Goal: Communication & Community: Share content

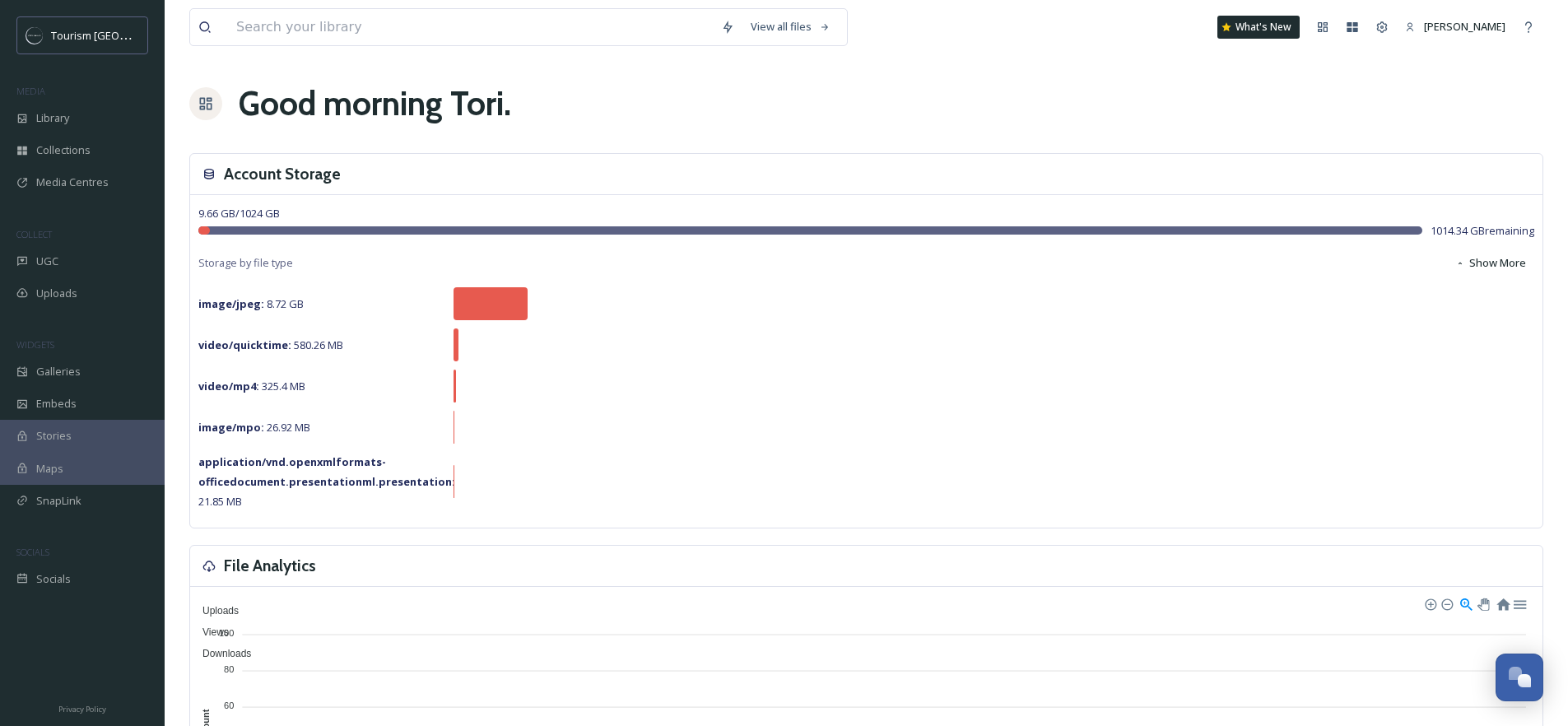
scroll to position [270, 0]
click at [71, 253] on div "UGC" at bounding box center [82, 261] width 164 height 32
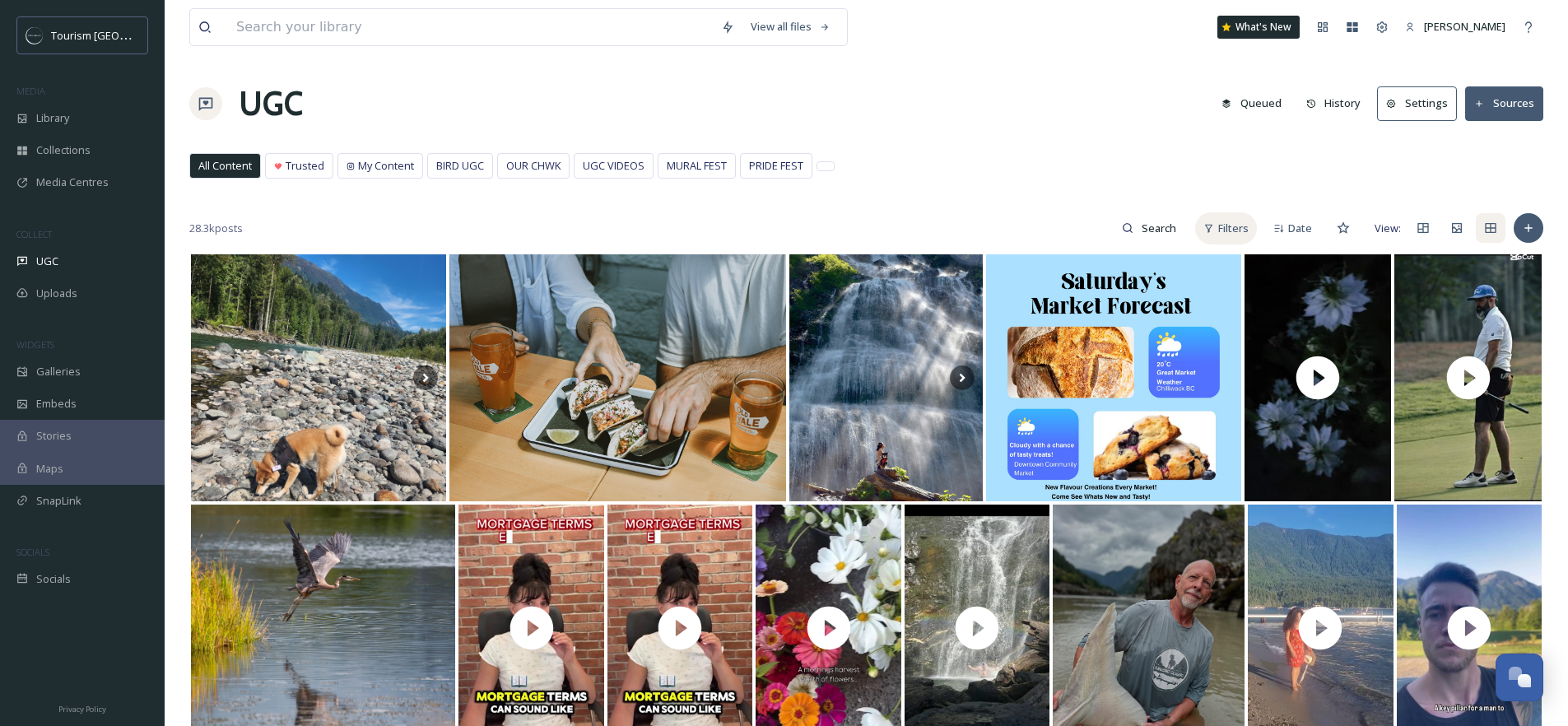
click at [1229, 230] on span "Filters" at bounding box center [1233, 228] width 30 height 16
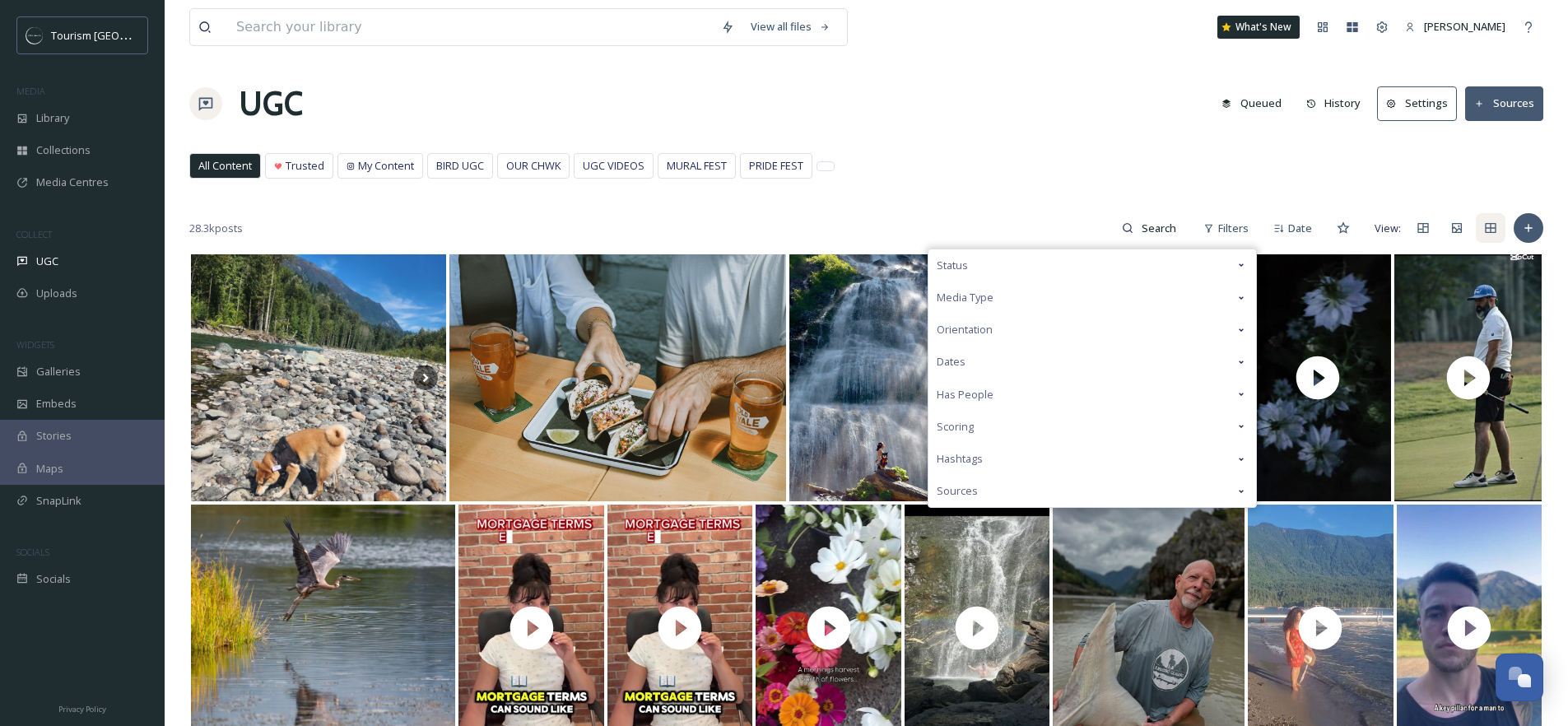
click at [976, 358] on div "Dates" at bounding box center [1092, 362] width 327 height 32
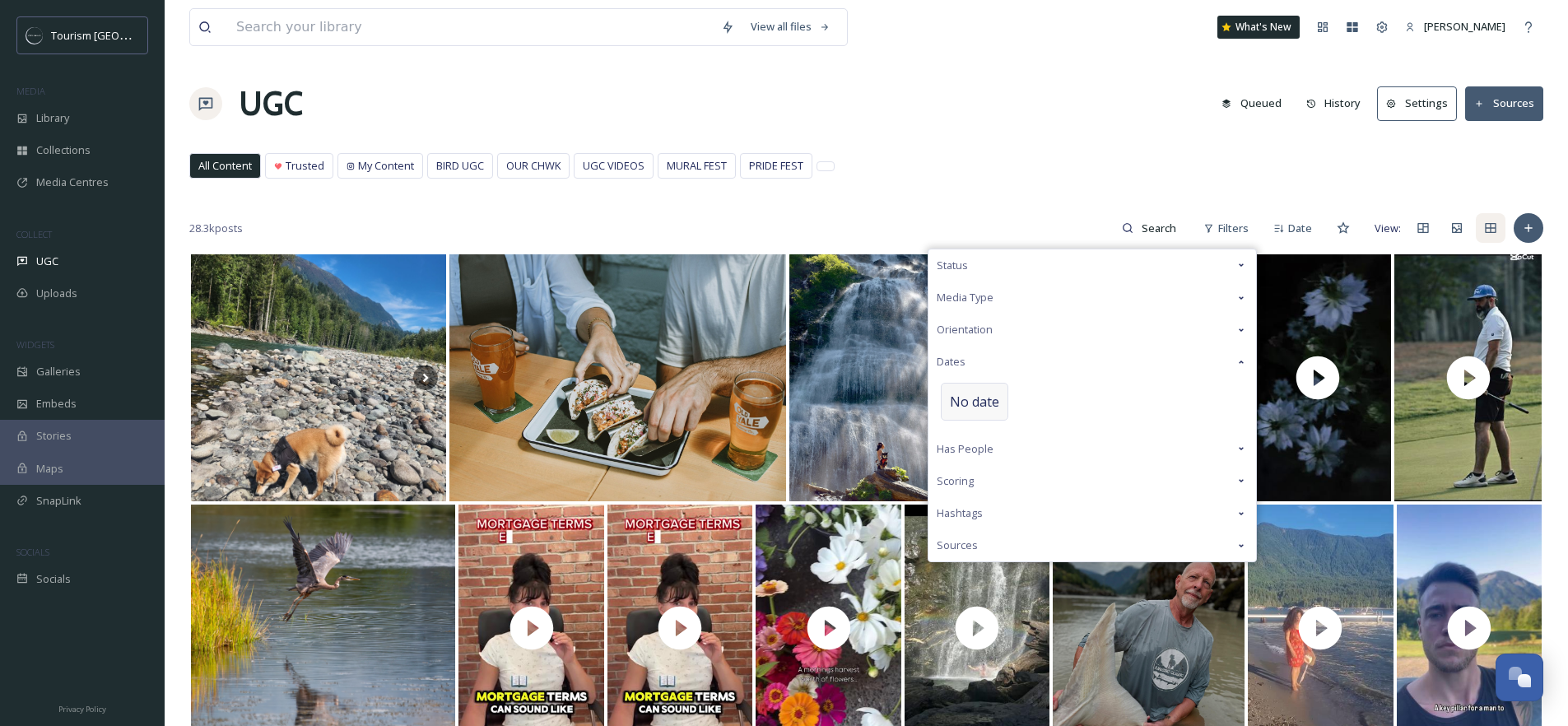
click at [986, 404] on span "No date" at bounding box center [974, 402] width 49 height 20
select select "7"
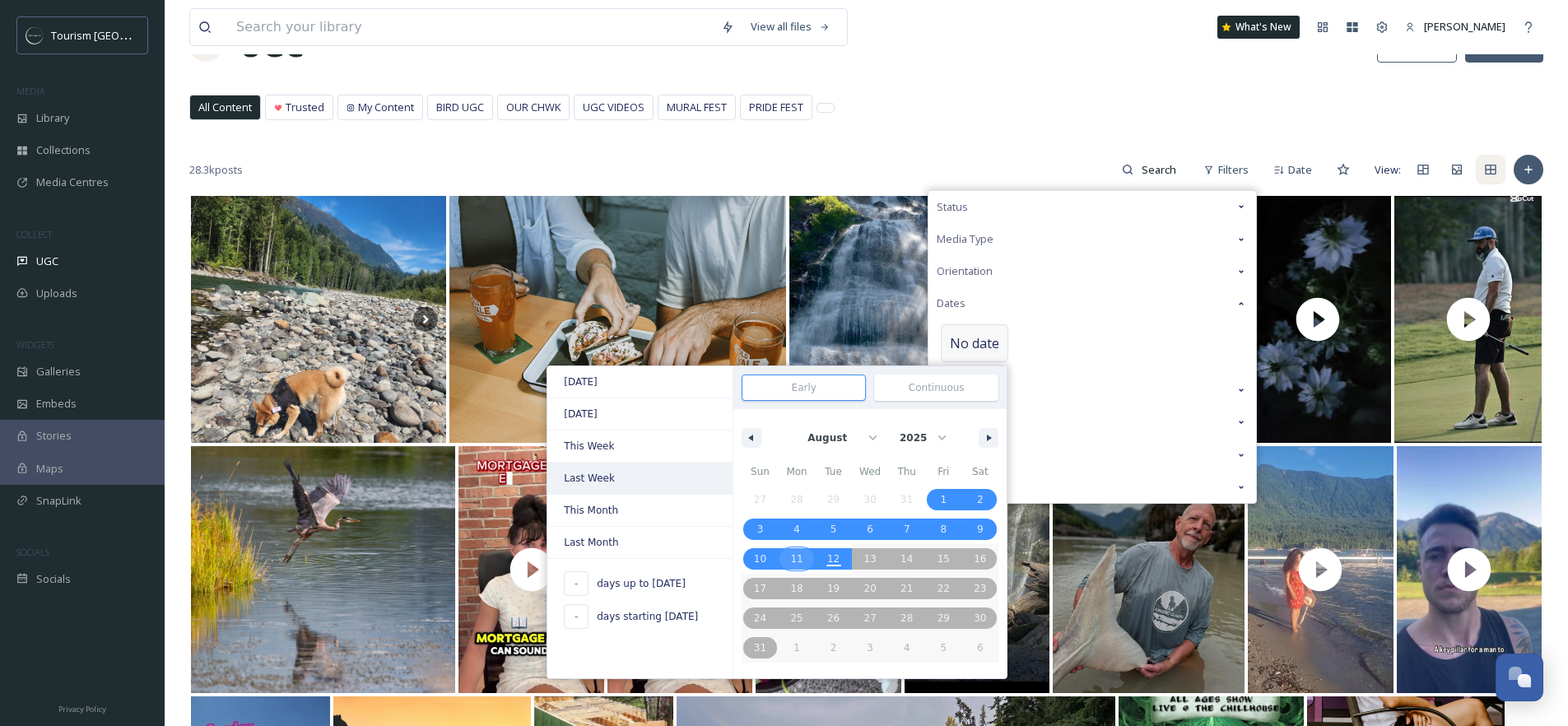
scroll to position [89, 0]
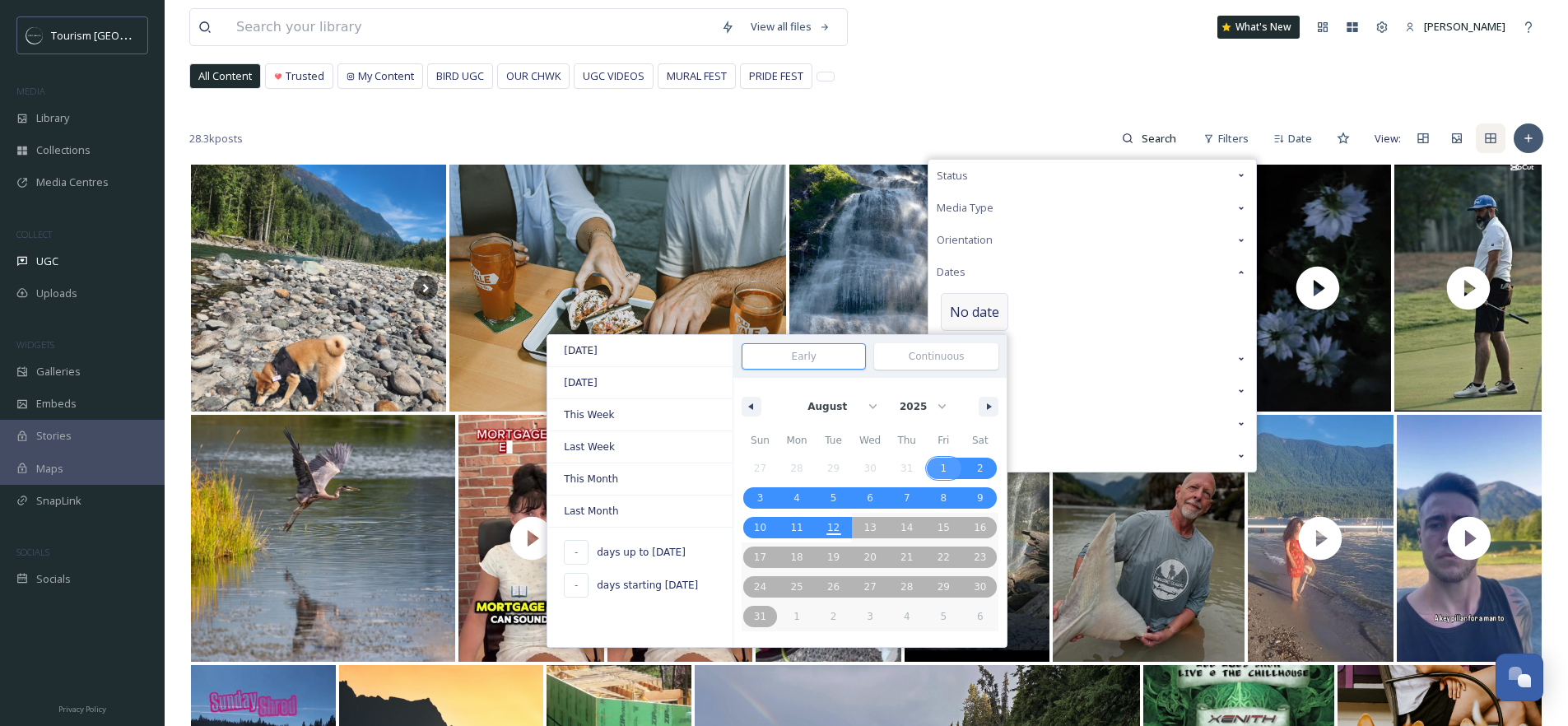
click at [944, 465] on span "1" at bounding box center [943, 468] width 7 height 29
type input "[DATE]"
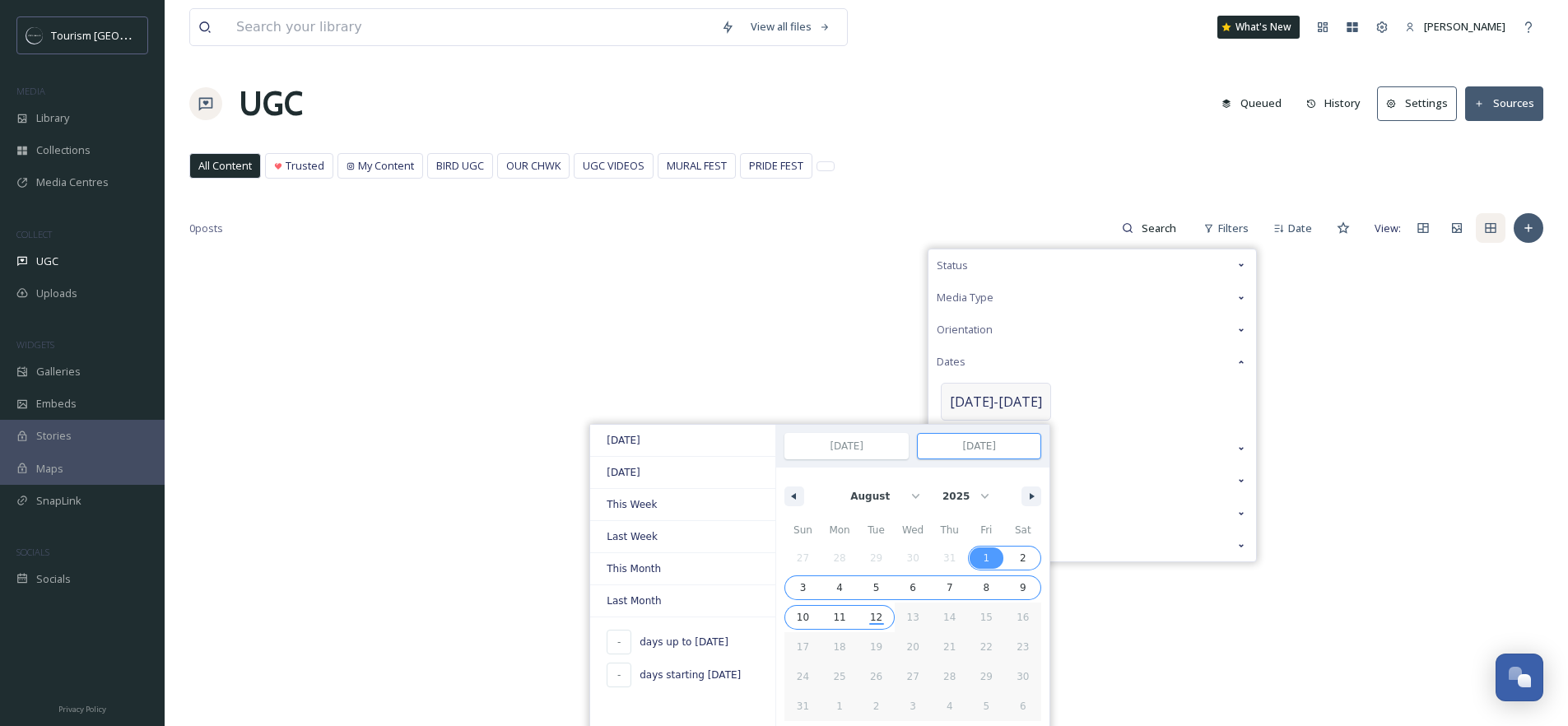
click at [871, 618] on span "12" at bounding box center [877, 617] width 37 height 22
type input "12"
type input "[DATE]"
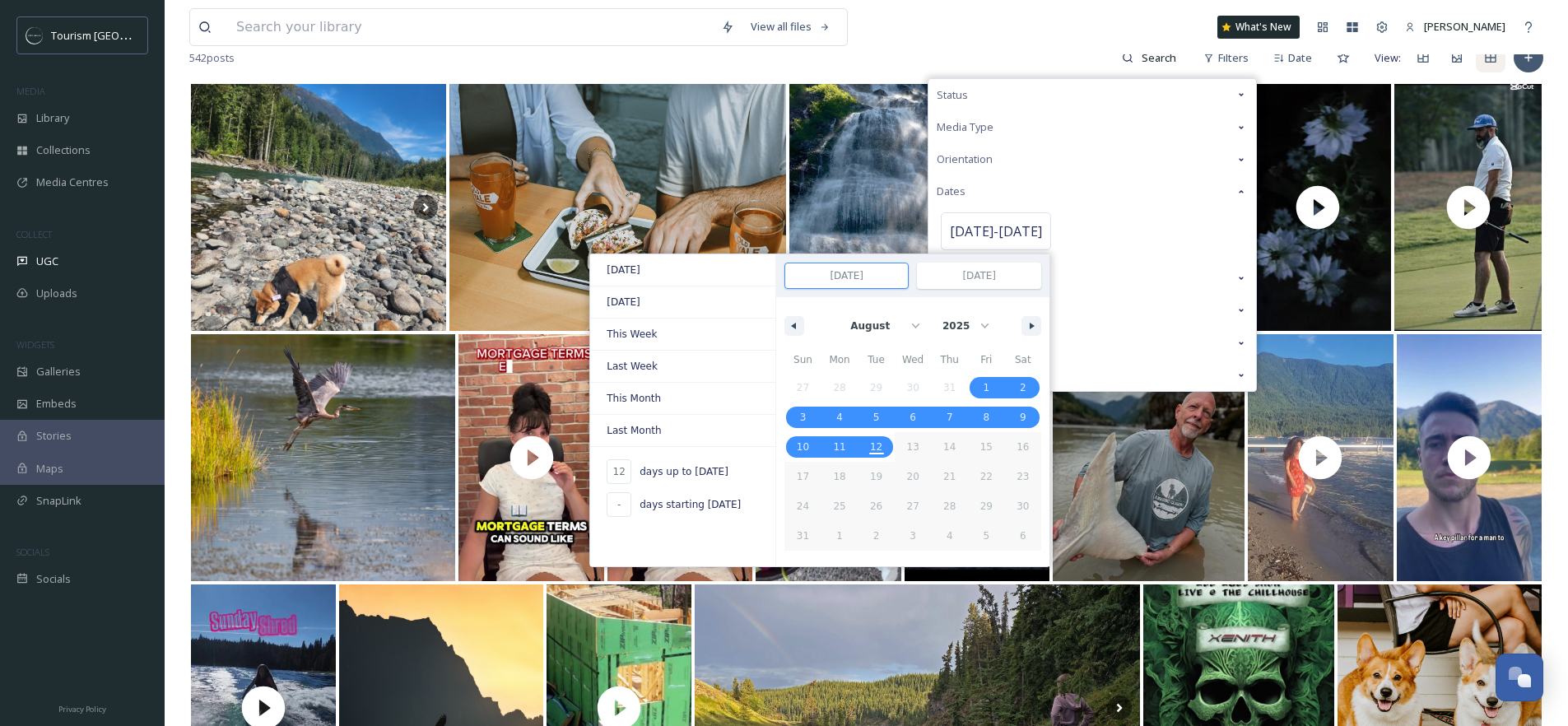
scroll to position [168, 0]
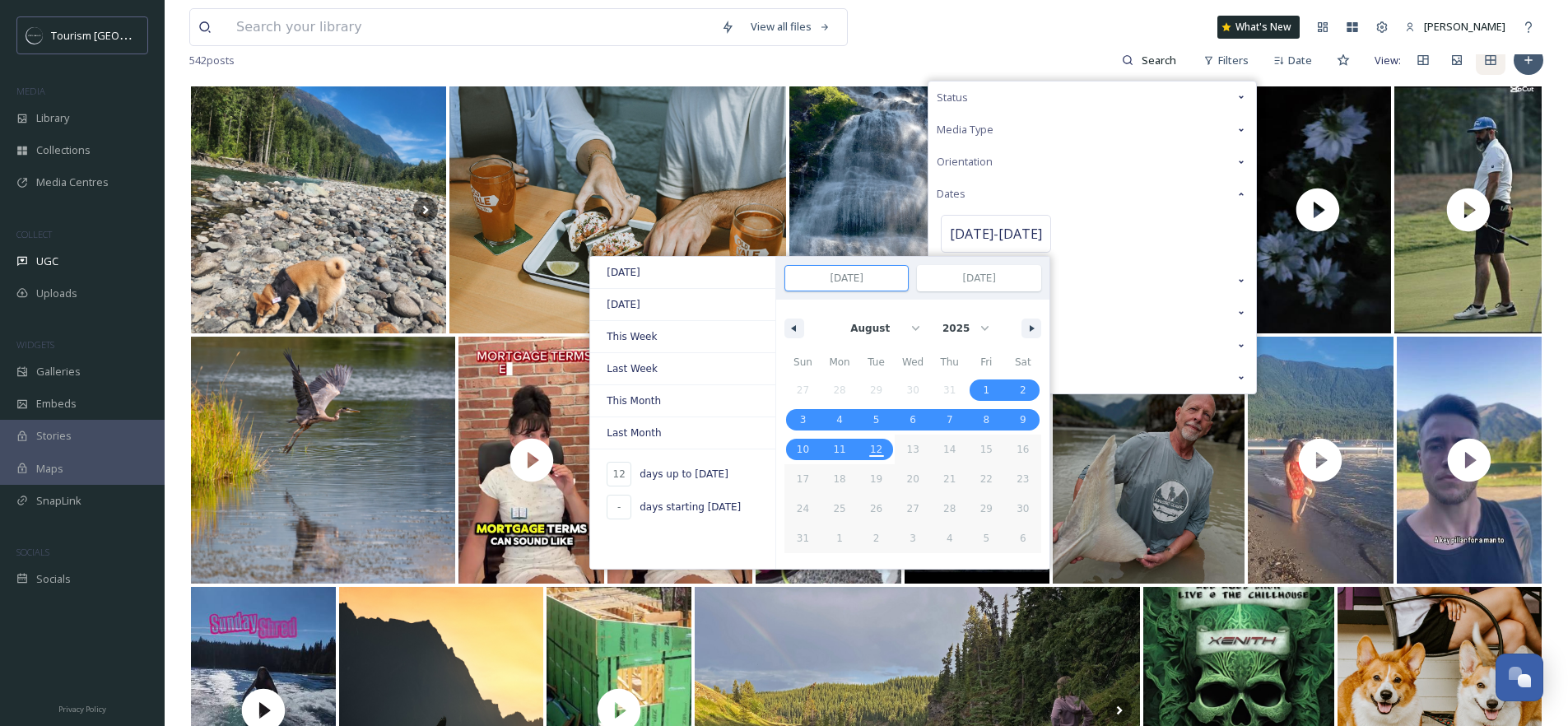
click at [1122, 247] on div "[DATE] - [DATE] [DATE] [DATE] This Week Last Week This Month Last Month 12 days…" at bounding box center [1092, 237] width 327 height 54
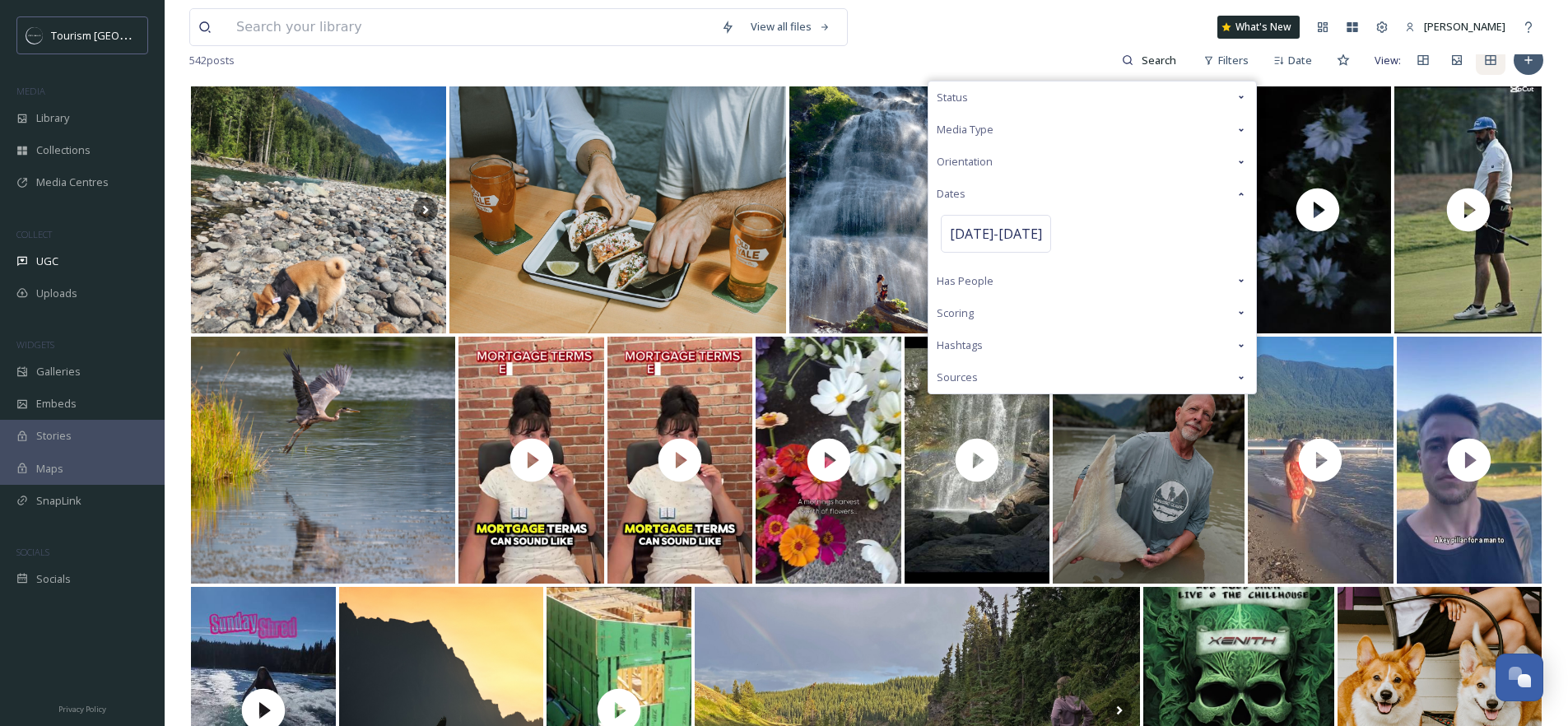
click at [1004, 43] on div "View all files What's New [PERSON_NAME]" at bounding box center [866, 27] width 1354 height 54
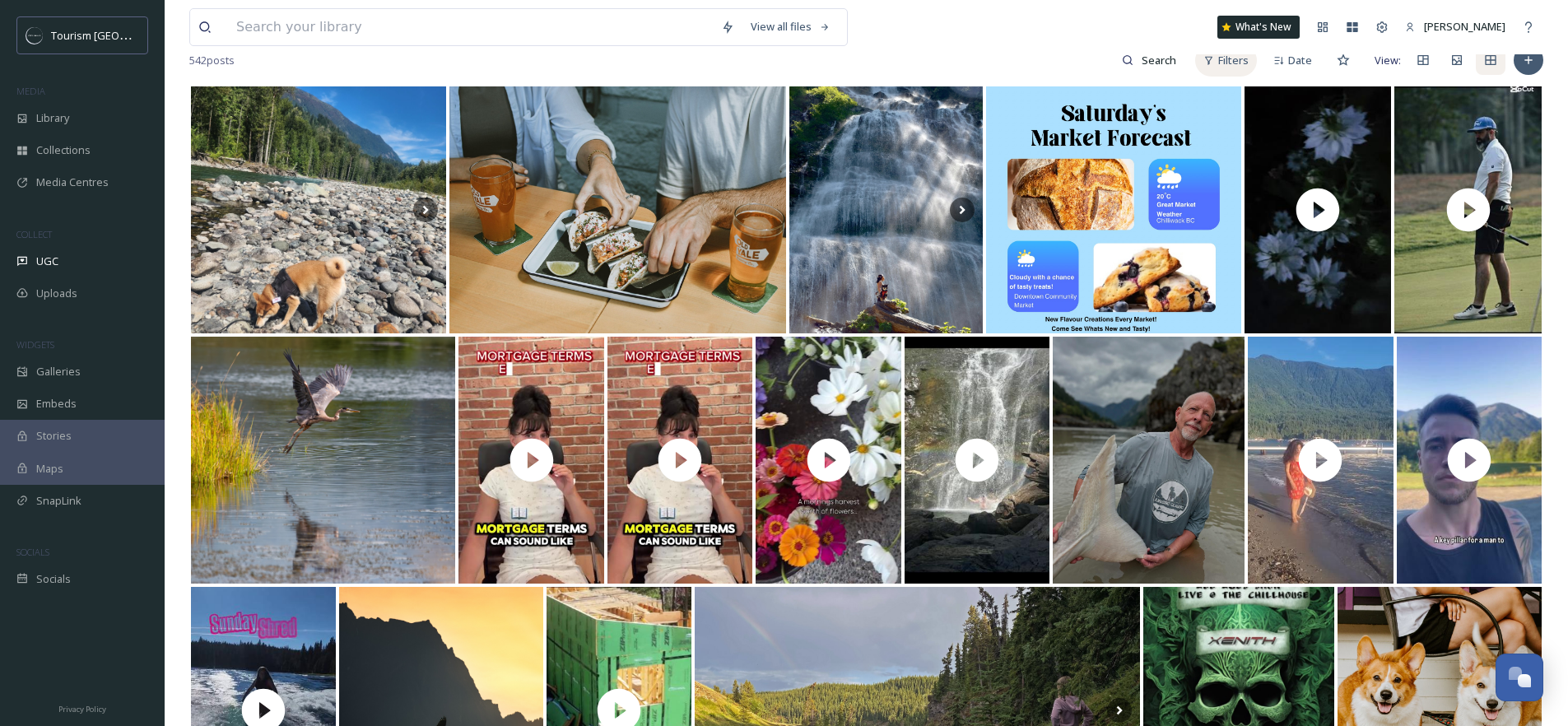
click at [1214, 63] on icon at bounding box center [1208, 60] width 11 height 11
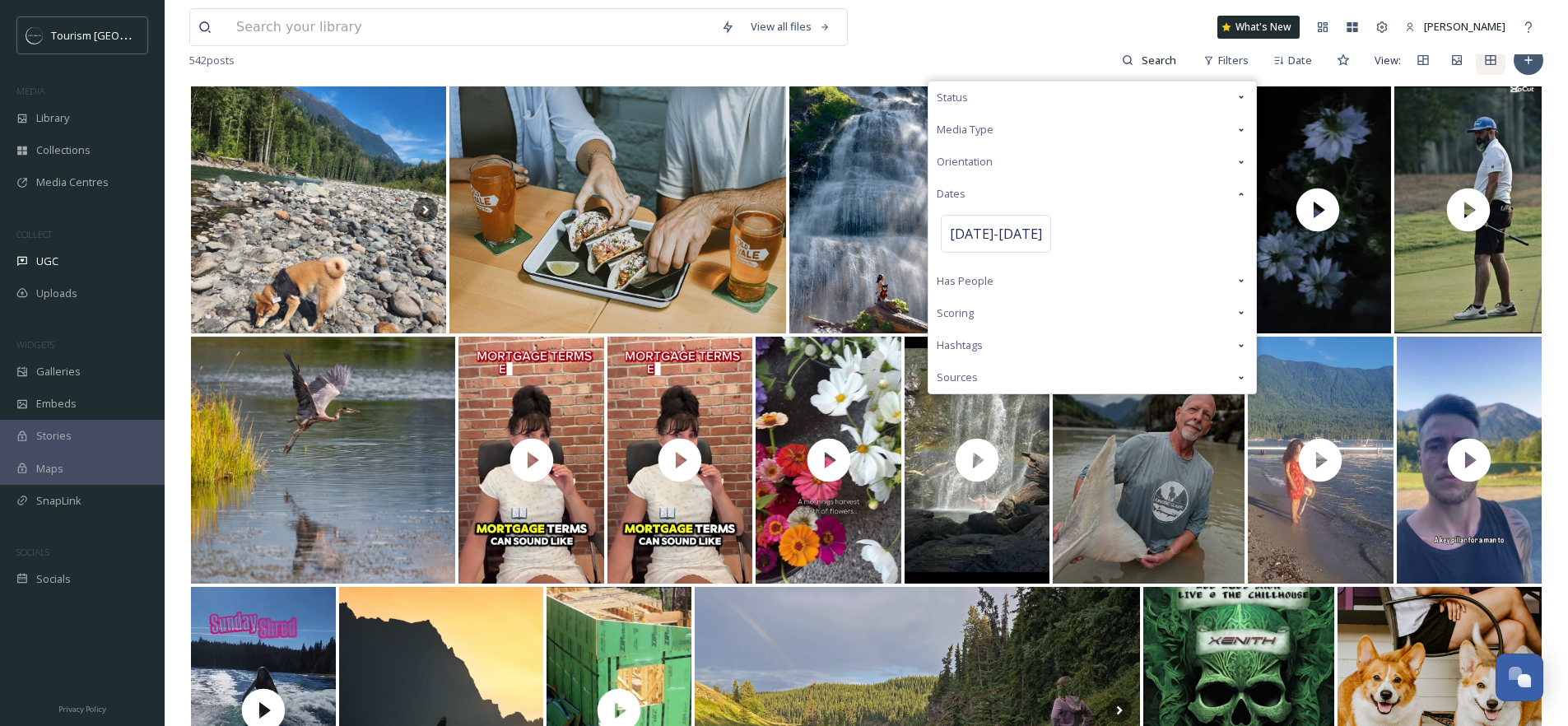
click at [982, 131] on span "Media Type" at bounding box center [965, 130] width 57 height 16
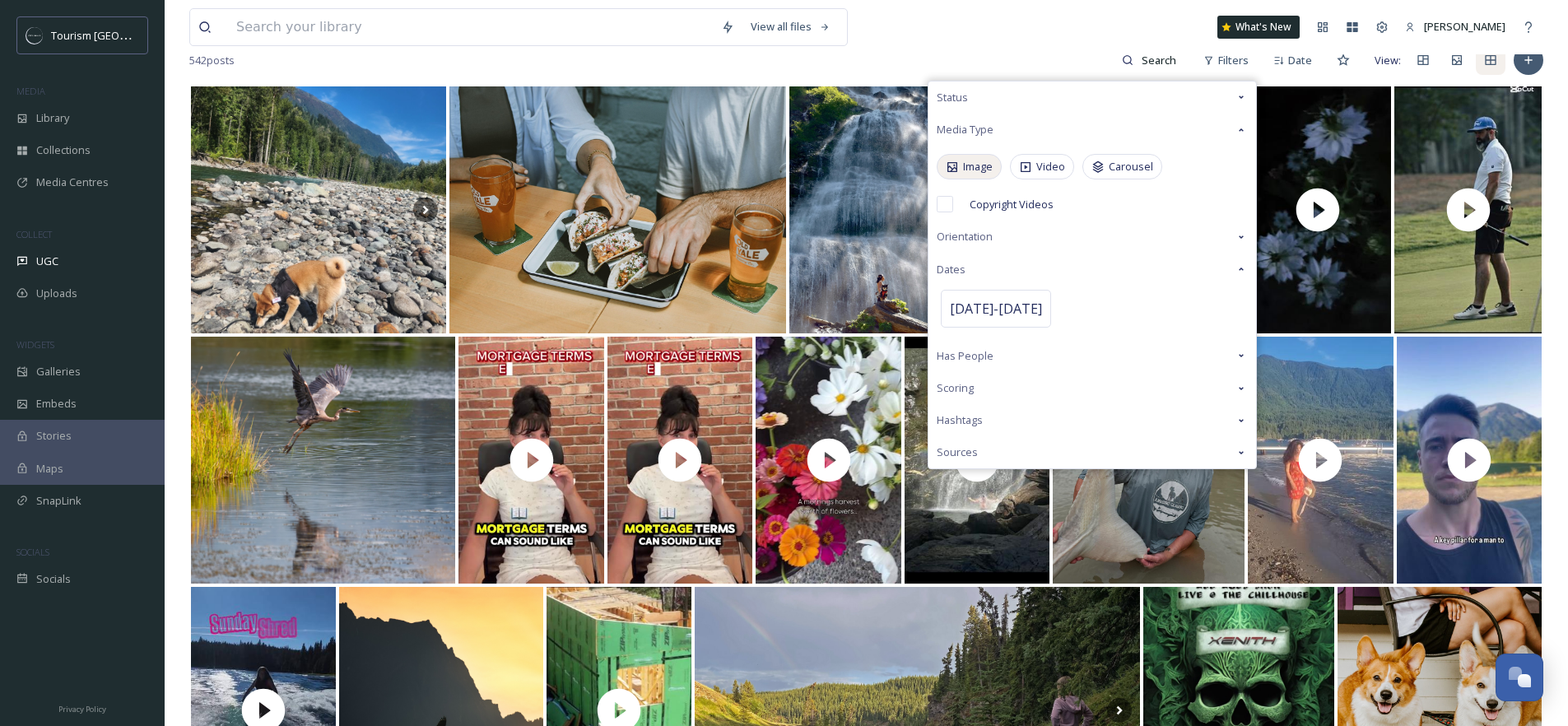
click at [972, 169] on span "Image" at bounding box center [978, 167] width 29 height 16
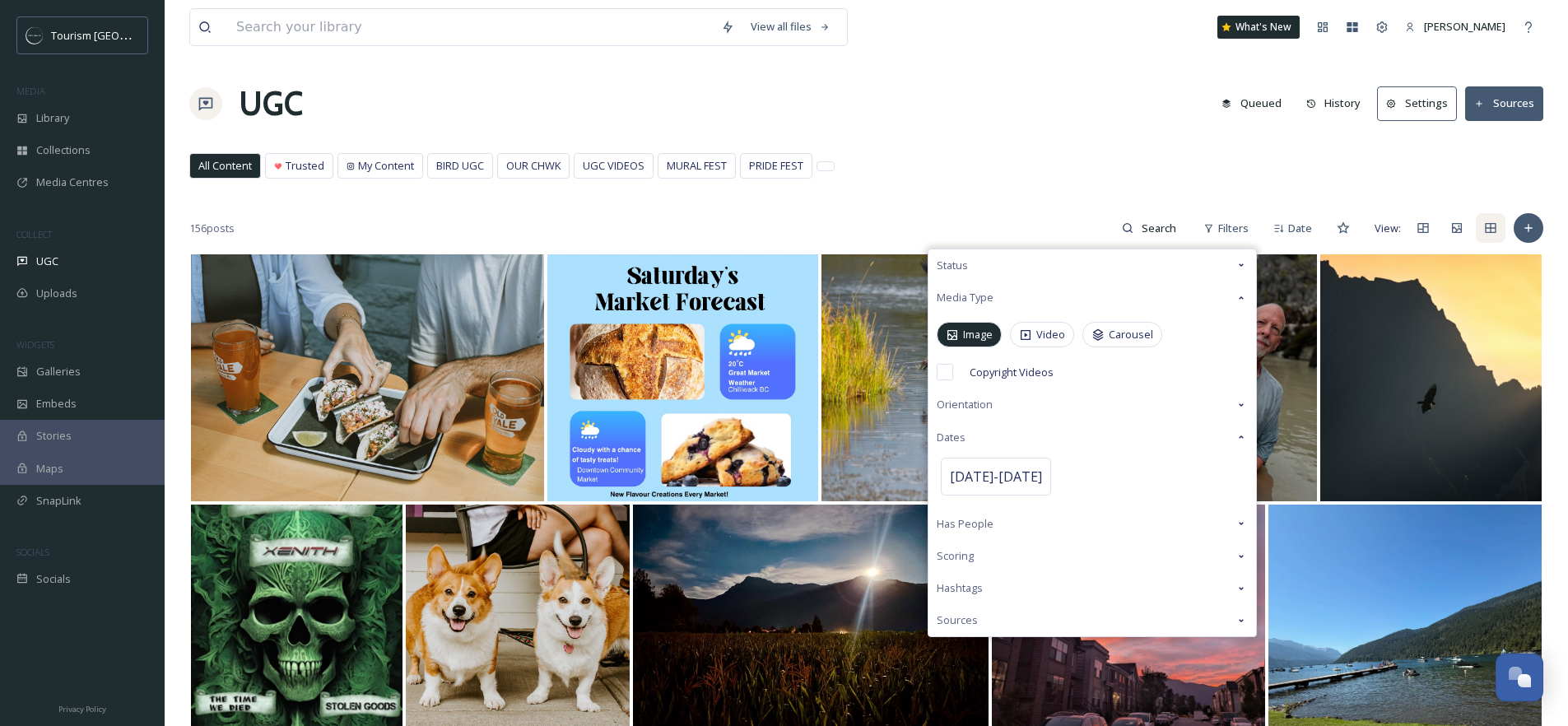
click at [1239, 265] on icon at bounding box center [1241, 264] width 13 height 13
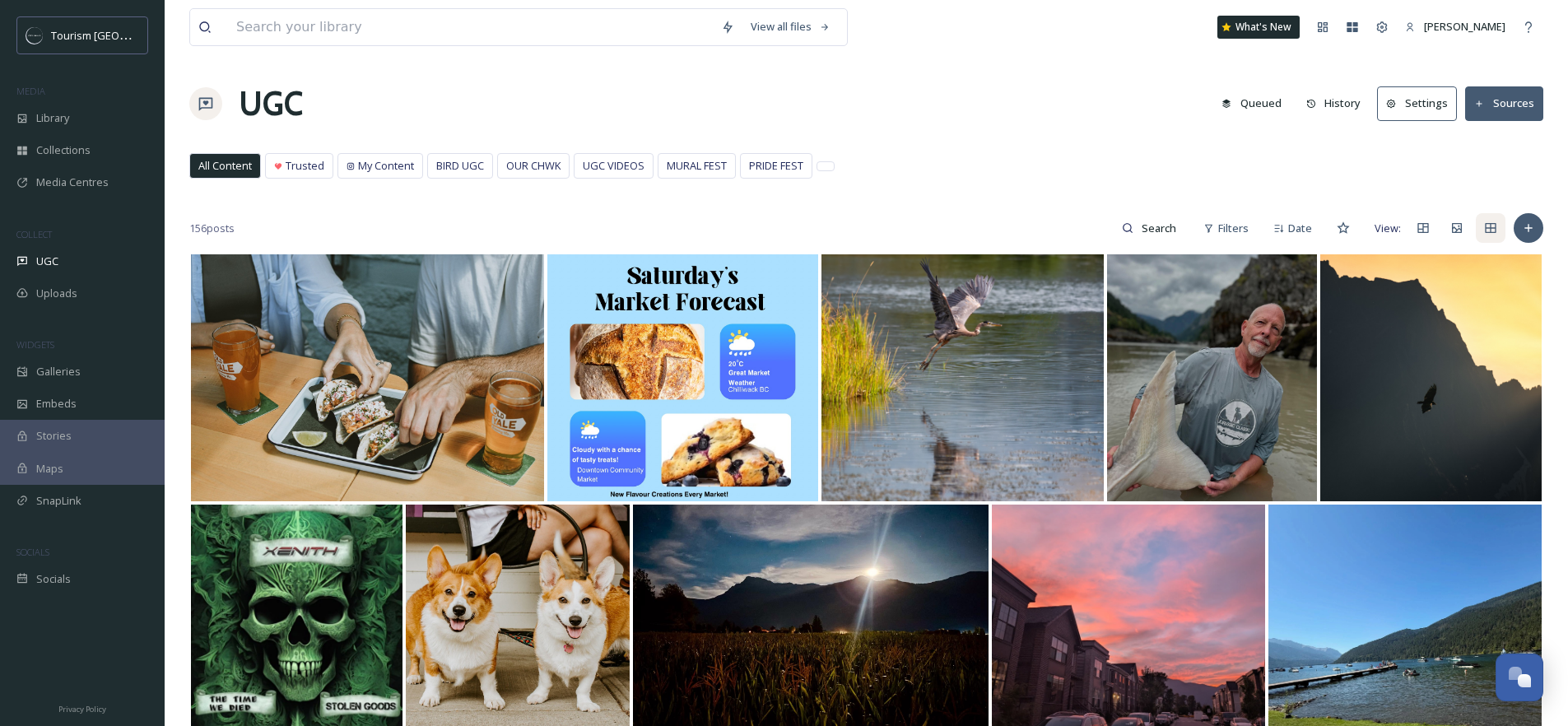
click at [1066, 215] on div "156 posts Filters Date View:" at bounding box center [866, 227] width 1354 height 32
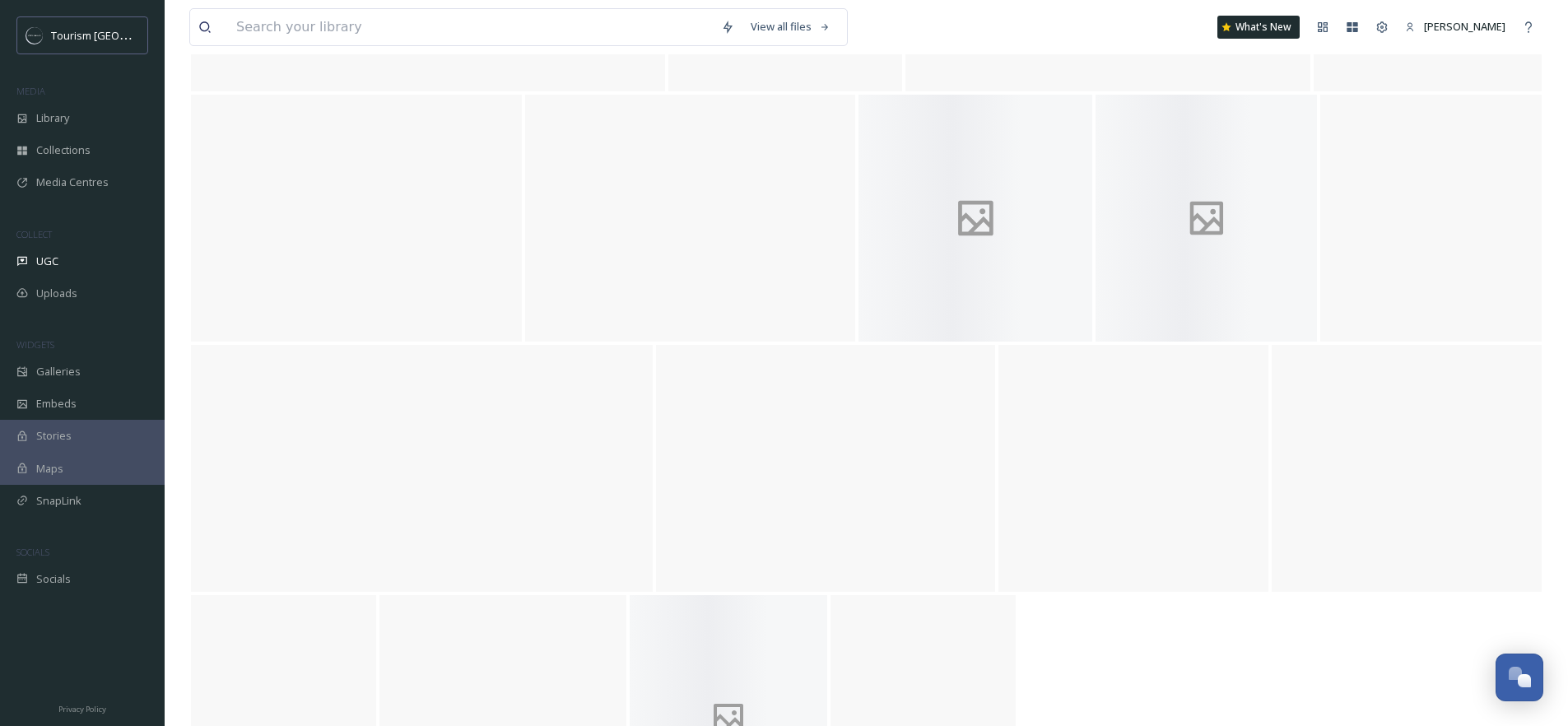
scroll to position [7550, 0]
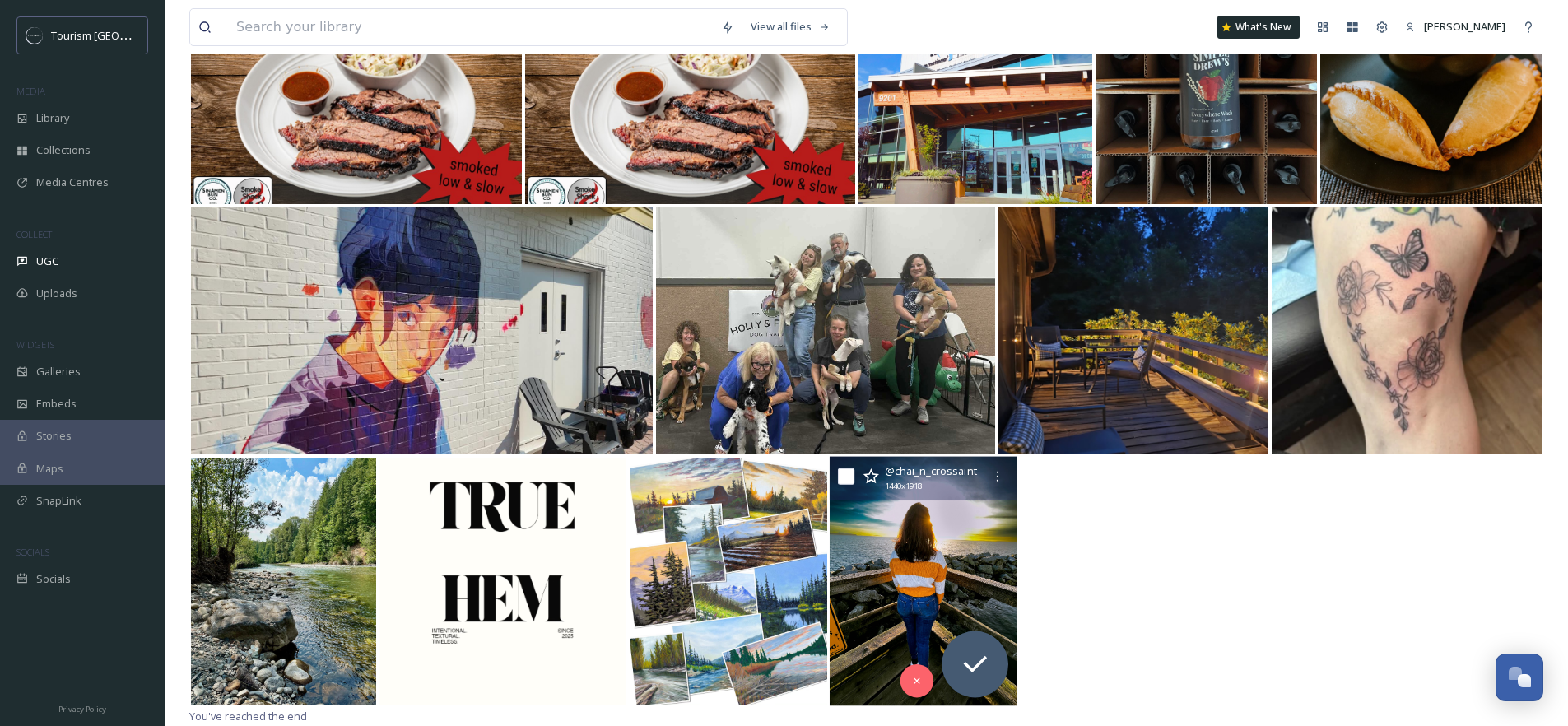
click at [930, 516] on img at bounding box center [923, 582] width 187 height 250
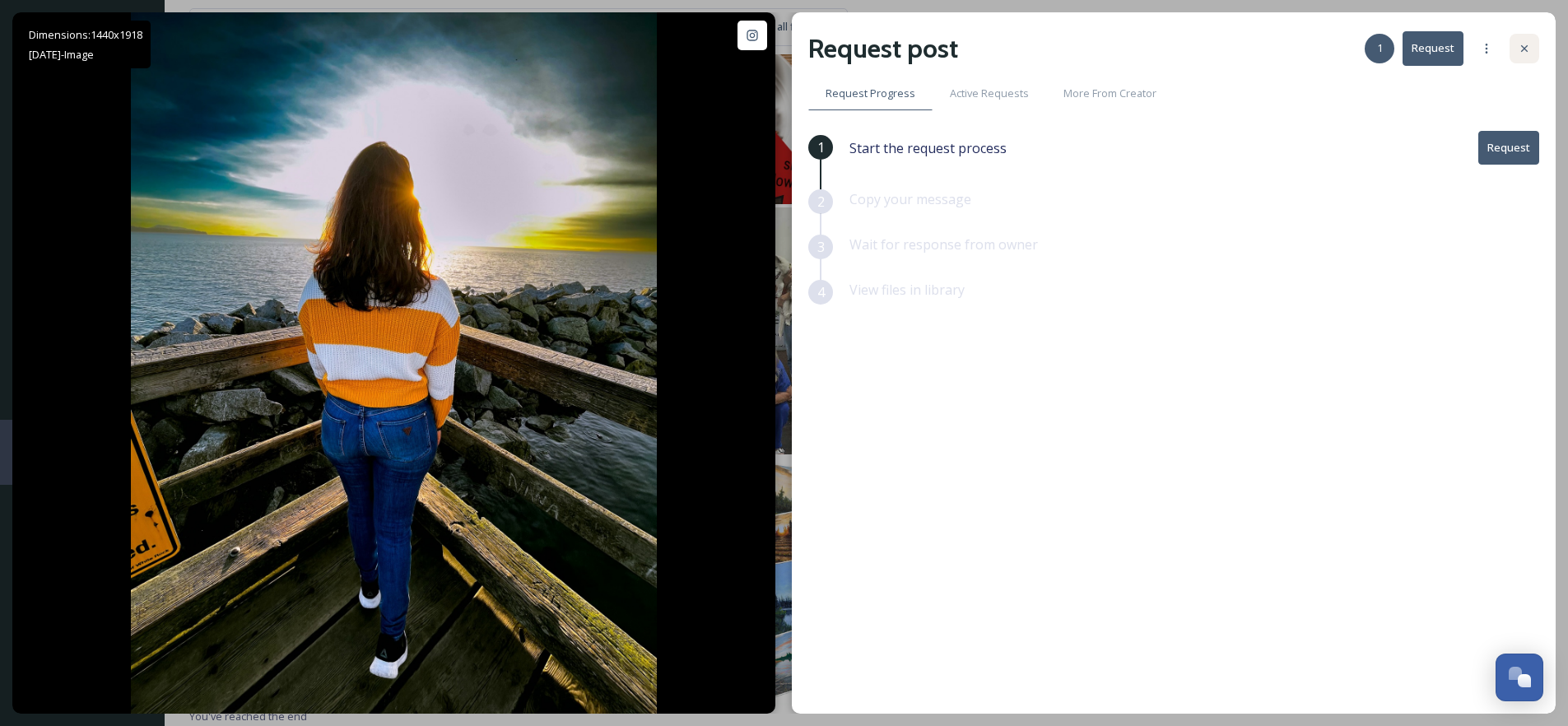
click at [1518, 43] on icon at bounding box center [1524, 48] width 13 height 13
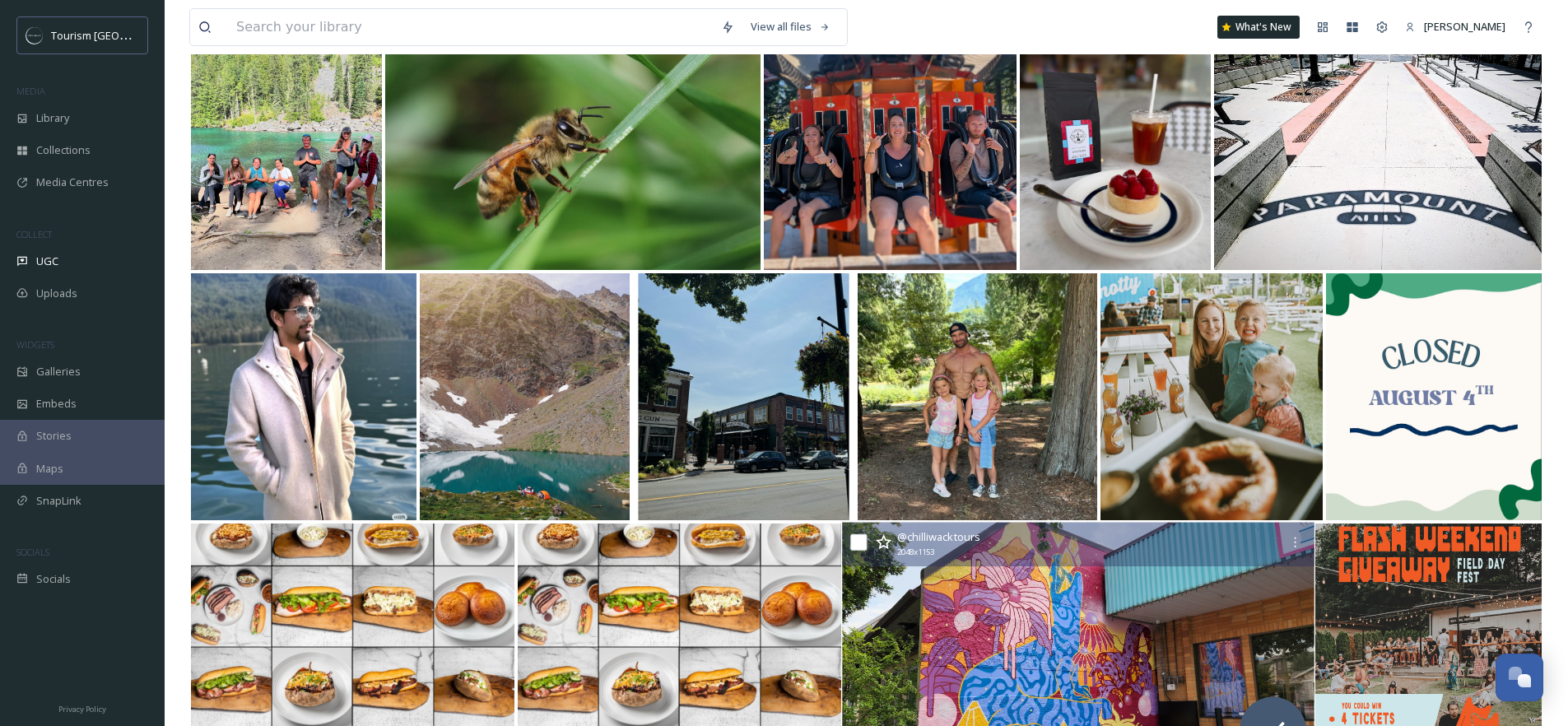
scroll to position [6063, 0]
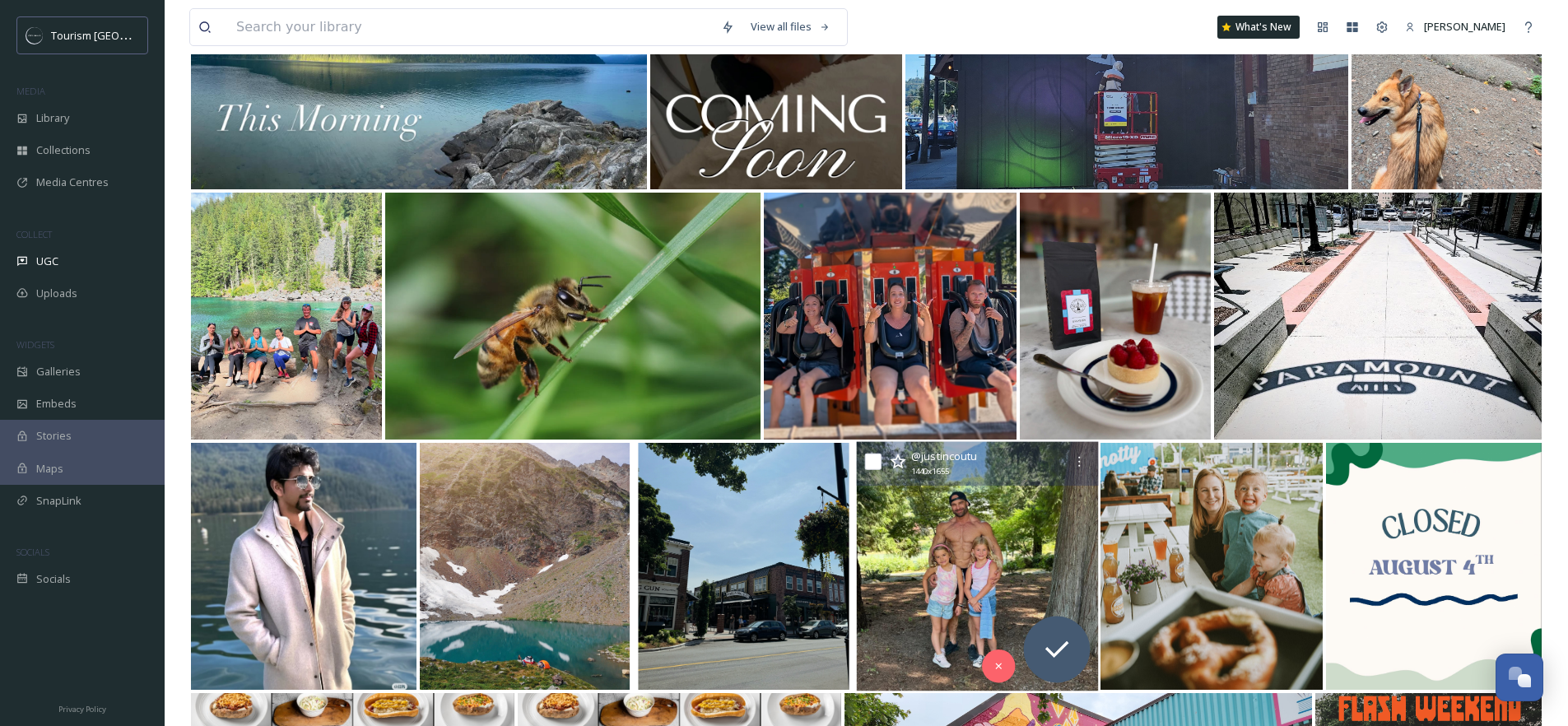
click at [960, 506] on img at bounding box center [978, 567] width 242 height 250
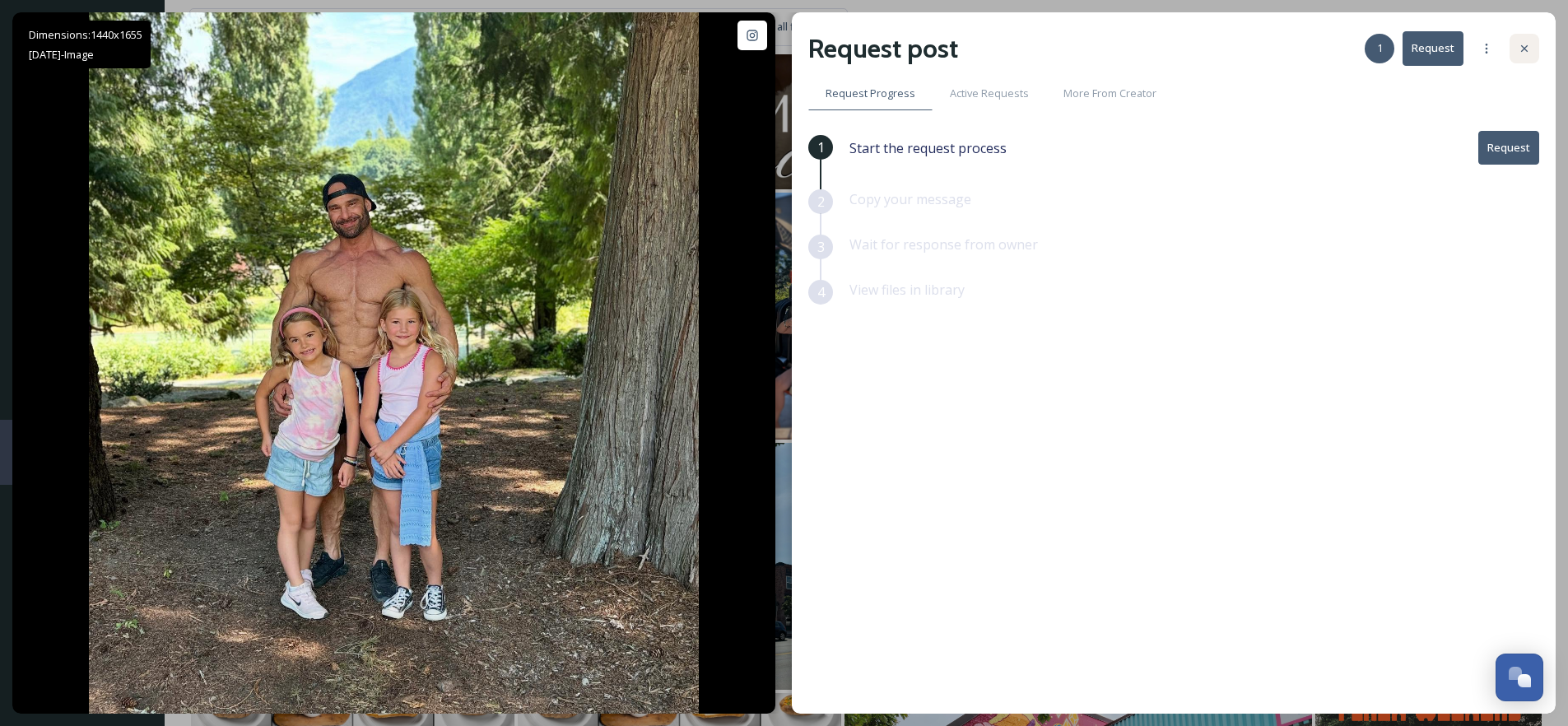
click at [1529, 43] on icon at bounding box center [1524, 48] width 13 height 13
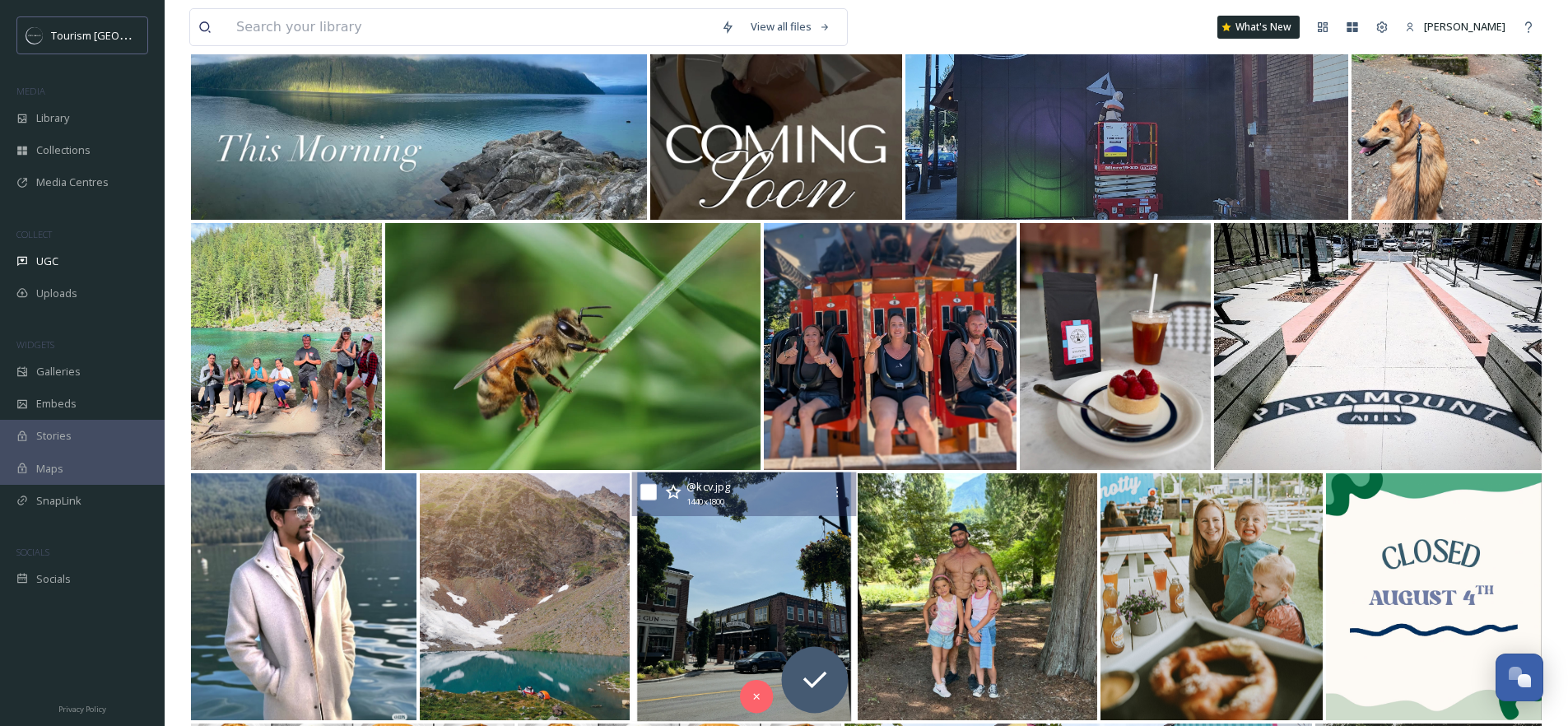
scroll to position [6032, 0]
click at [762, 585] on img at bounding box center [743, 597] width 225 height 250
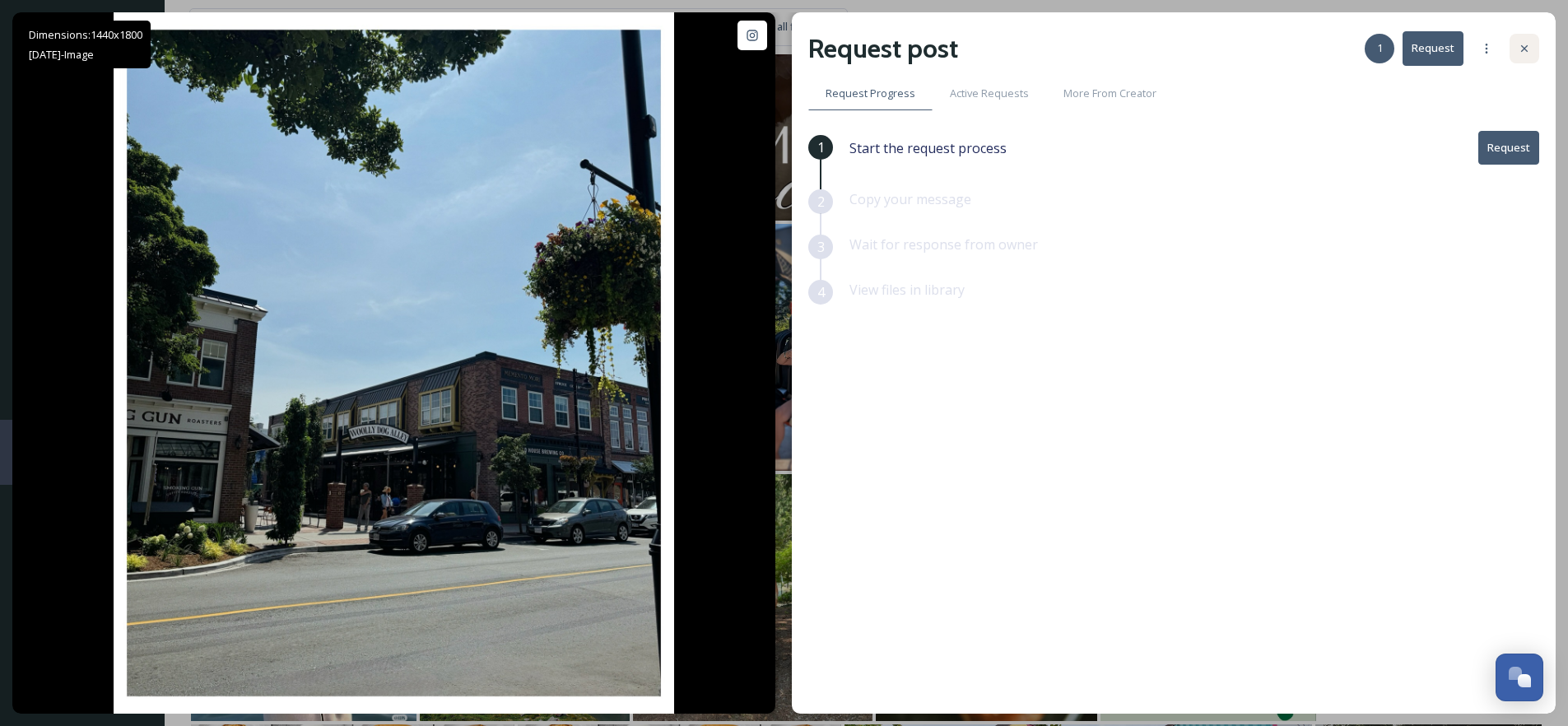
click at [1535, 50] on div at bounding box center [1525, 48] width 29 height 29
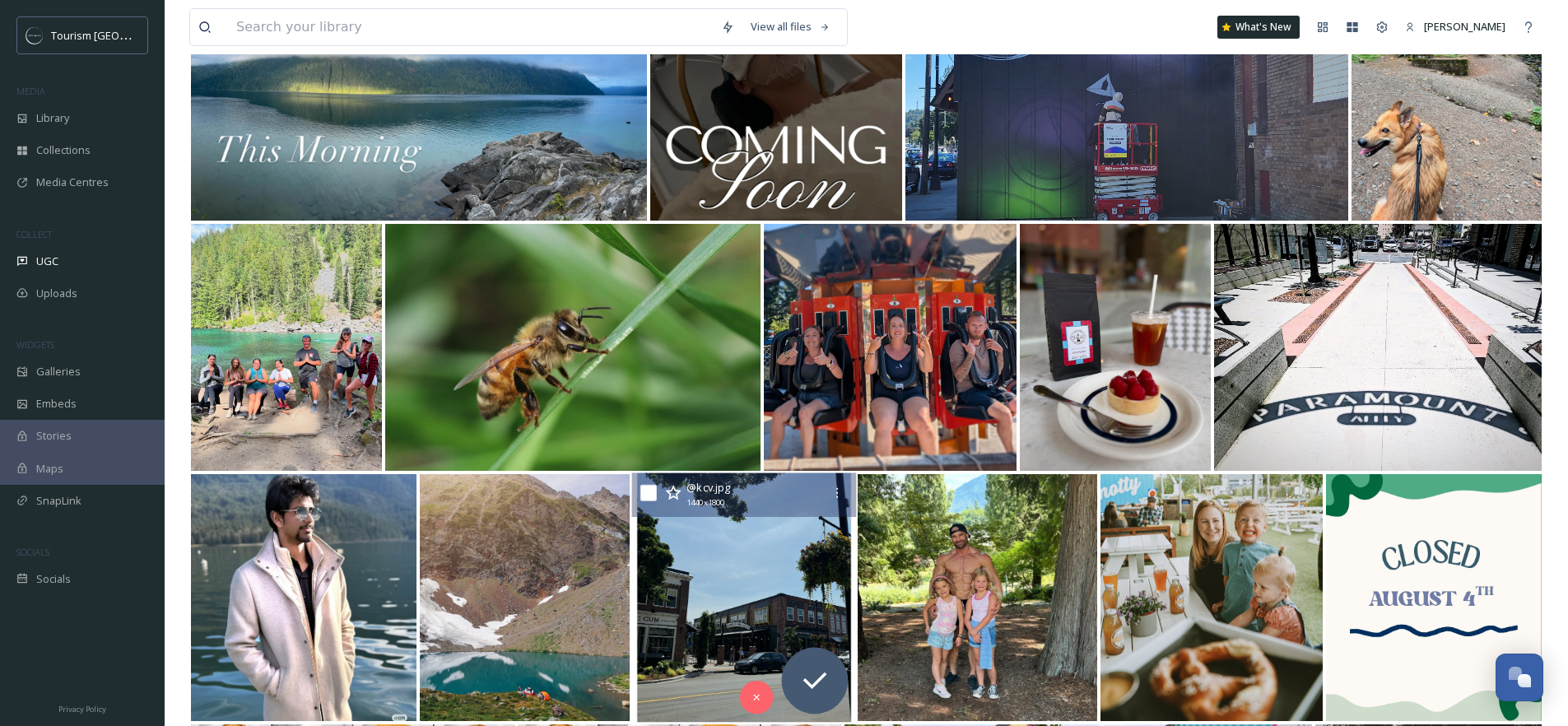
click at [674, 490] on icon at bounding box center [673, 492] width 17 height 17
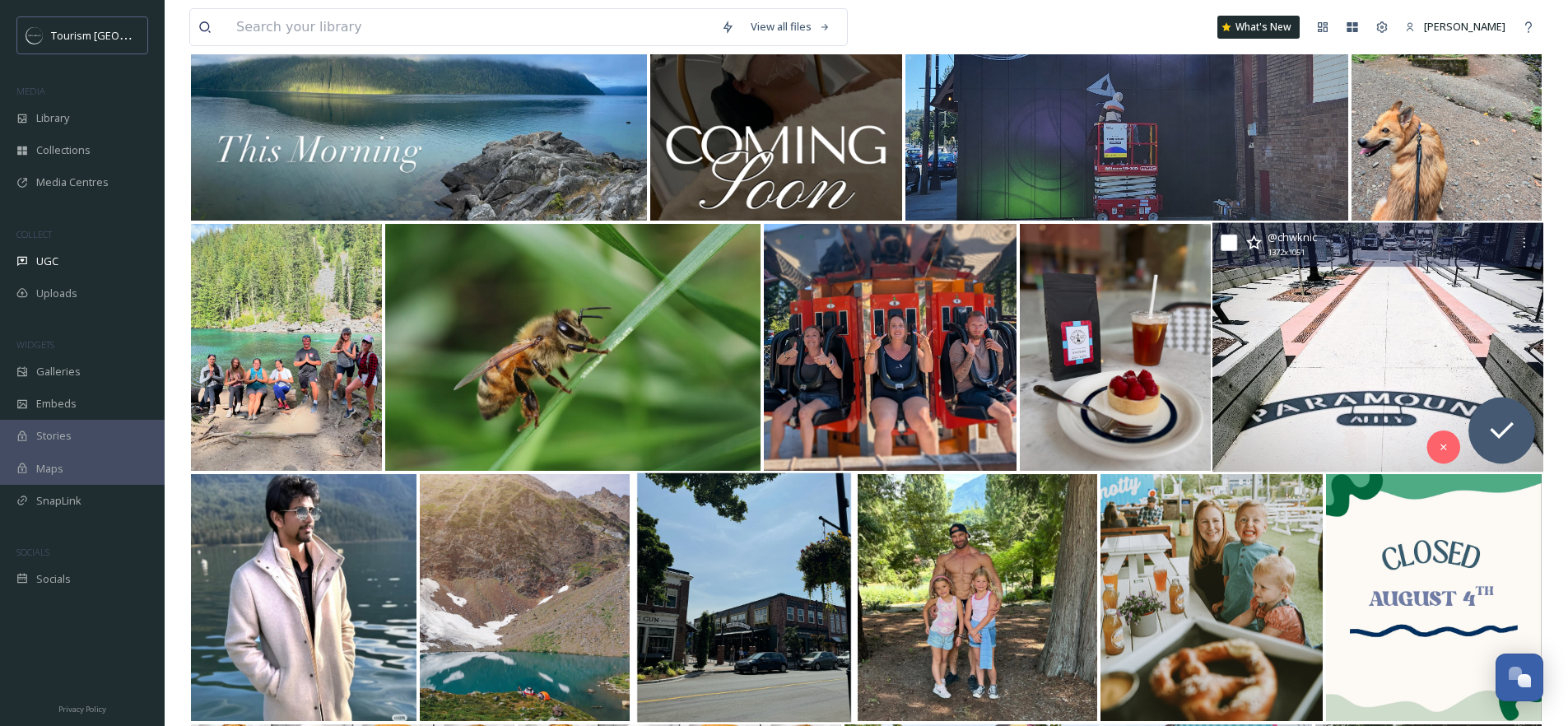
click at [1399, 331] on img at bounding box center [1377, 348] width 331 height 250
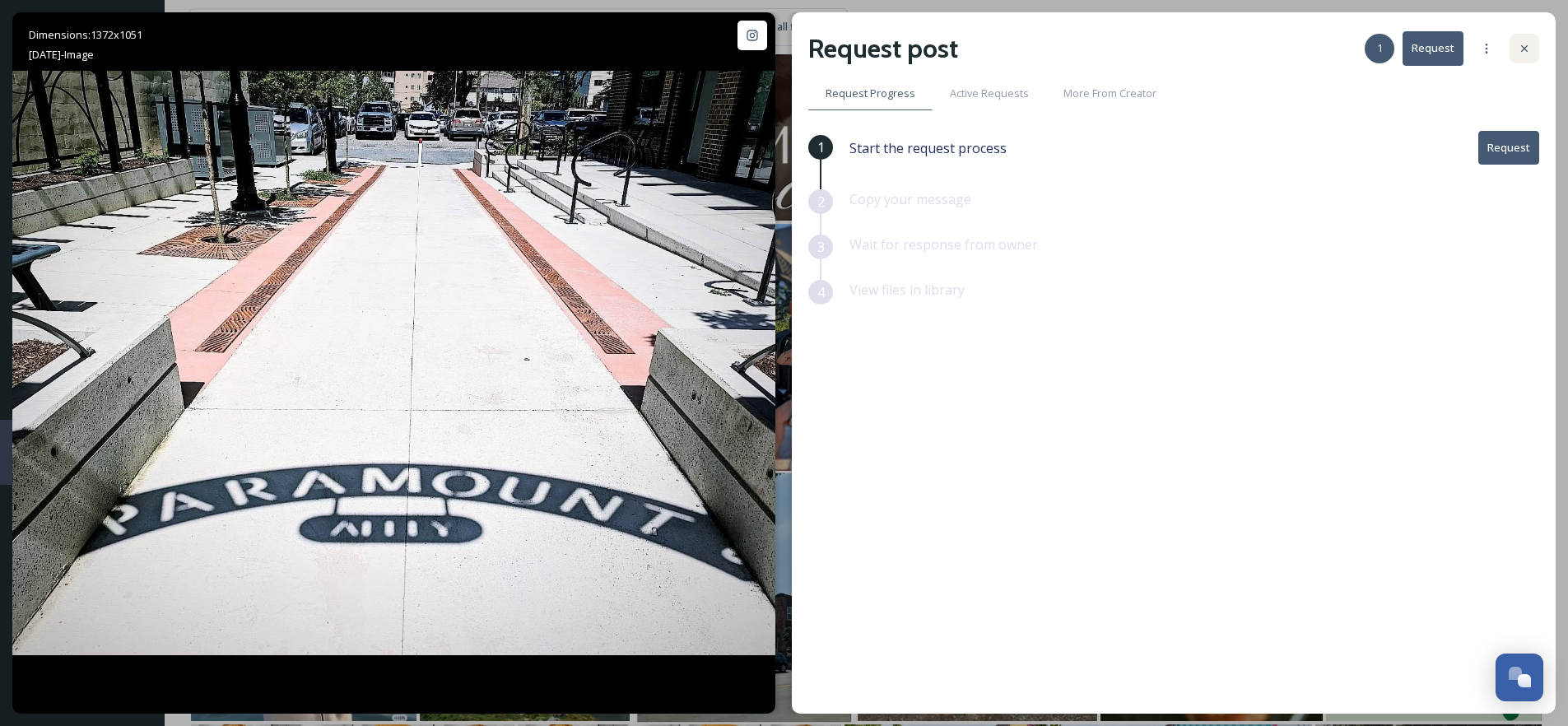
click at [1528, 52] on icon at bounding box center [1524, 48] width 13 height 13
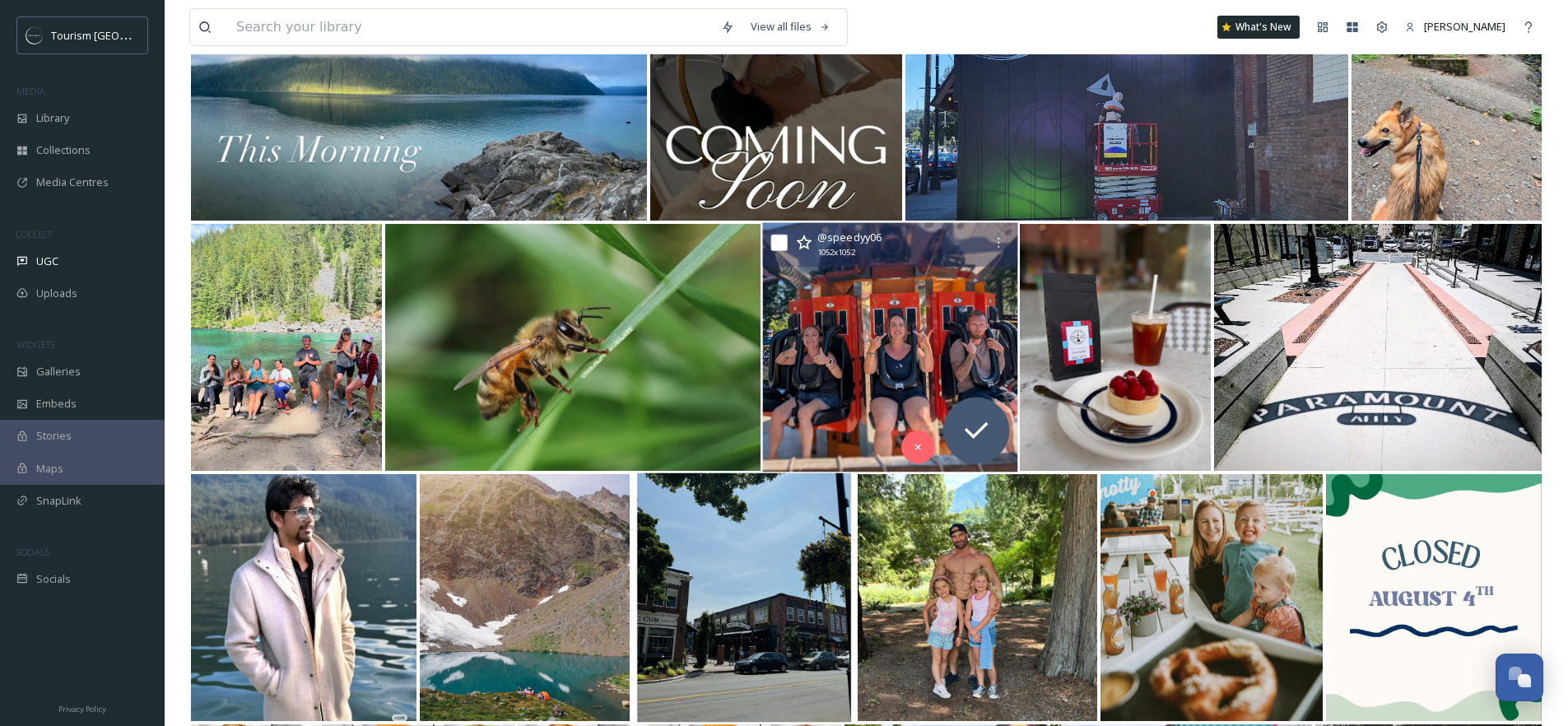
click at [903, 307] on img at bounding box center [891, 348] width 256 height 250
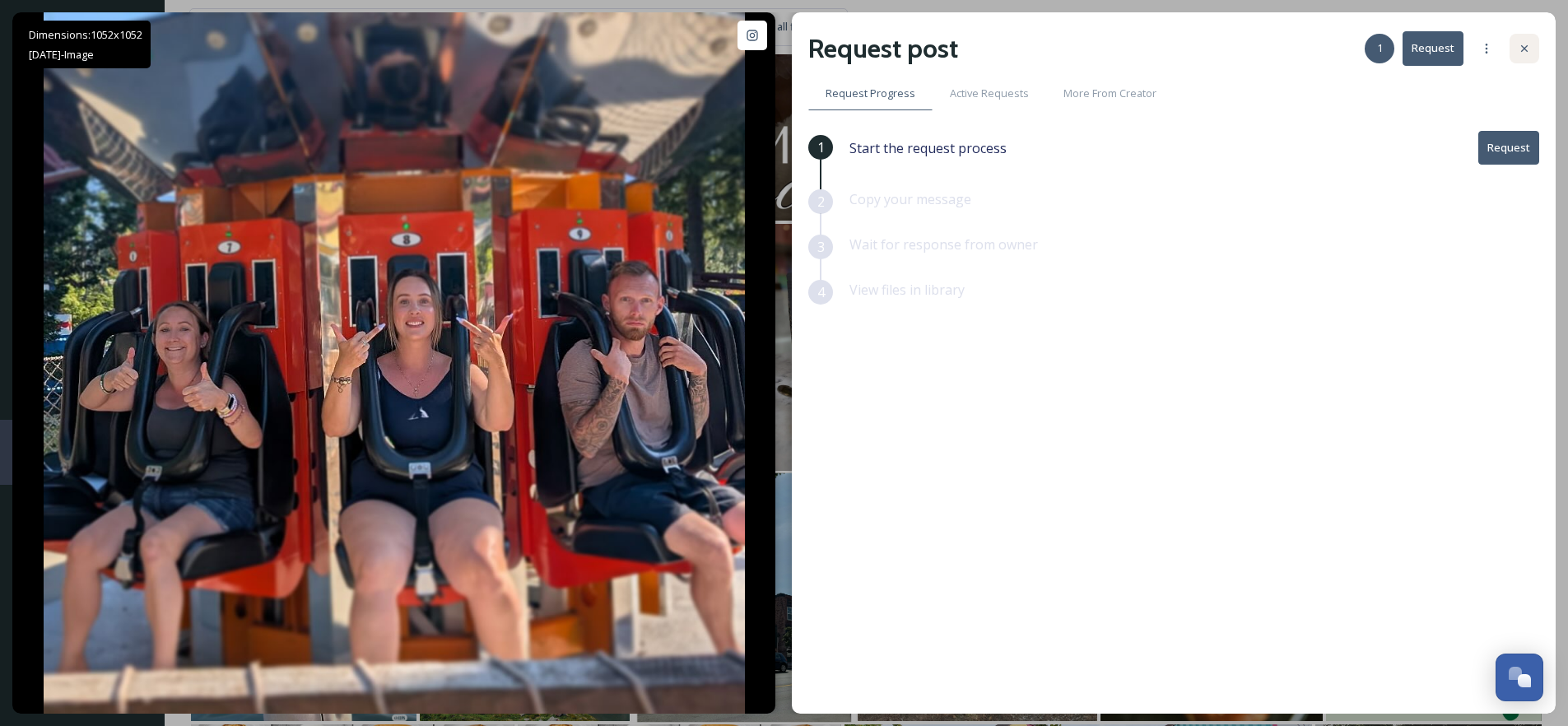
click at [1516, 52] on div at bounding box center [1525, 48] width 29 height 29
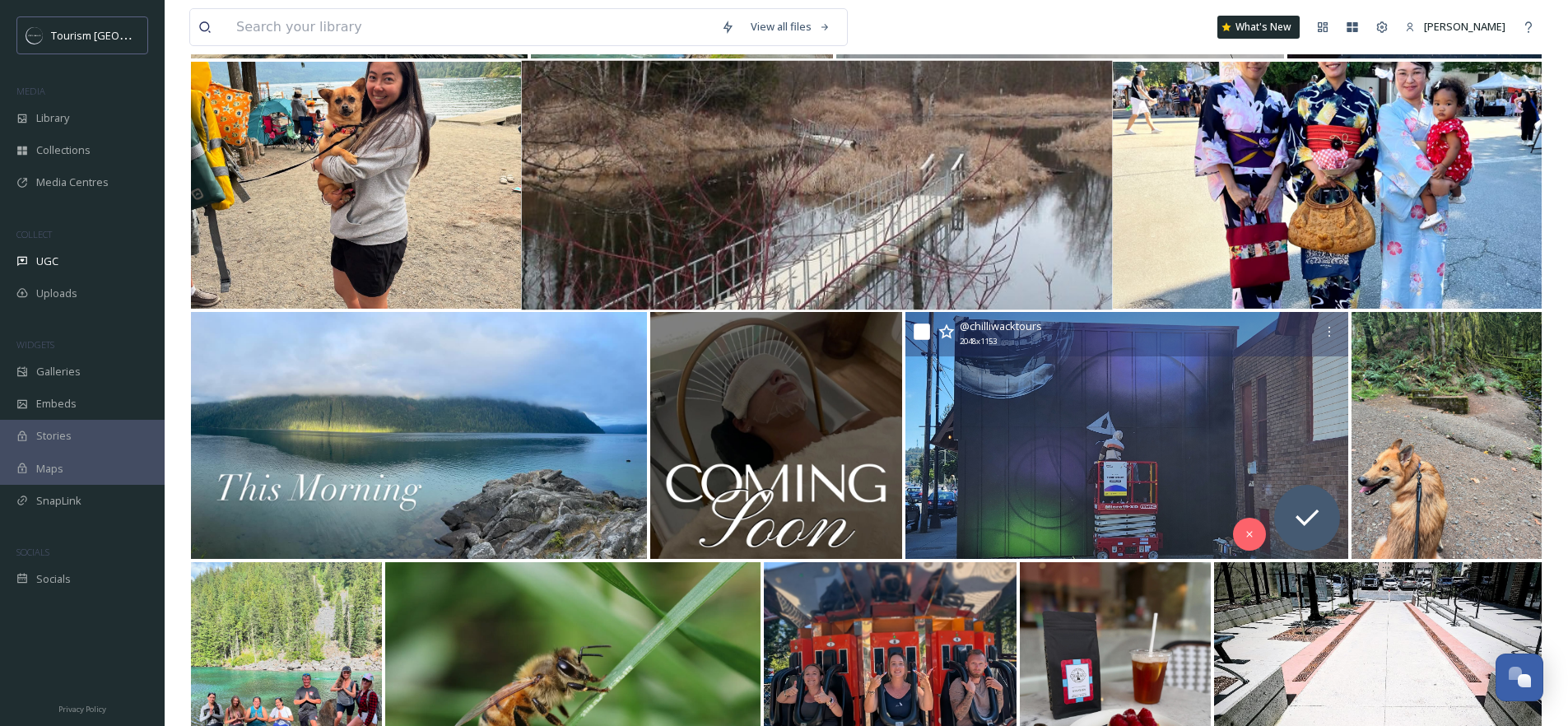
scroll to position [5683, 0]
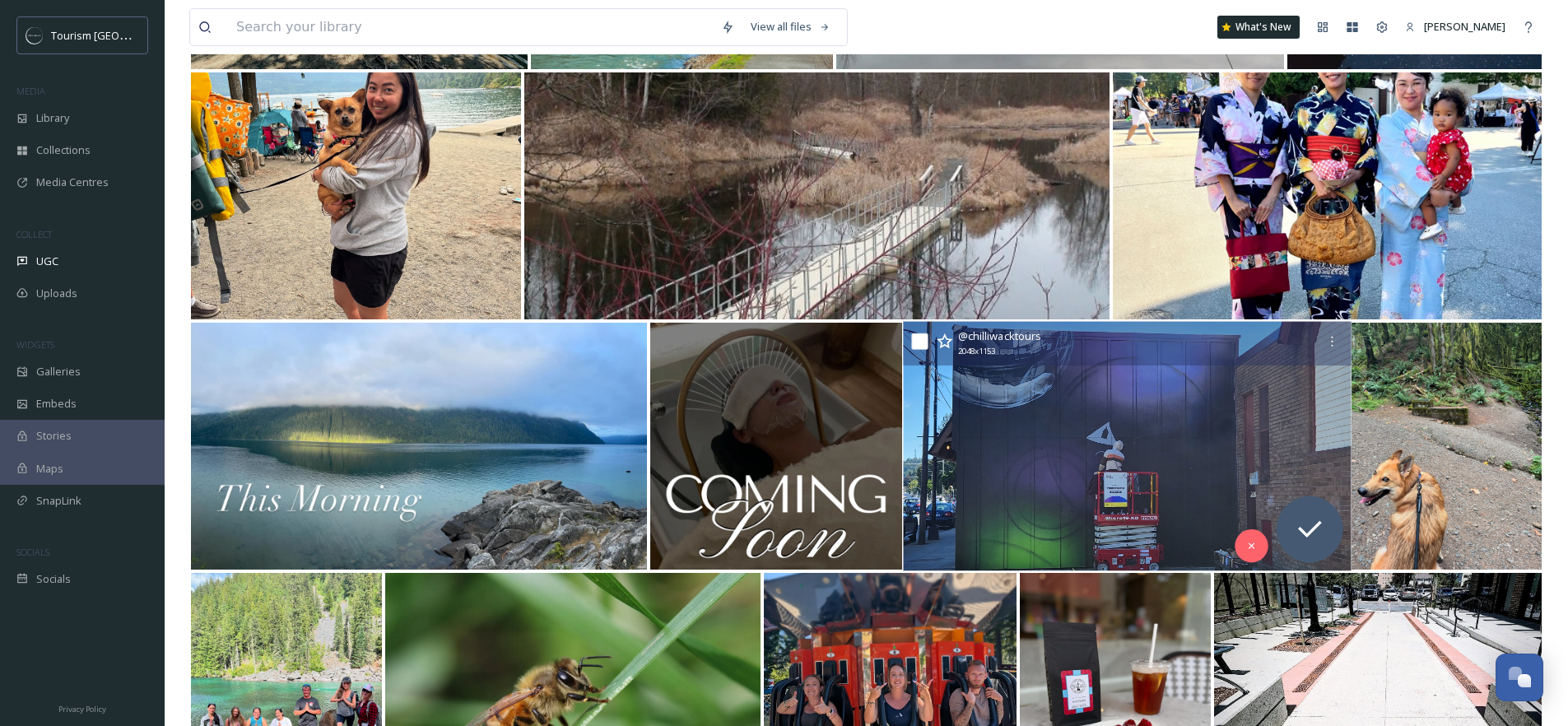
click at [1124, 419] on img at bounding box center [1128, 446] width 448 height 250
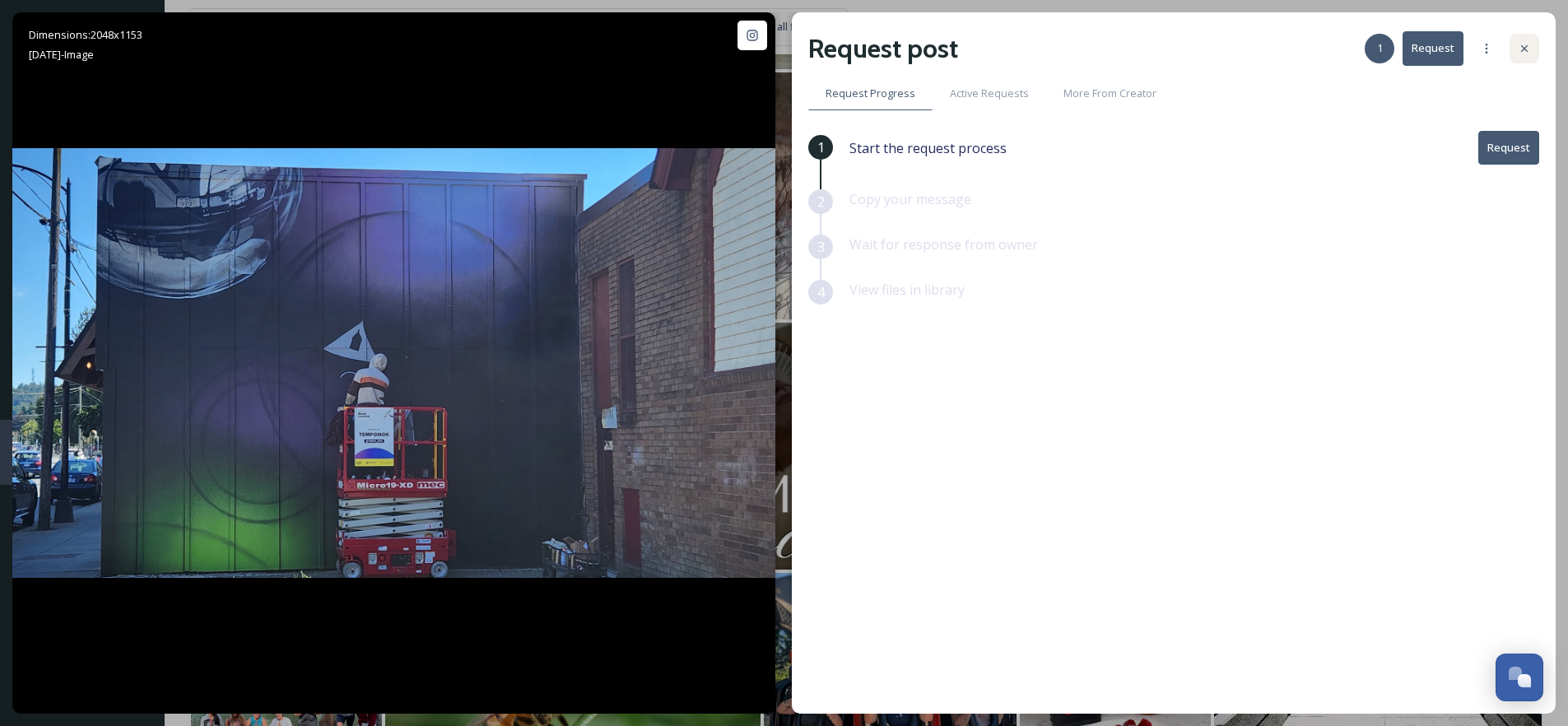
click at [1532, 51] on div at bounding box center [1525, 48] width 29 height 29
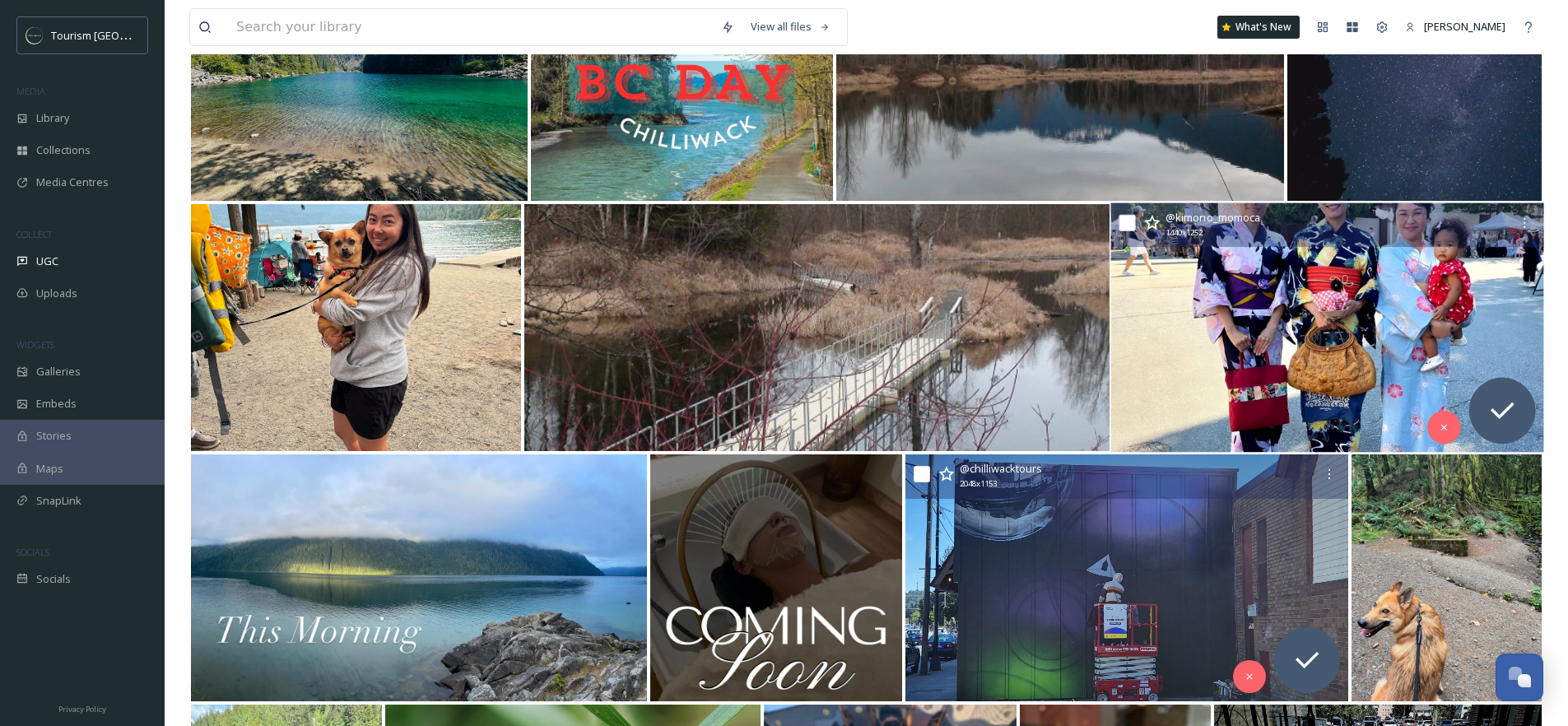
scroll to position [5548, 0]
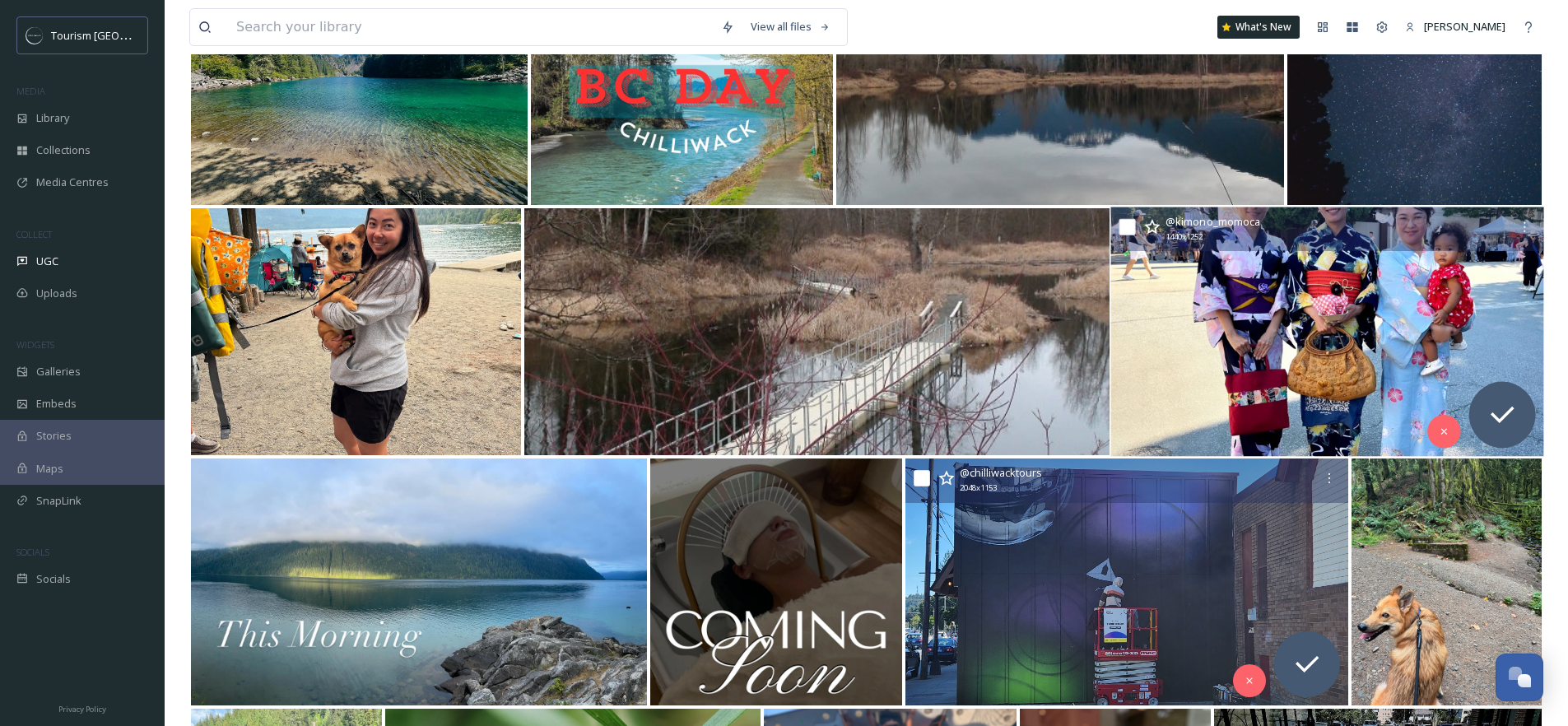
click at [1363, 299] on img at bounding box center [1327, 332] width 433 height 250
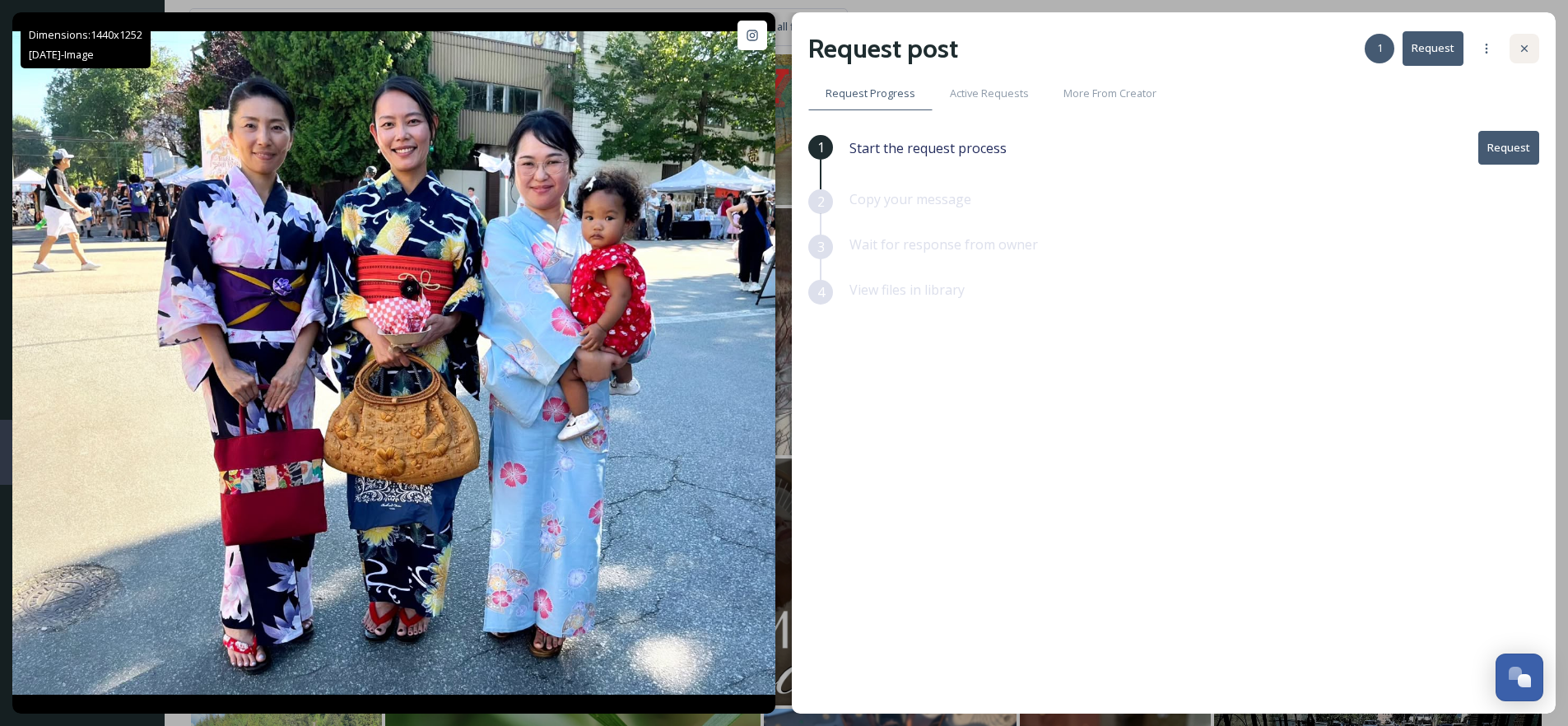
click at [1521, 42] on icon at bounding box center [1524, 48] width 13 height 13
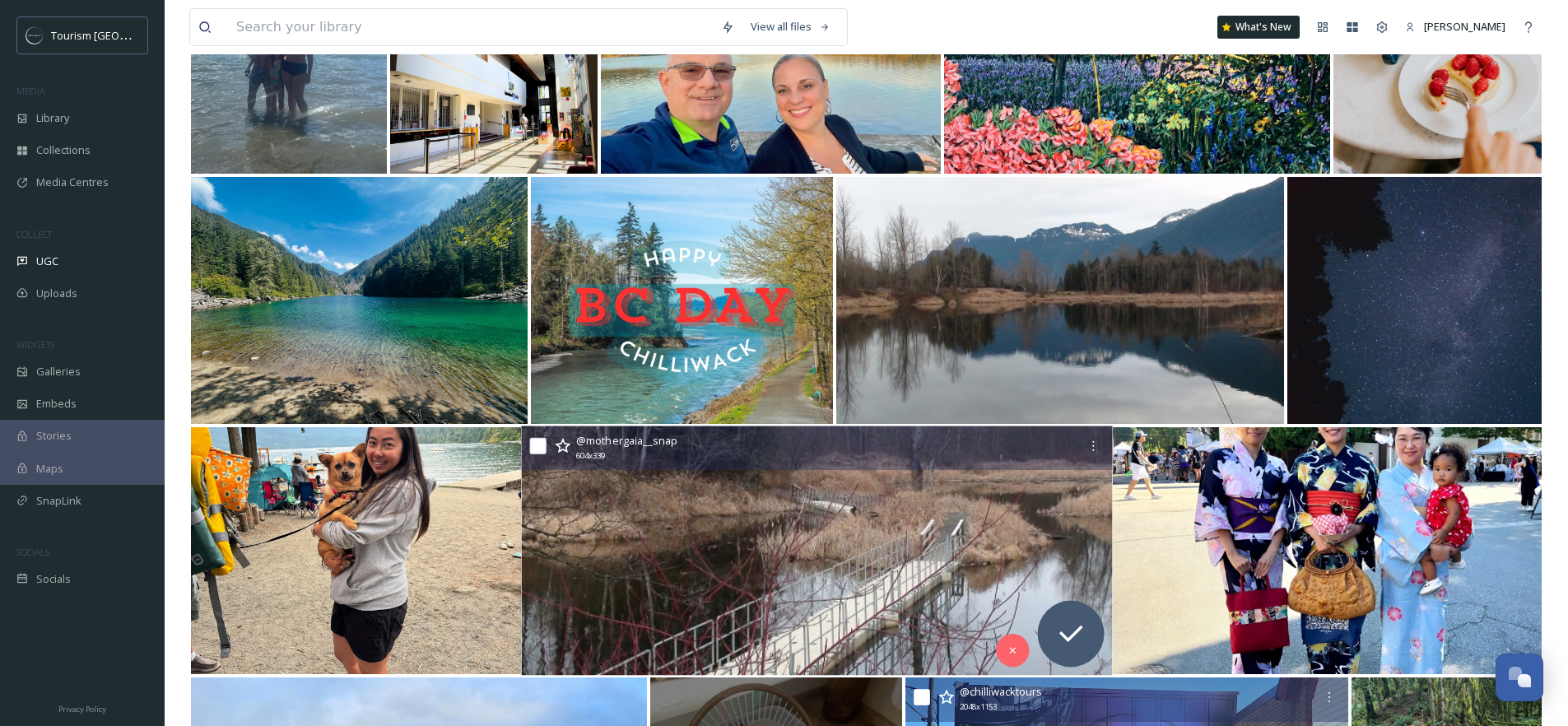
scroll to position [5327, 0]
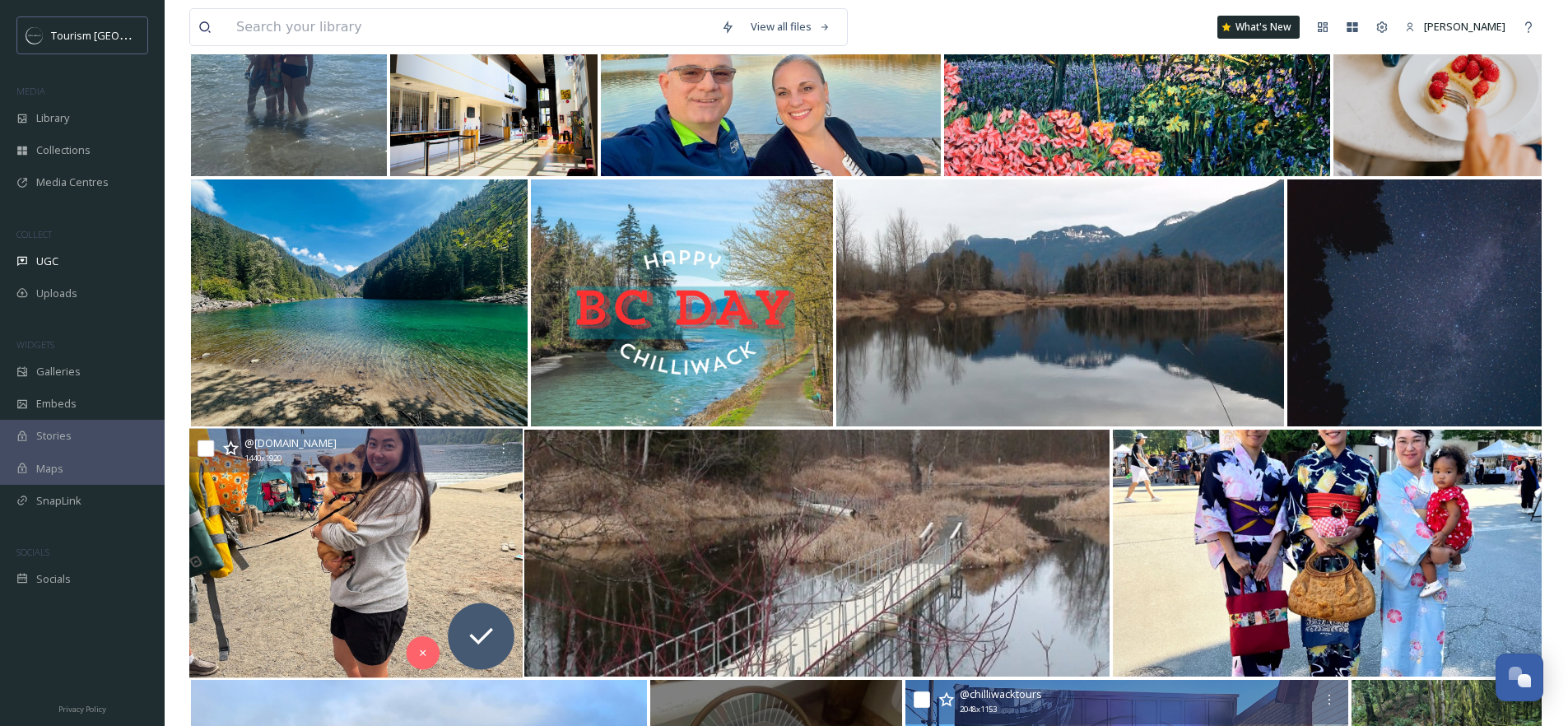
click at [345, 488] on img at bounding box center [356, 553] width 333 height 250
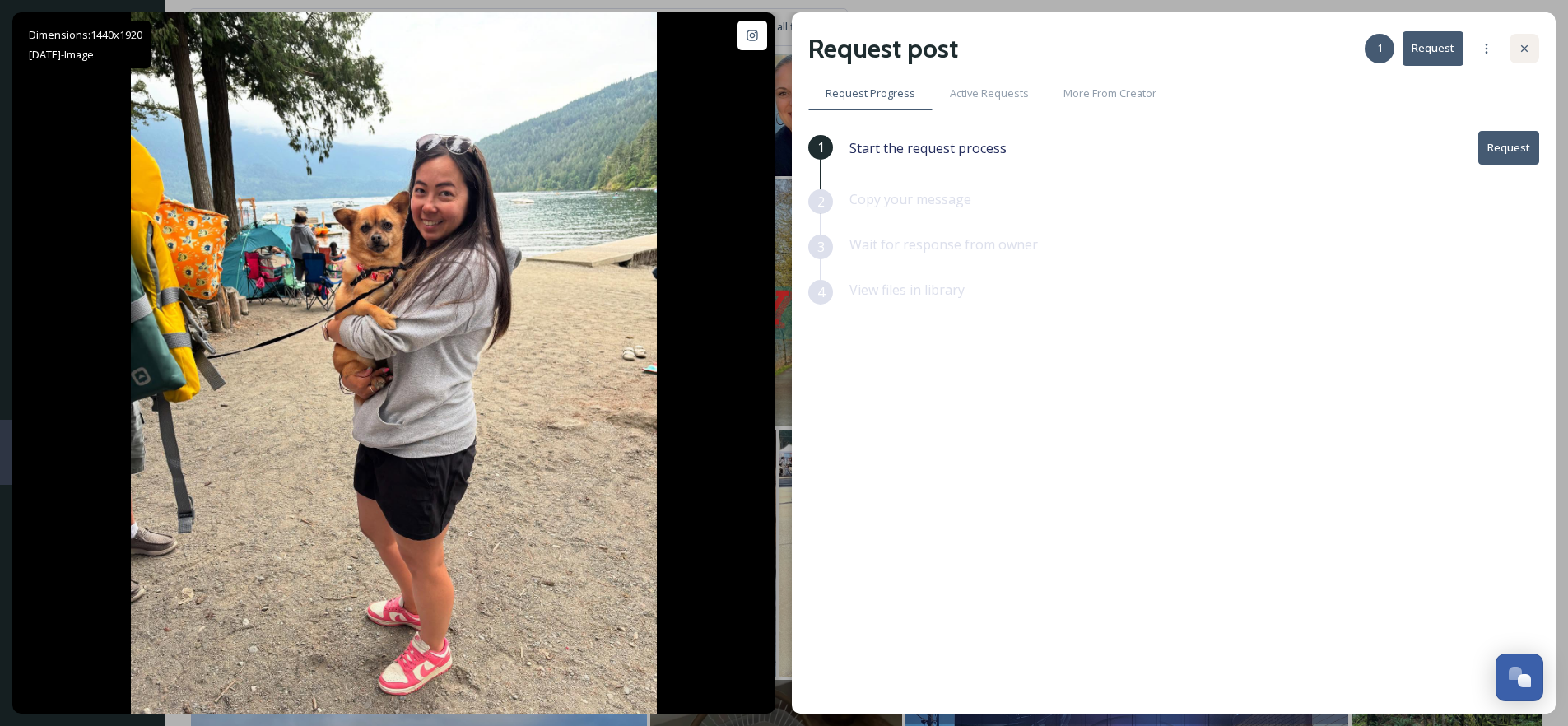
click at [1532, 51] on div at bounding box center [1525, 48] width 29 height 29
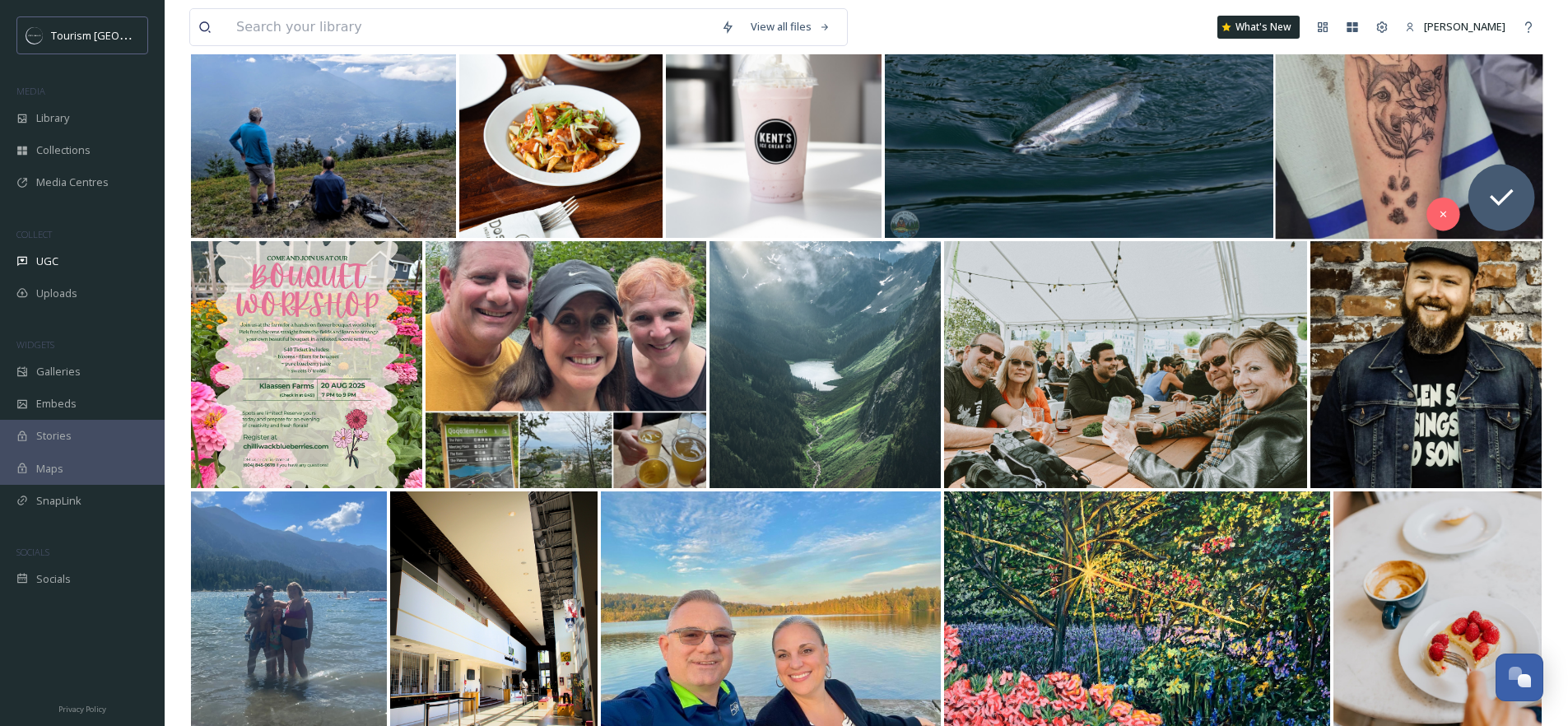
scroll to position [4564, 0]
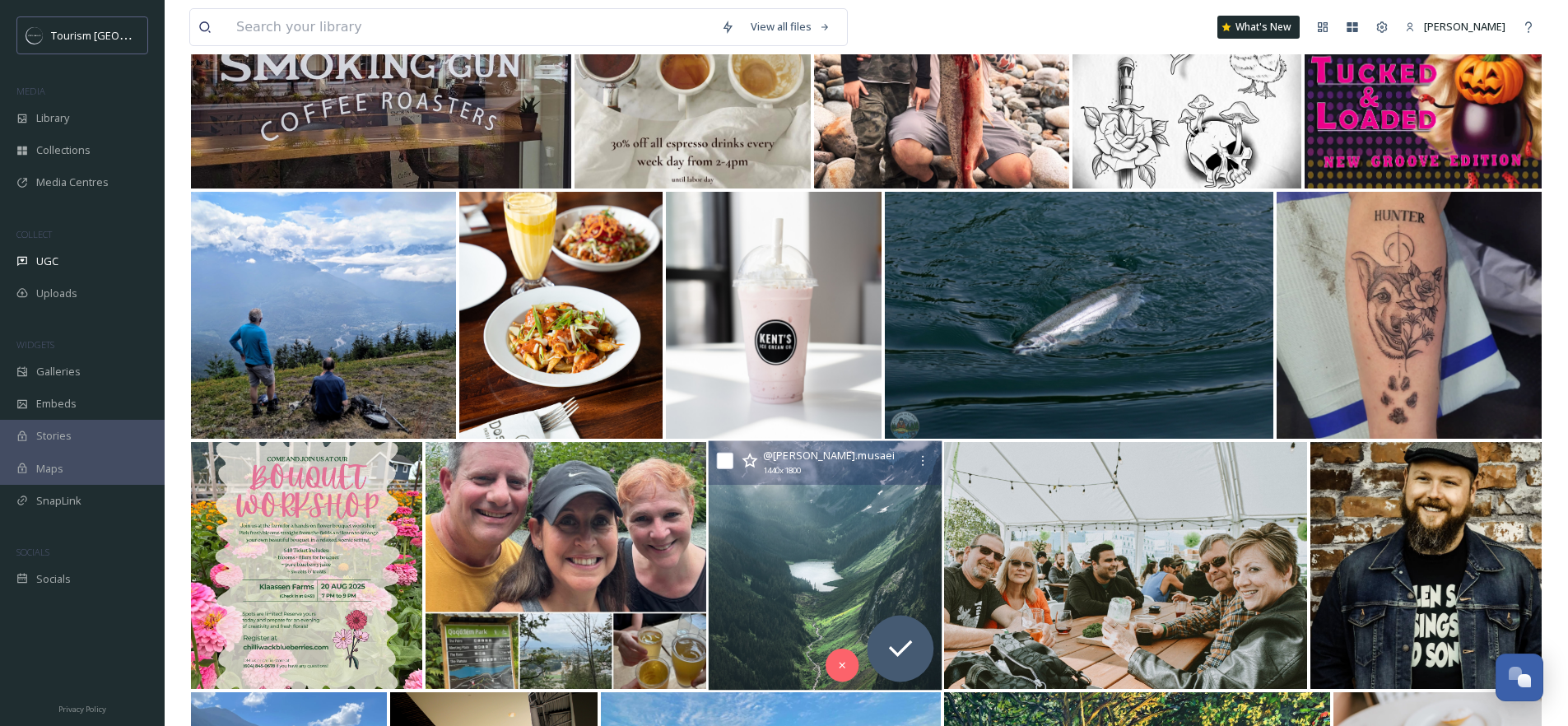
click at [848, 534] on img at bounding box center [826, 566] width 234 height 250
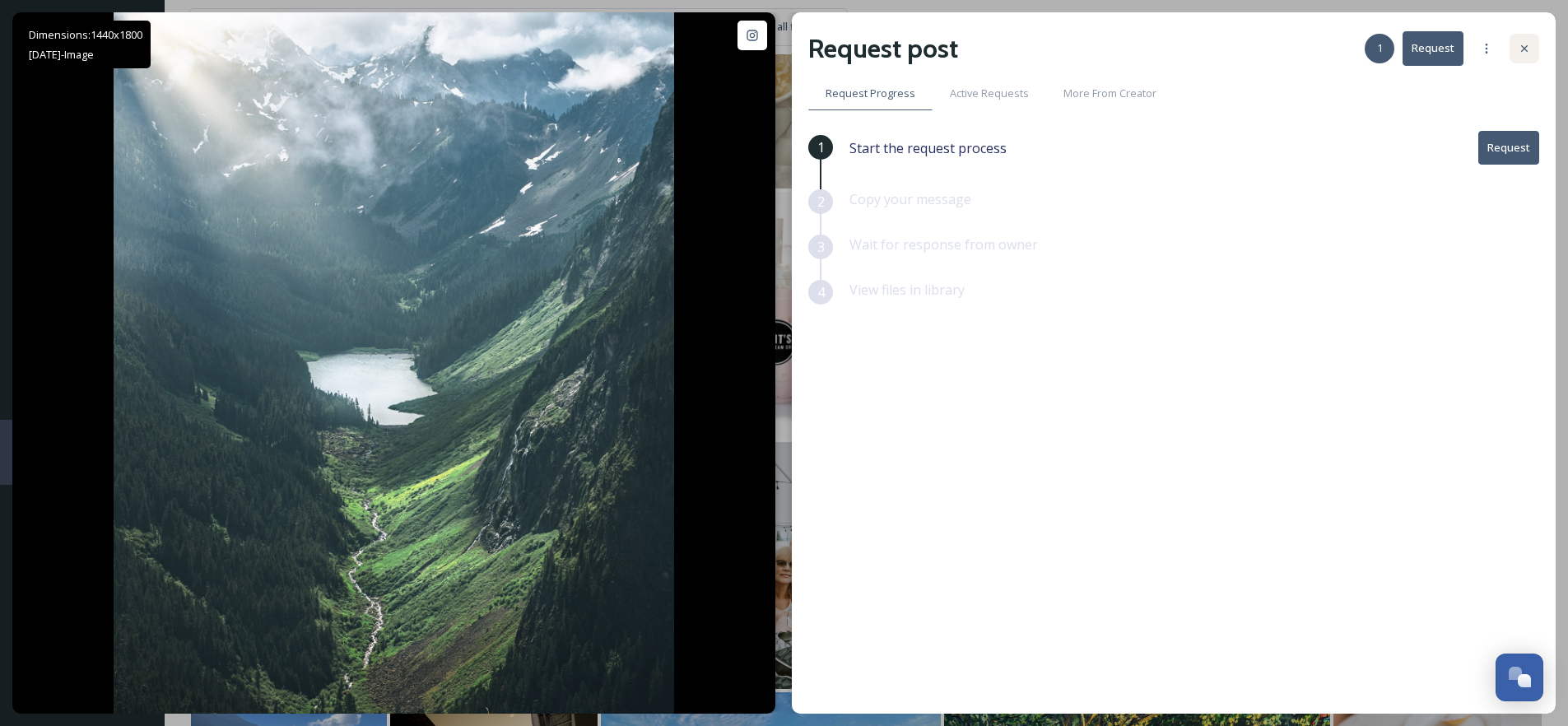
click at [1533, 54] on div at bounding box center [1525, 48] width 29 height 29
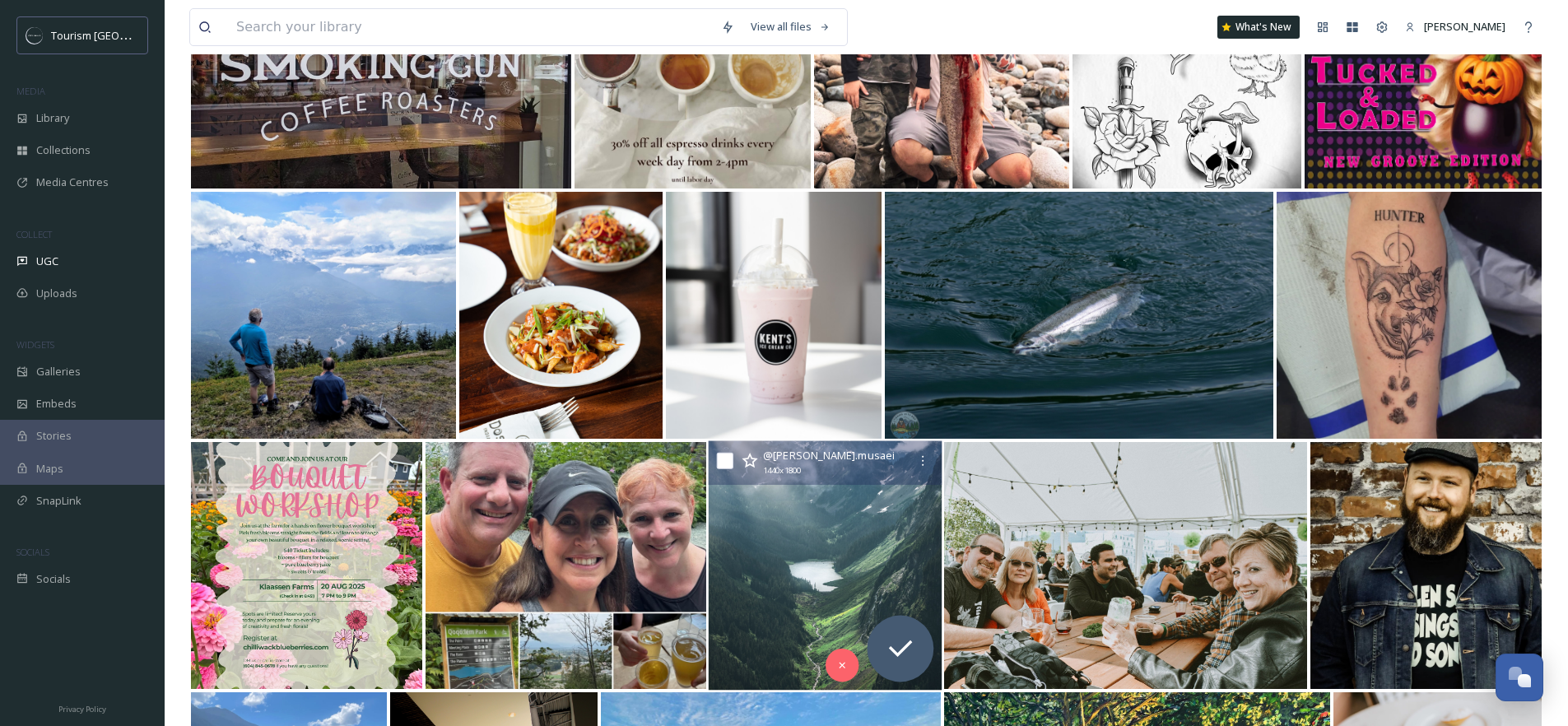
click at [754, 463] on icon at bounding box center [749, 461] width 17 height 17
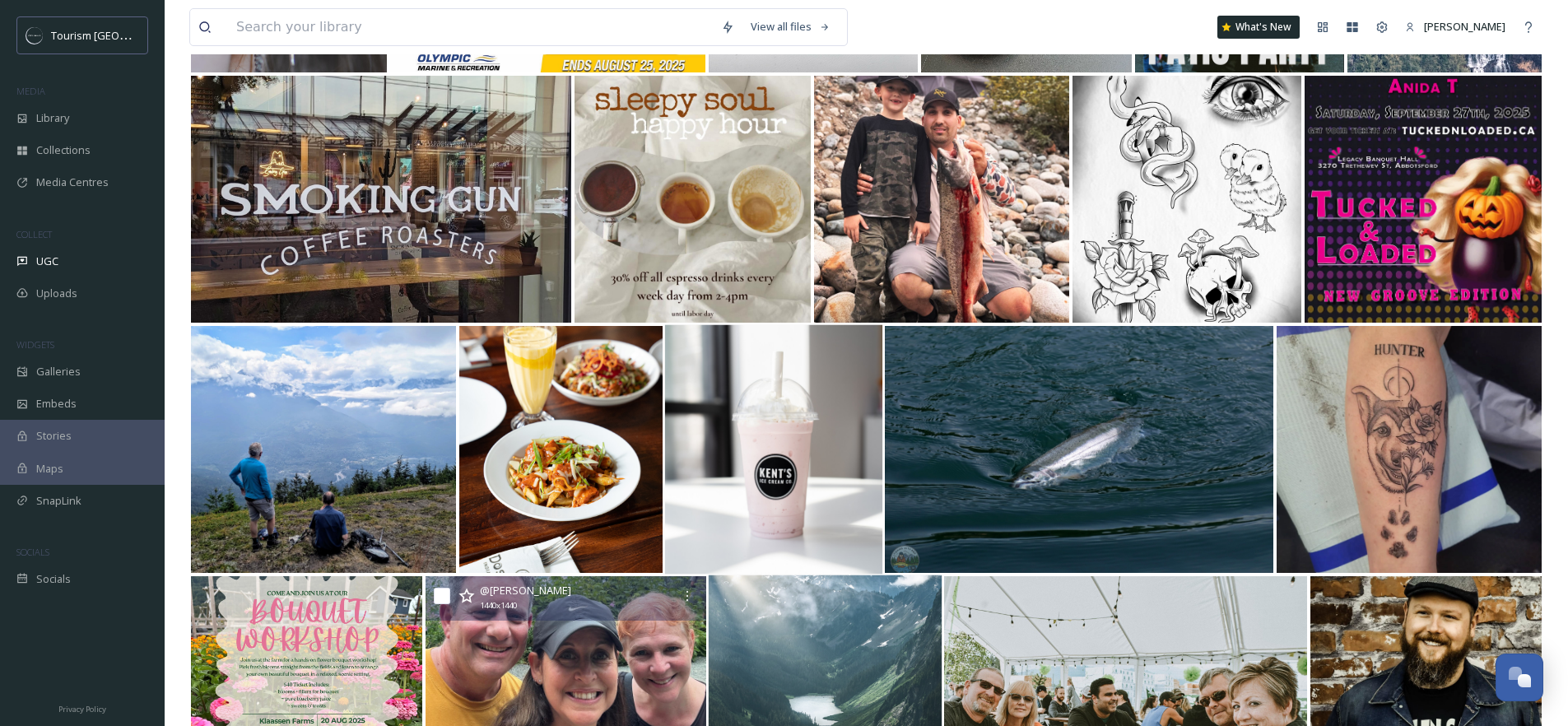
scroll to position [4429, 0]
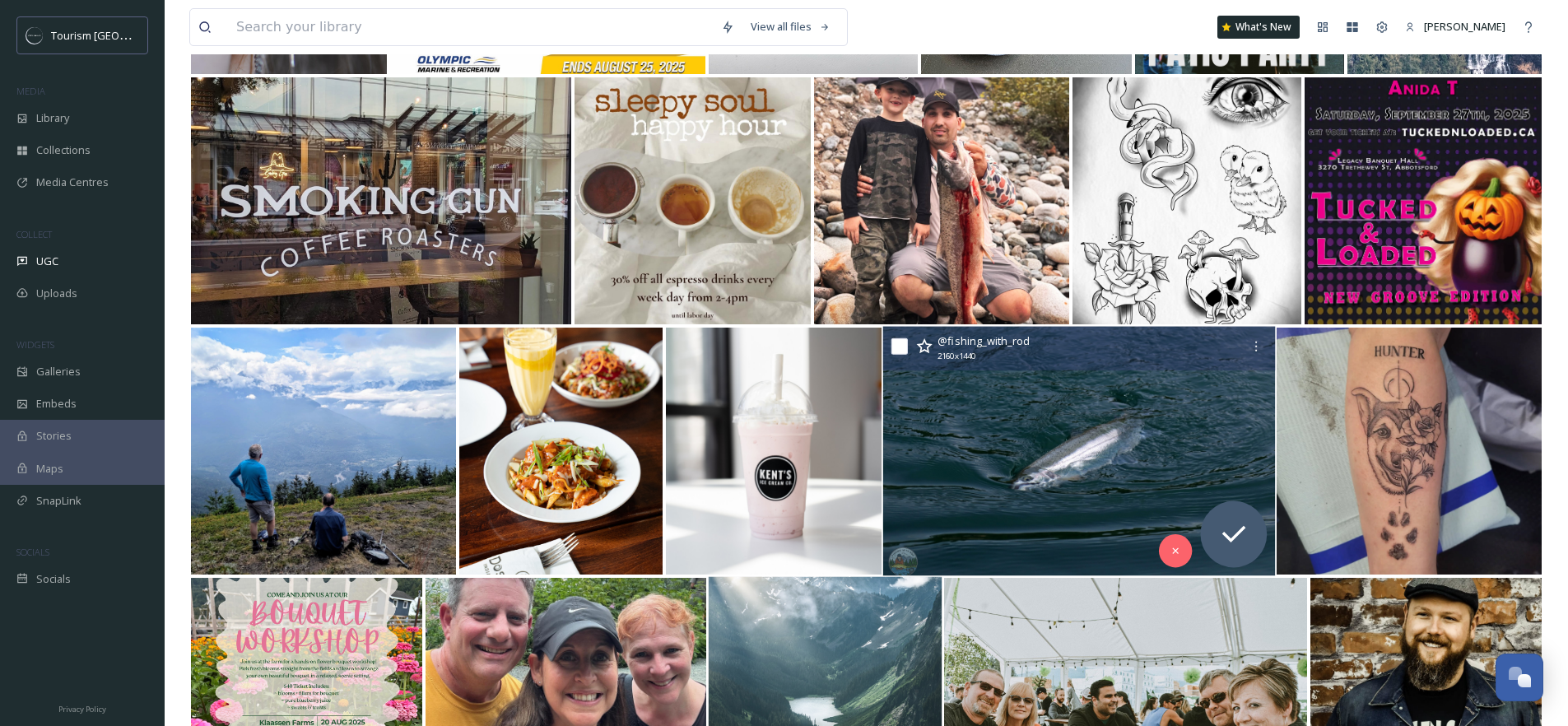
click at [979, 438] on img at bounding box center [1078, 451] width 392 height 250
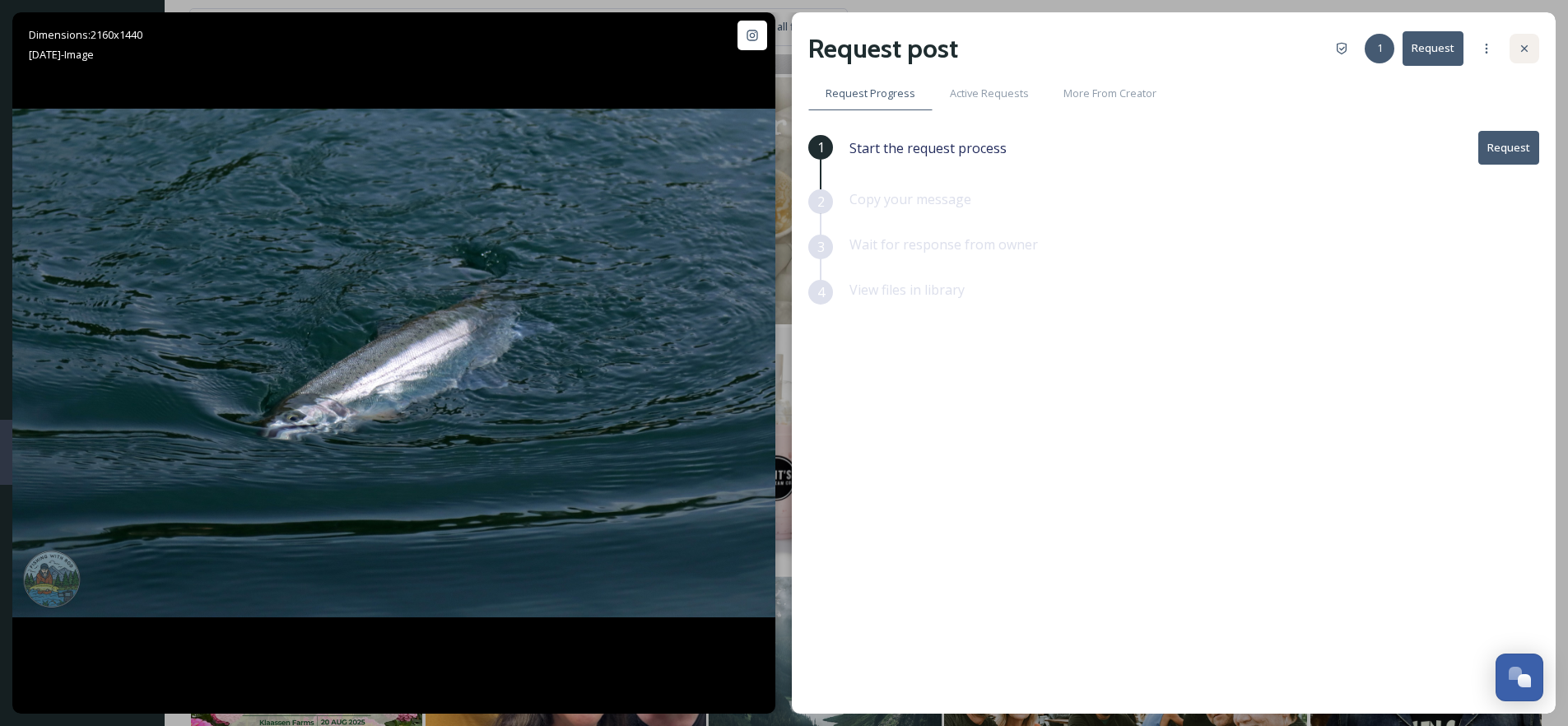
click at [1525, 45] on icon at bounding box center [1524, 48] width 13 height 13
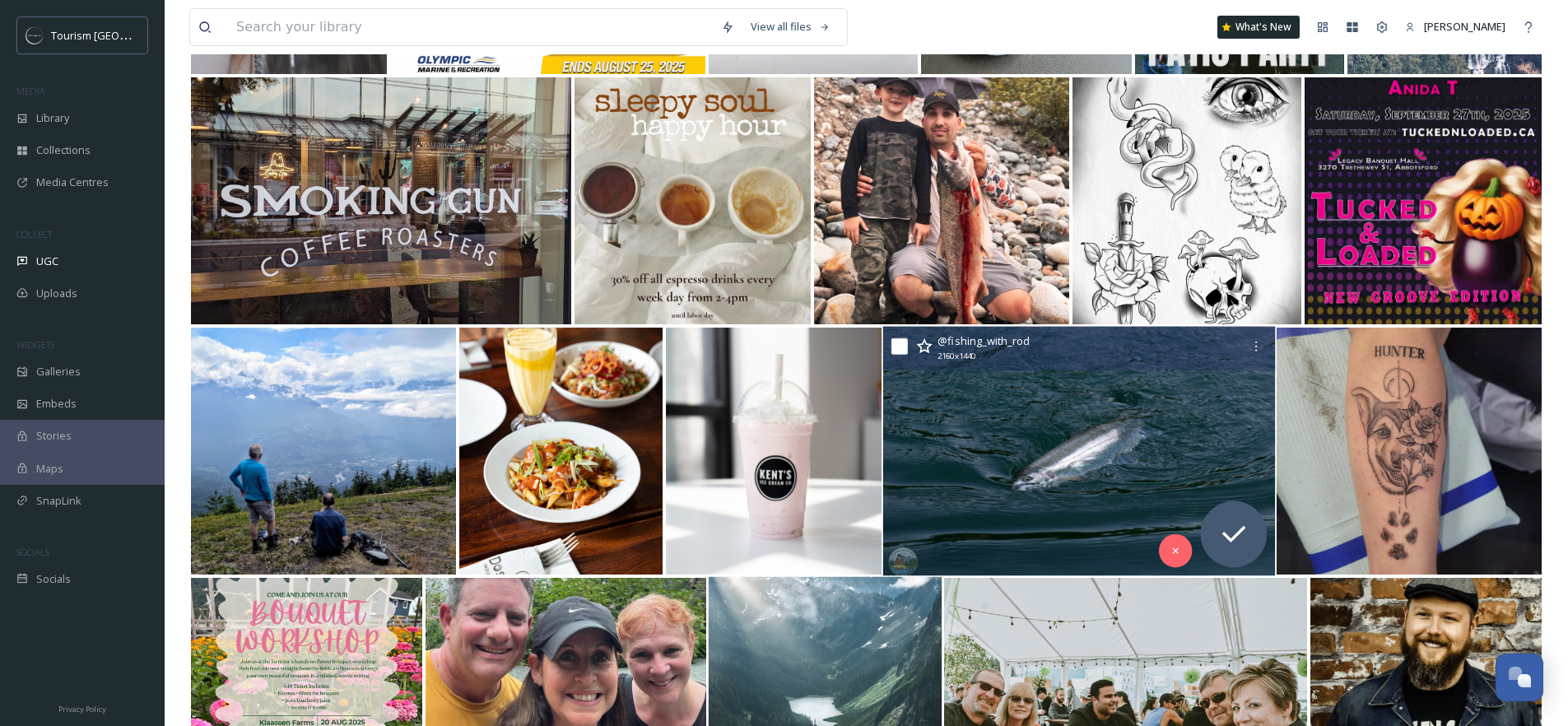
click at [1034, 439] on img at bounding box center [1078, 451] width 392 height 250
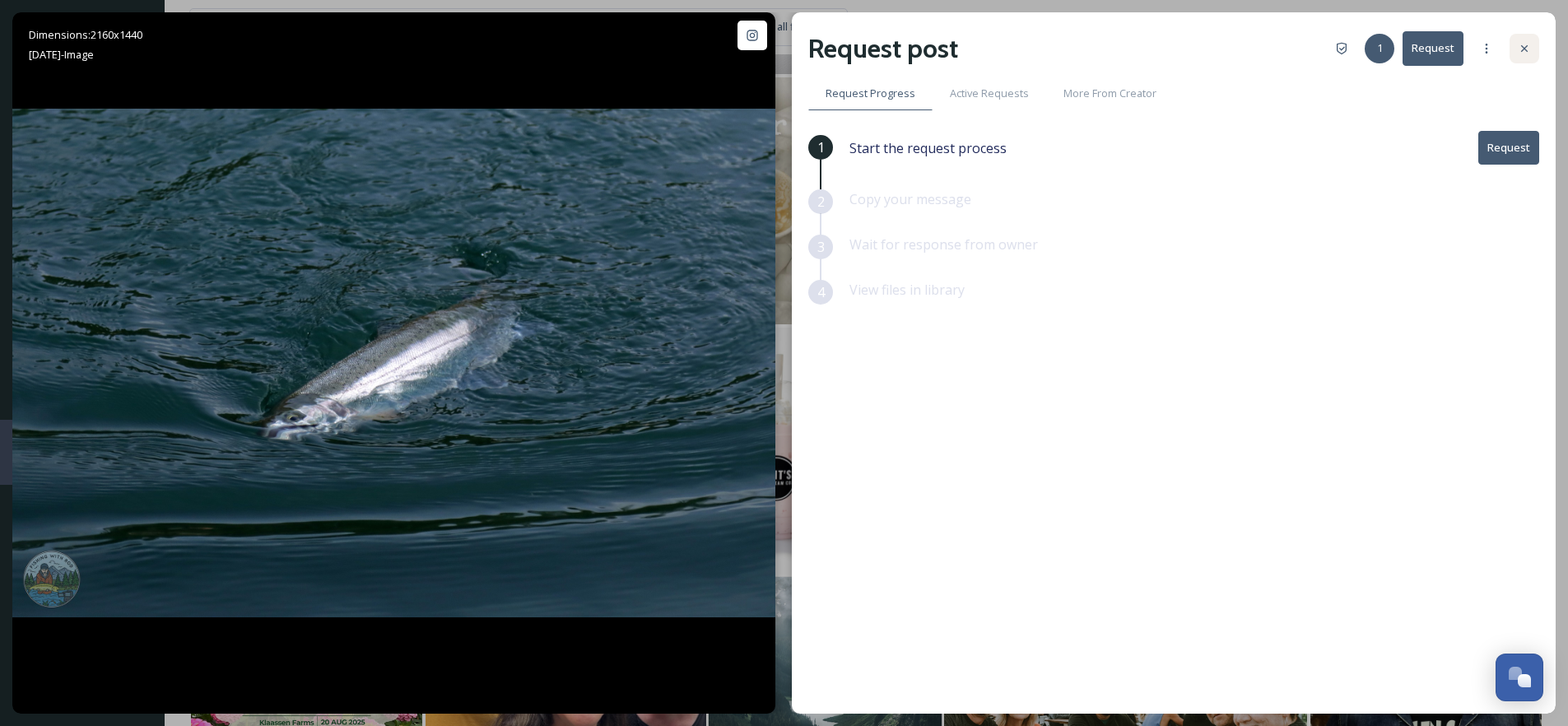
click at [1516, 48] on div at bounding box center [1525, 48] width 29 height 29
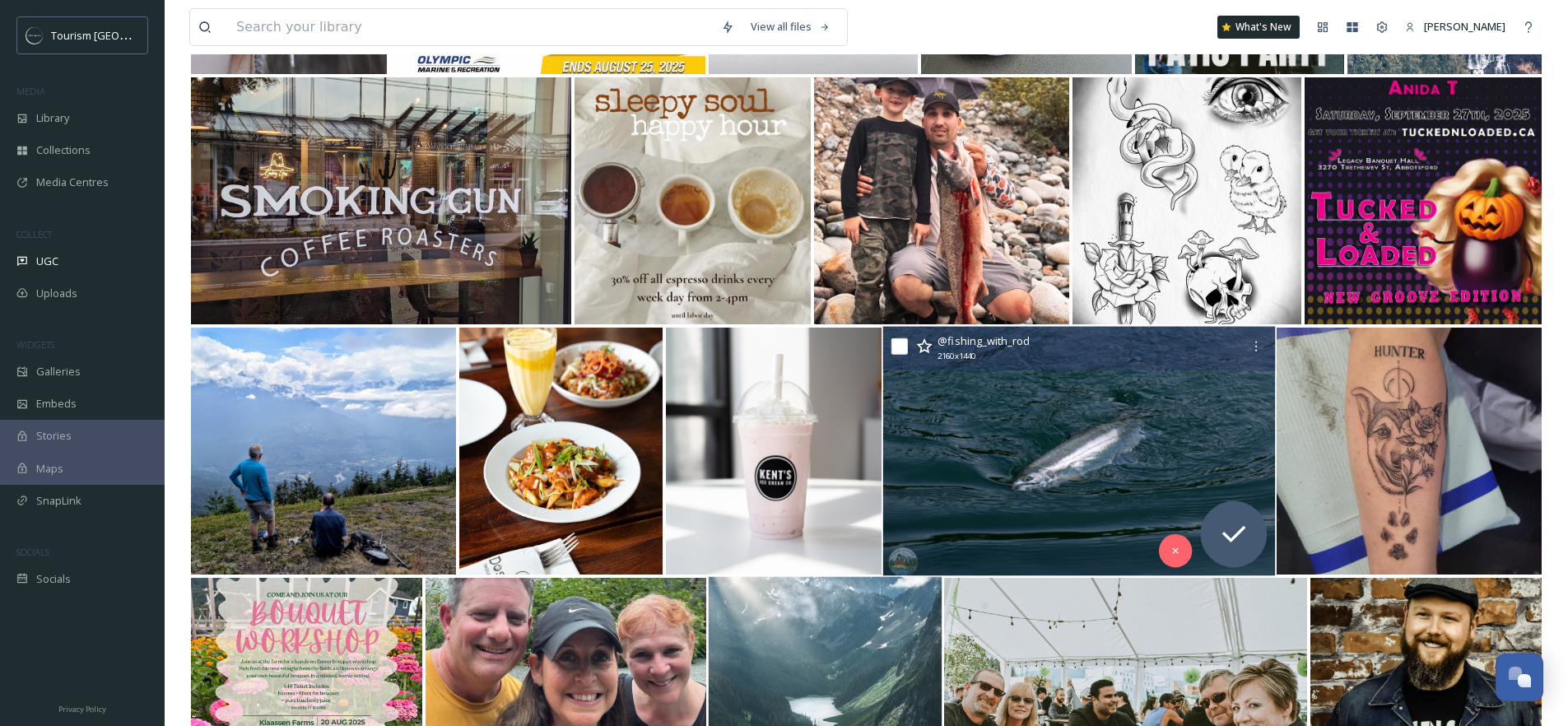
click at [1035, 402] on img at bounding box center [1078, 451] width 392 height 250
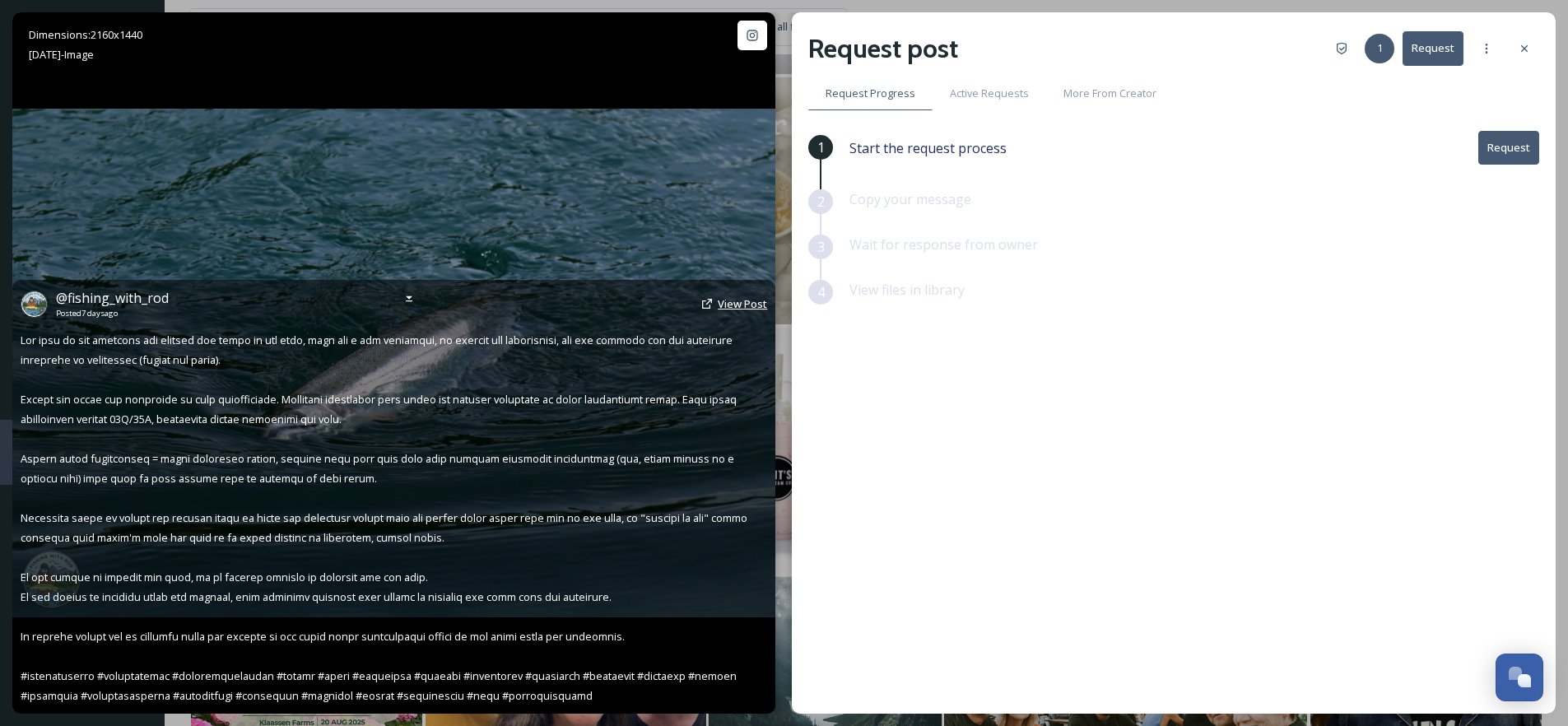
click at [740, 304] on span "View Post" at bounding box center [742, 303] width 49 height 15
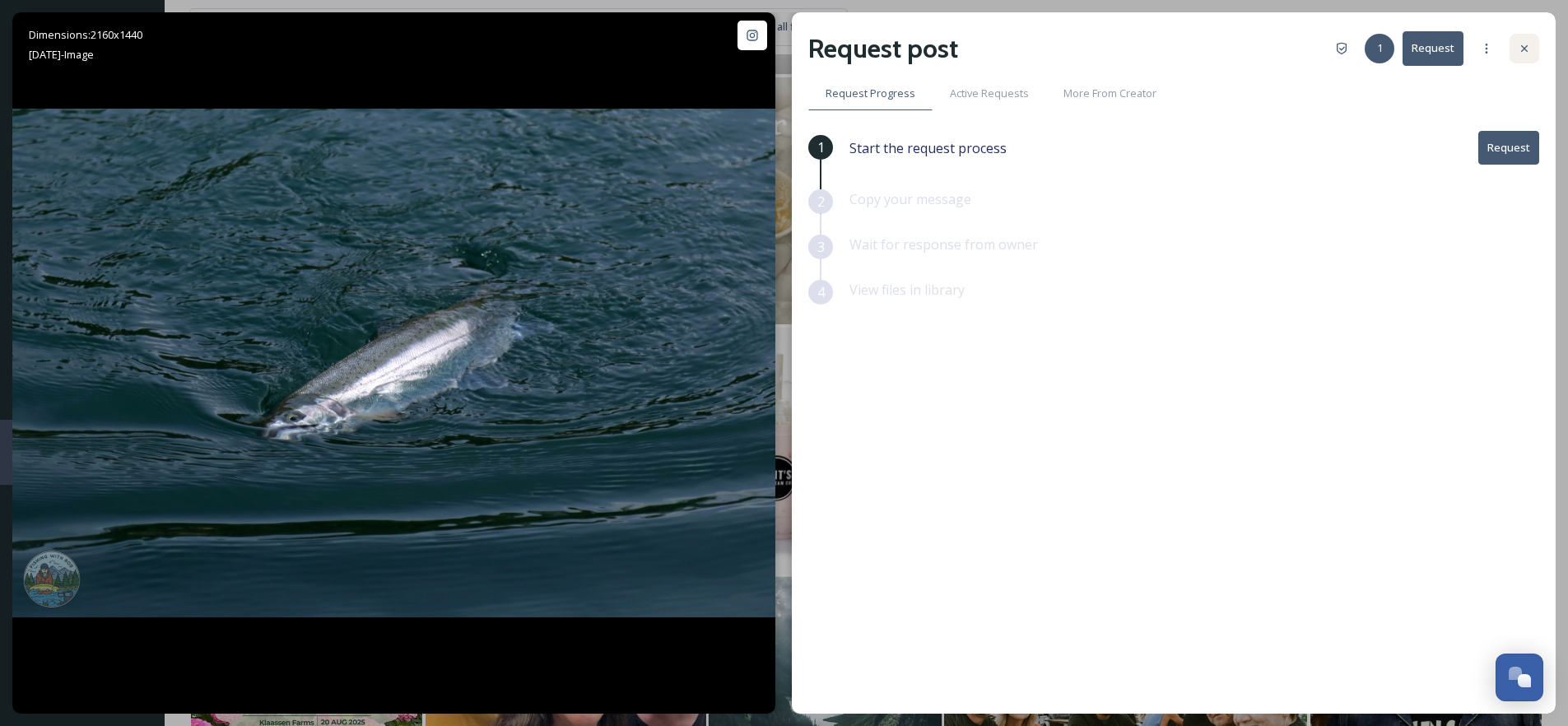
click at [1531, 48] on icon at bounding box center [1524, 48] width 13 height 13
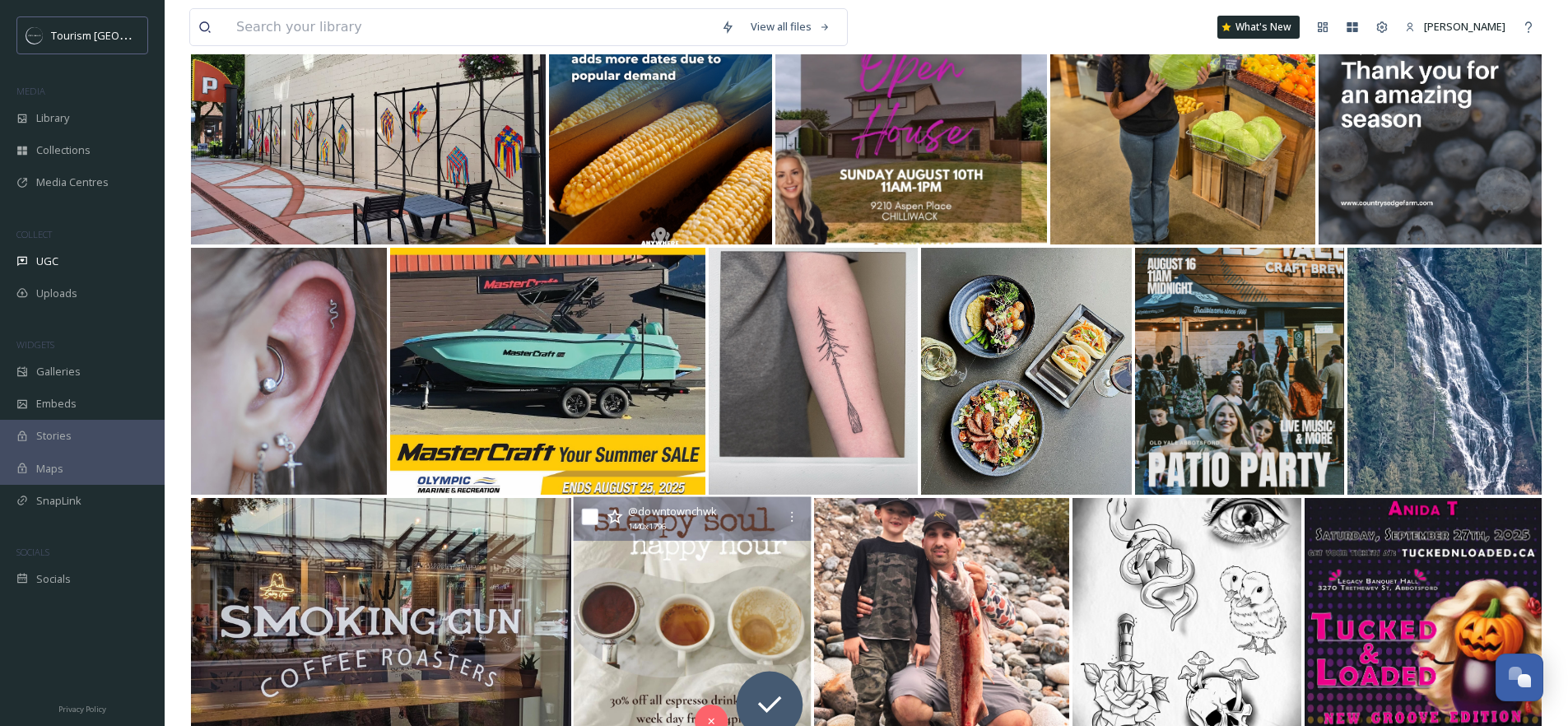
scroll to position [3978, 0]
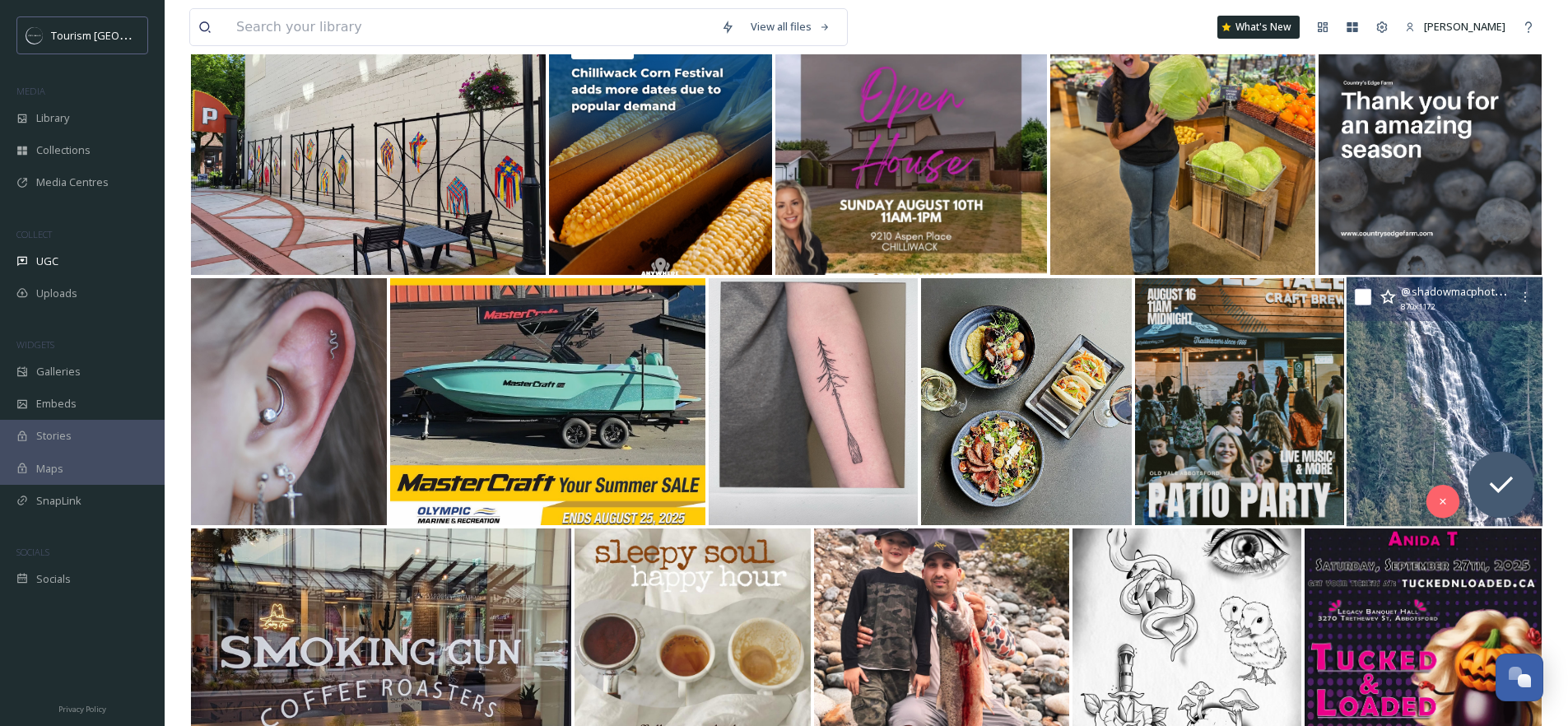
click at [1441, 378] on img at bounding box center [1444, 402] width 196 height 250
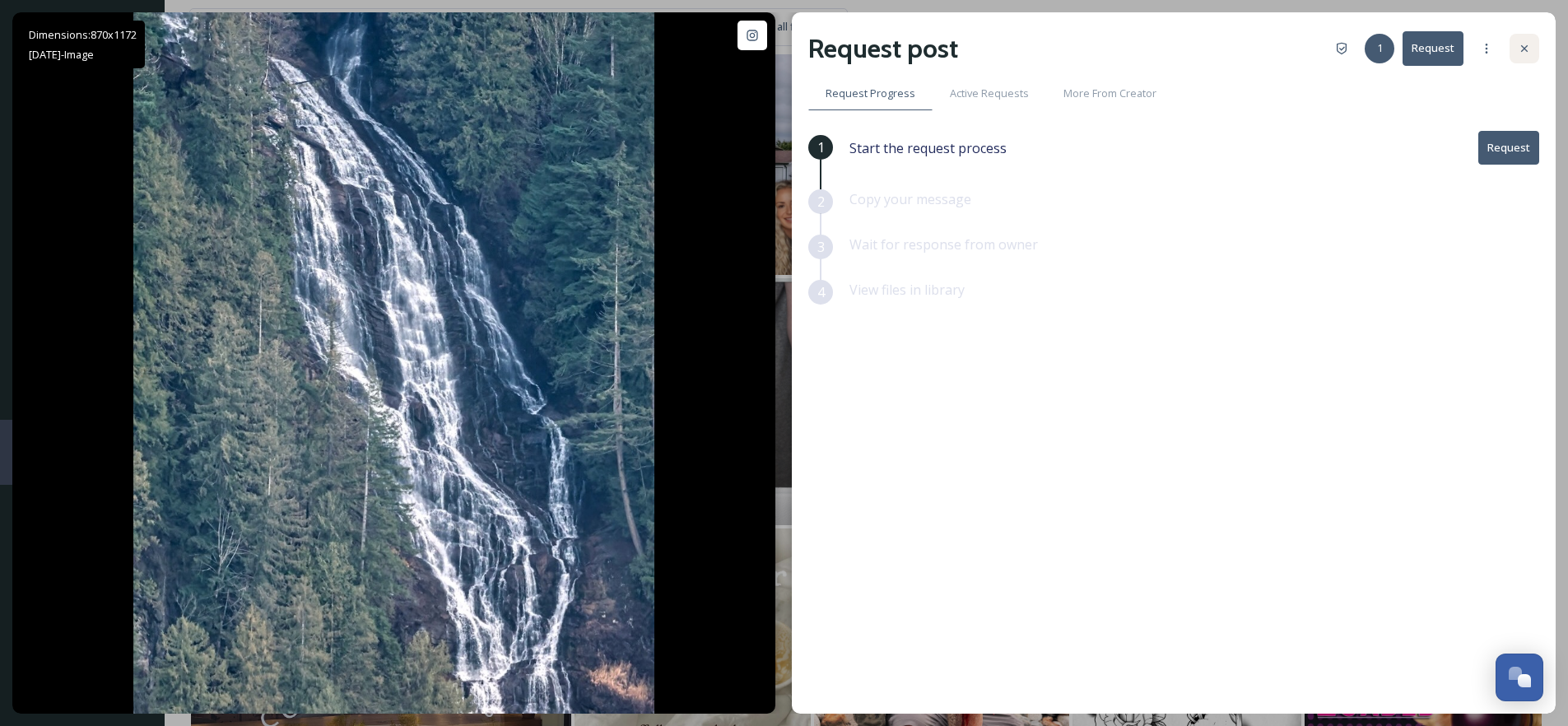
click at [1520, 48] on icon at bounding box center [1524, 48] width 13 height 13
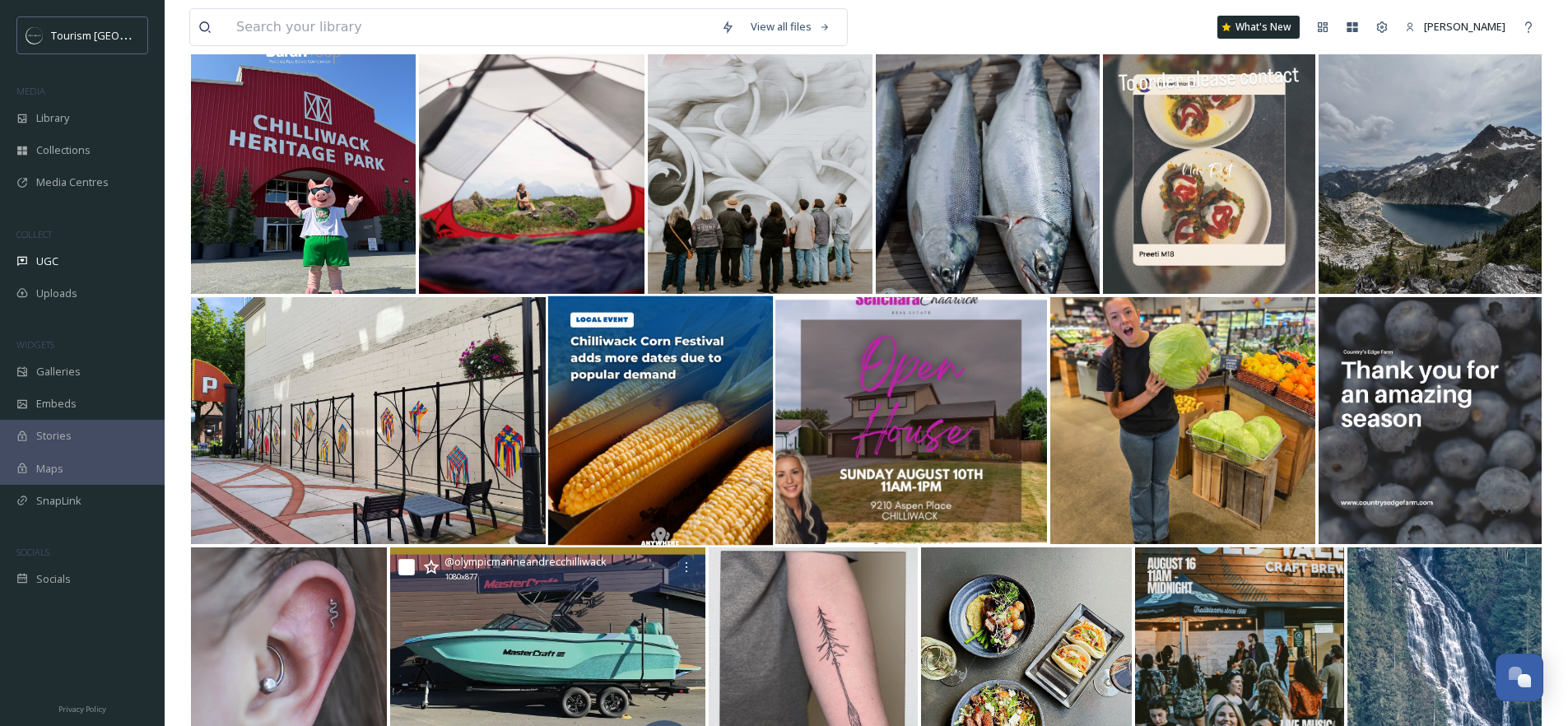
scroll to position [3696, 0]
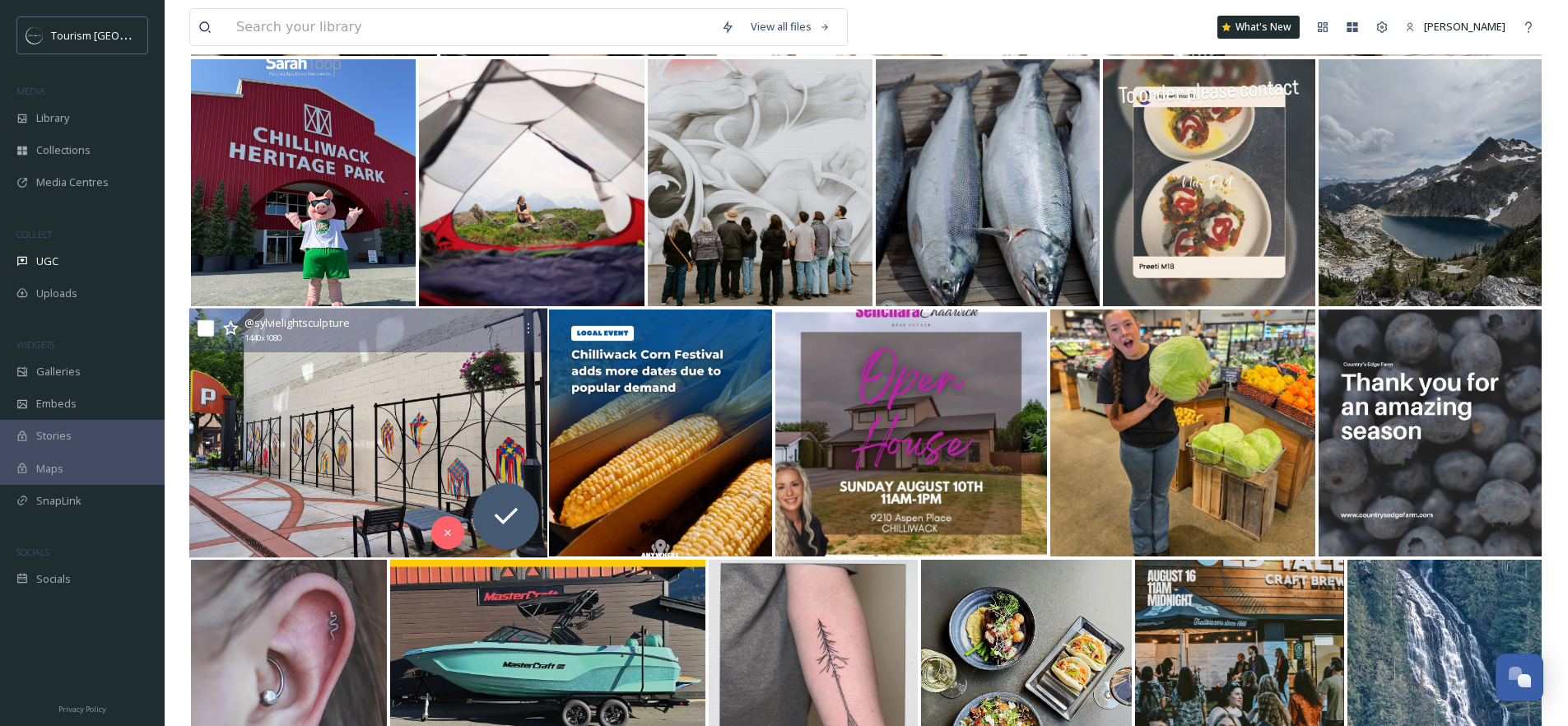
click at [391, 421] on img at bounding box center [369, 433] width 358 height 250
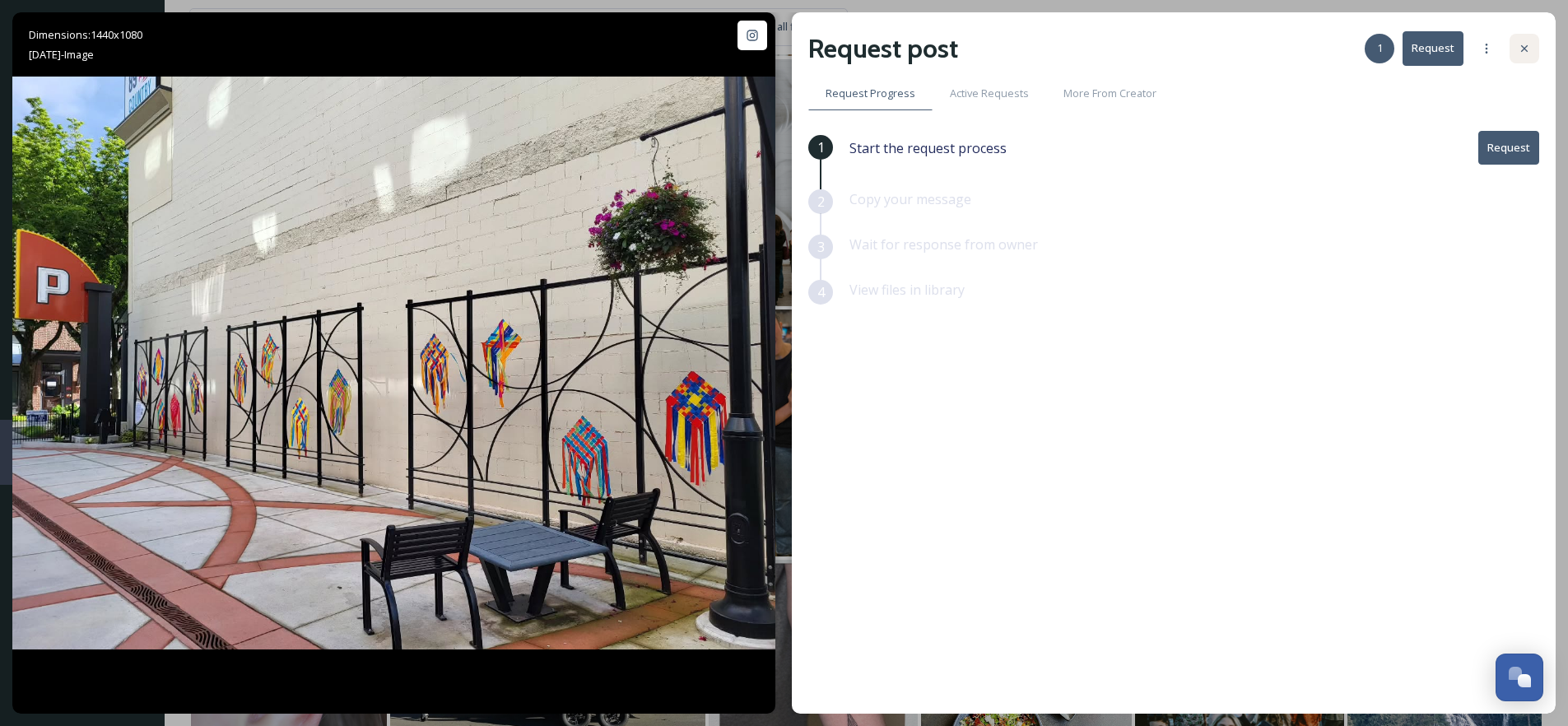
click at [1531, 52] on icon at bounding box center [1524, 48] width 13 height 13
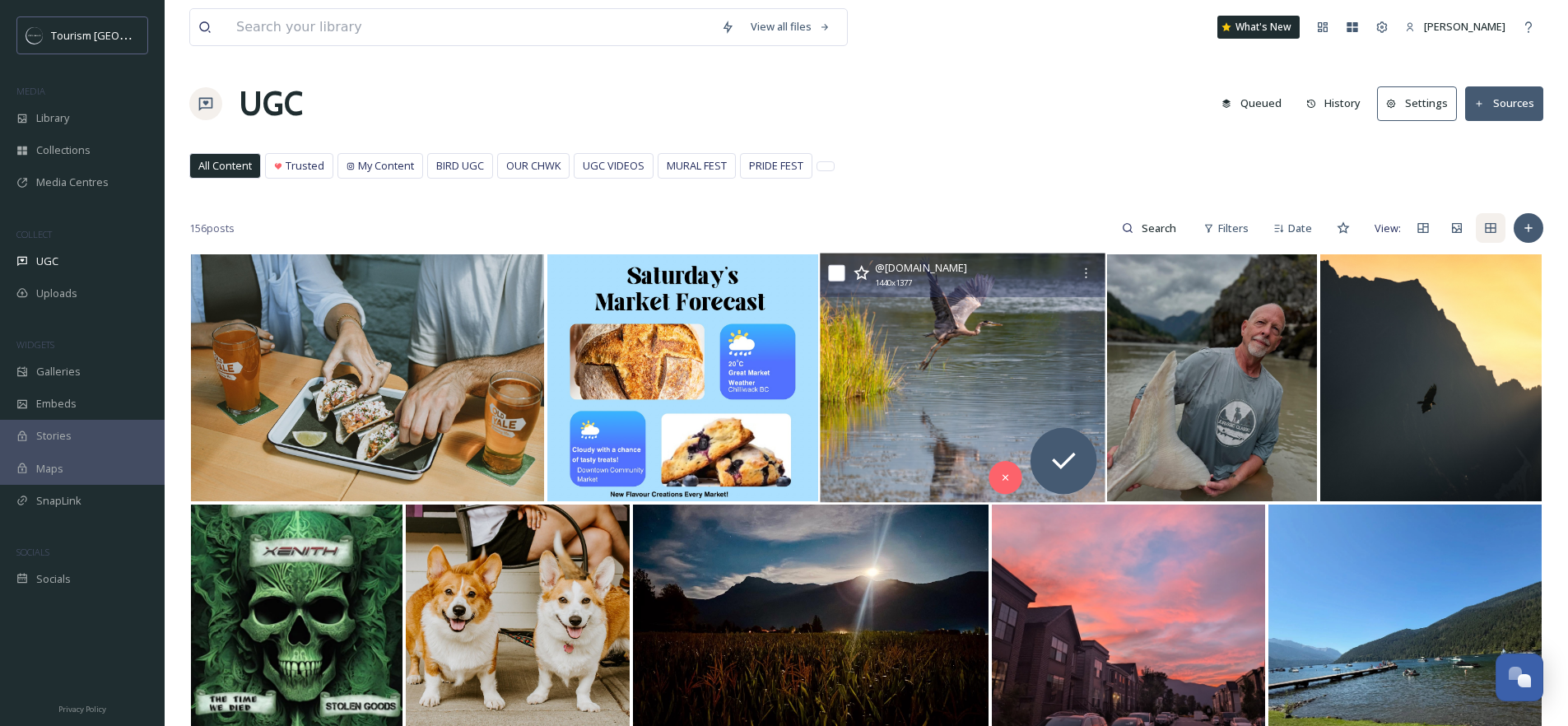
click at [860, 272] on icon at bounding box center [861, 273] width 17 height 17
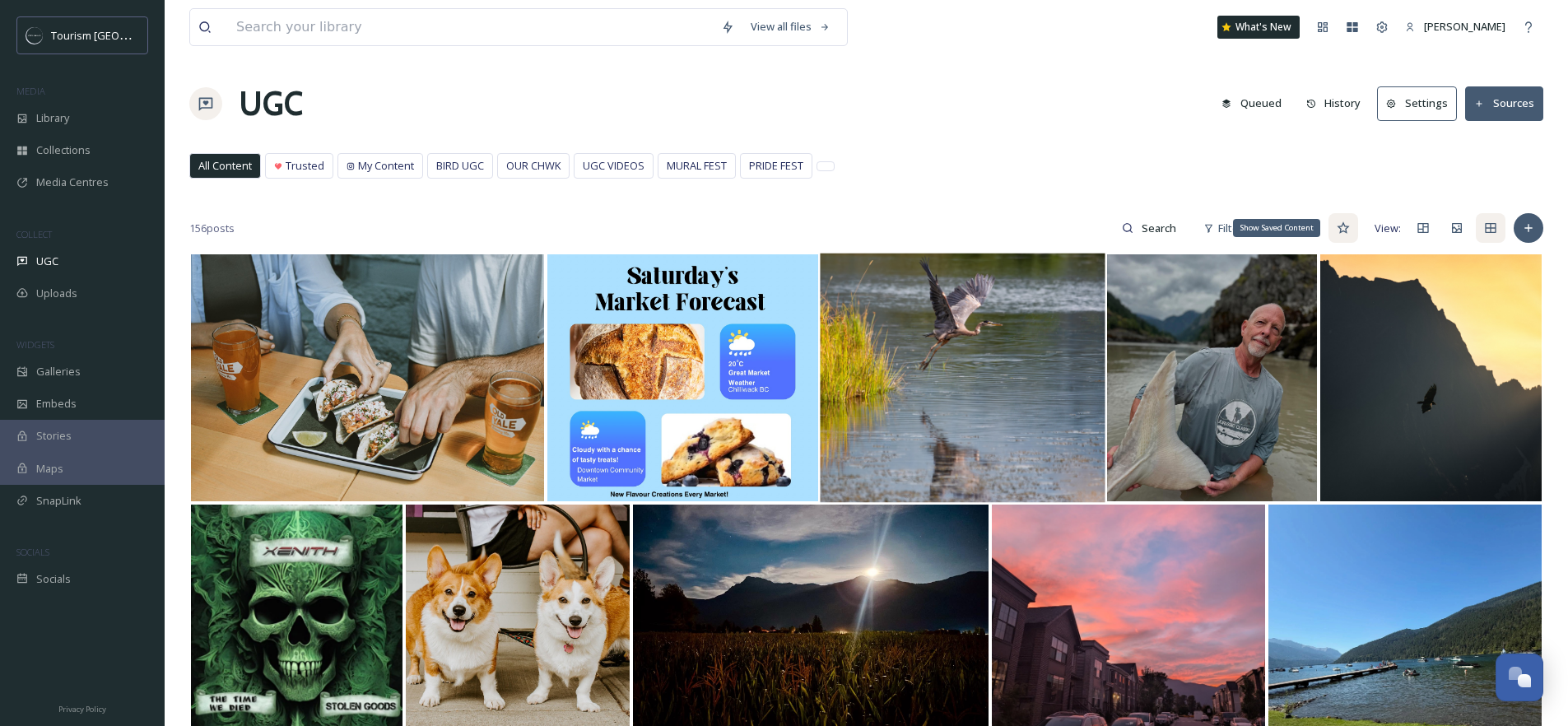
click at [1334, 227] on div "Show Saved Content" at bounding box center [1344, 228] width 29 height 29
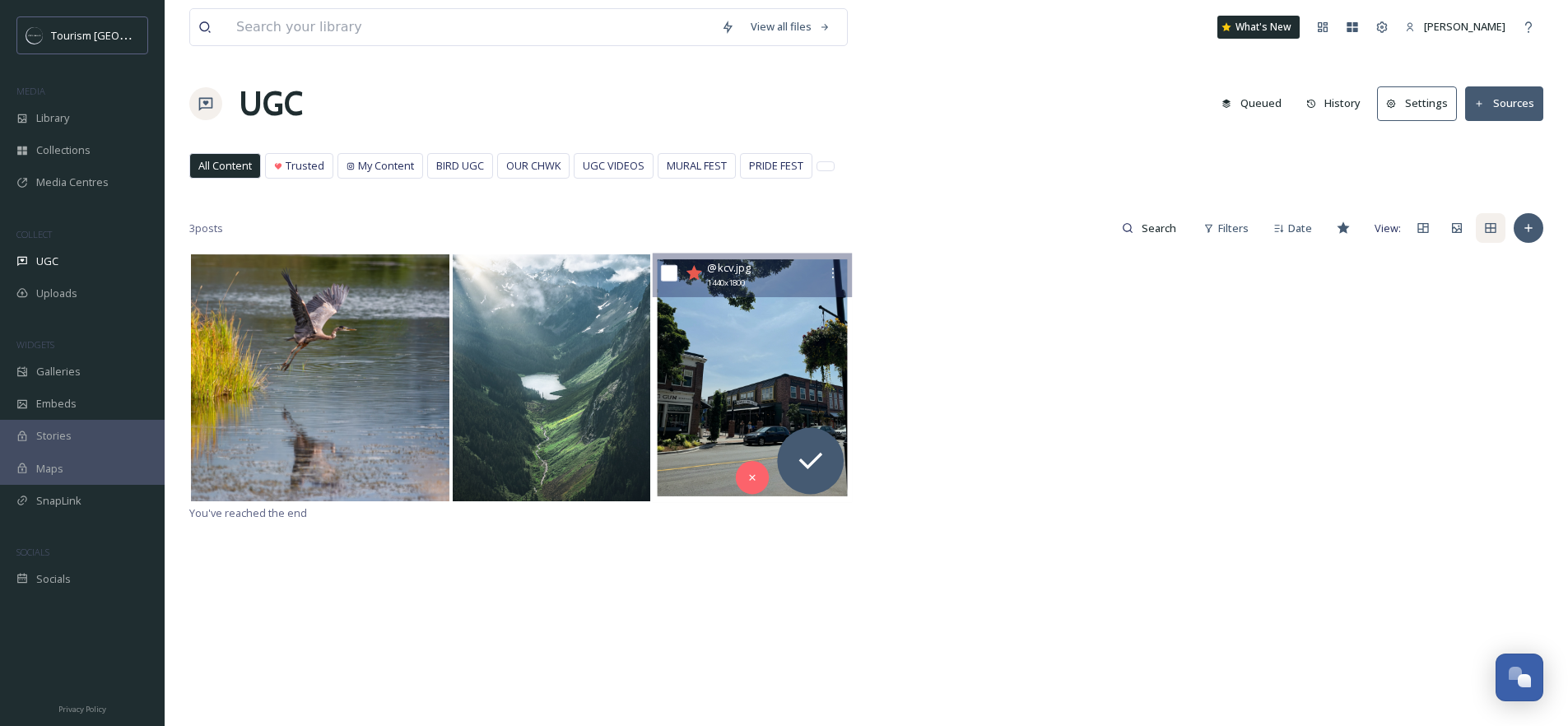
click at [670, 273] on input "checkbox" at bounding box center [668, 273] width 17 height 17
checkbox input "true"
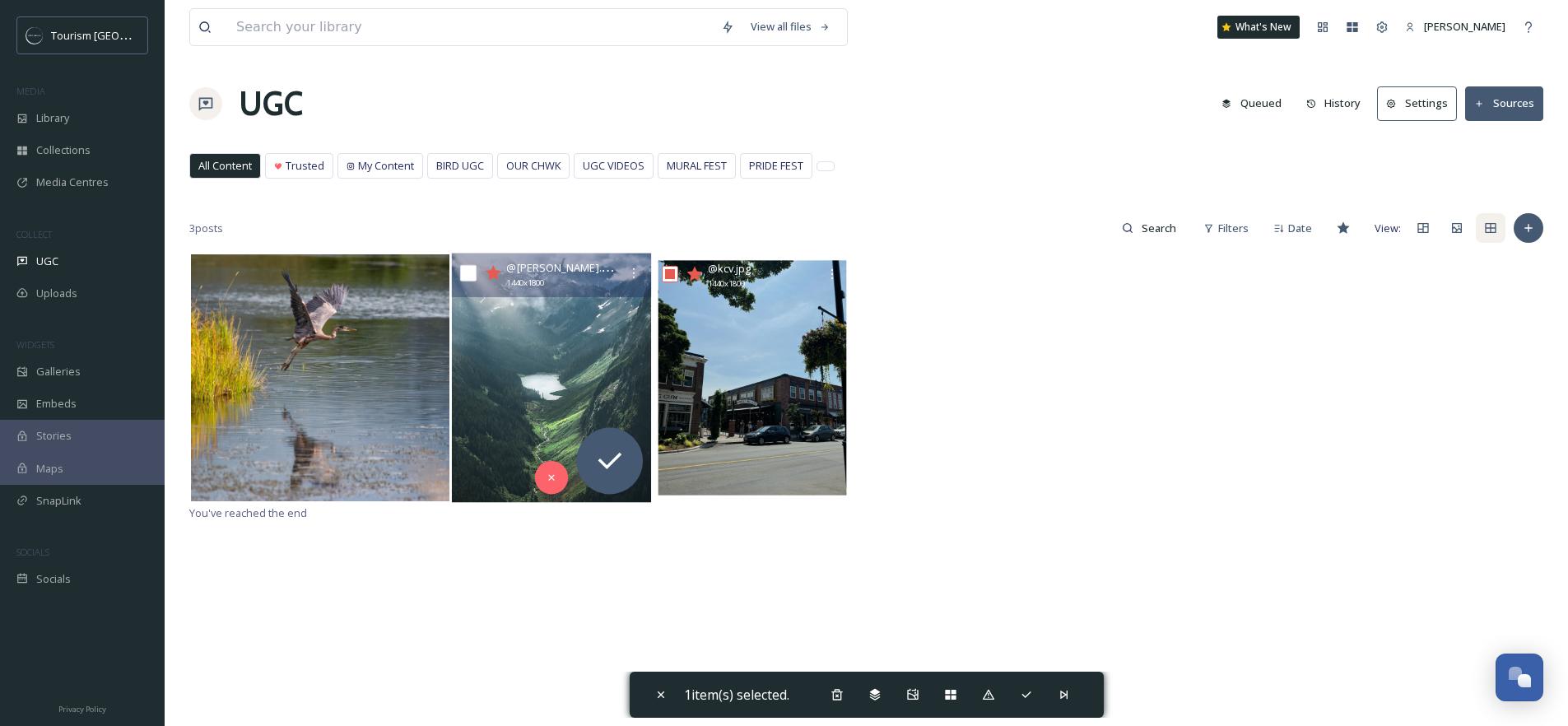
click at [468, 270] on input "checkbox" at bounding box center [468, 273] width 17 height 17
checkbox input "true"
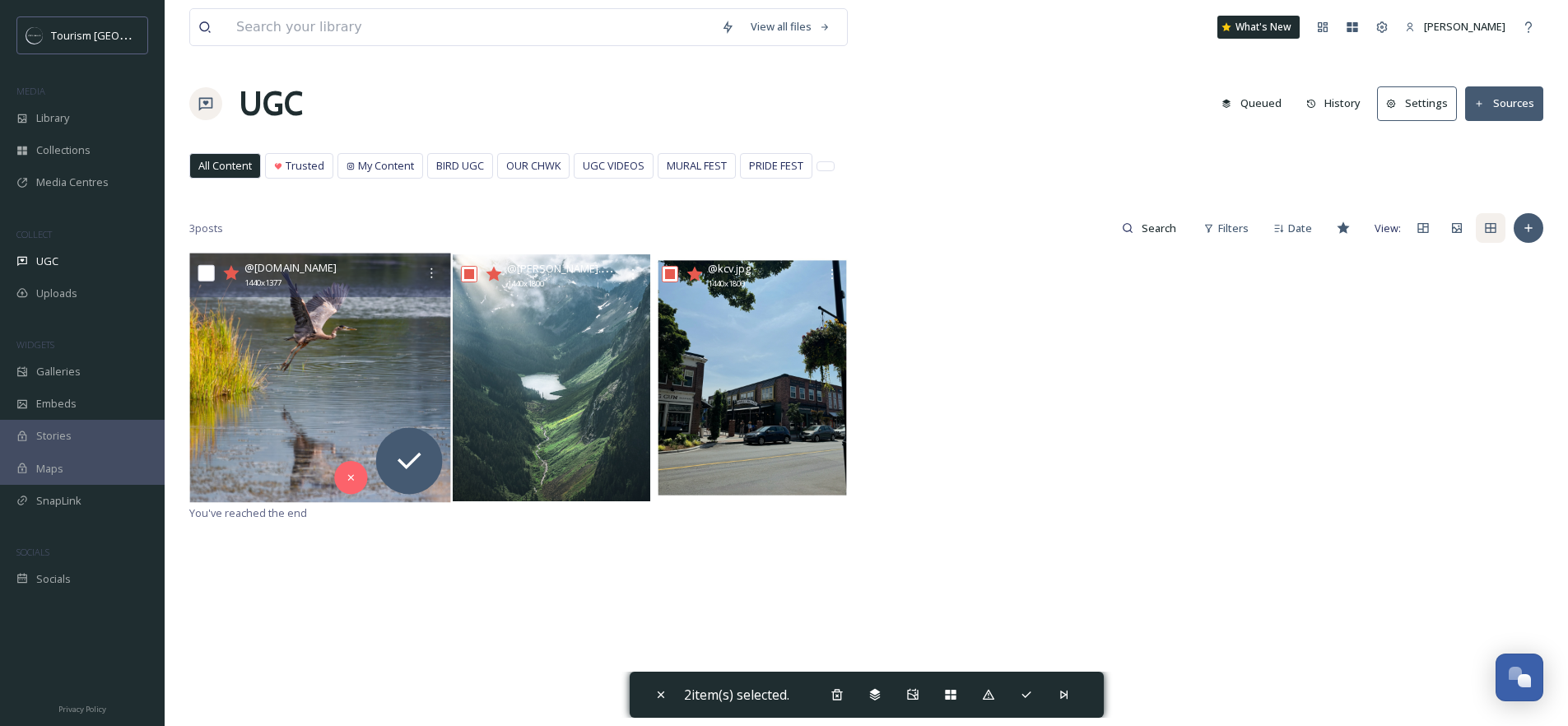
click at [210, 276] on input "checkbox" at bounding box center [206, 273] width 17 height 17
checkbox input "true"
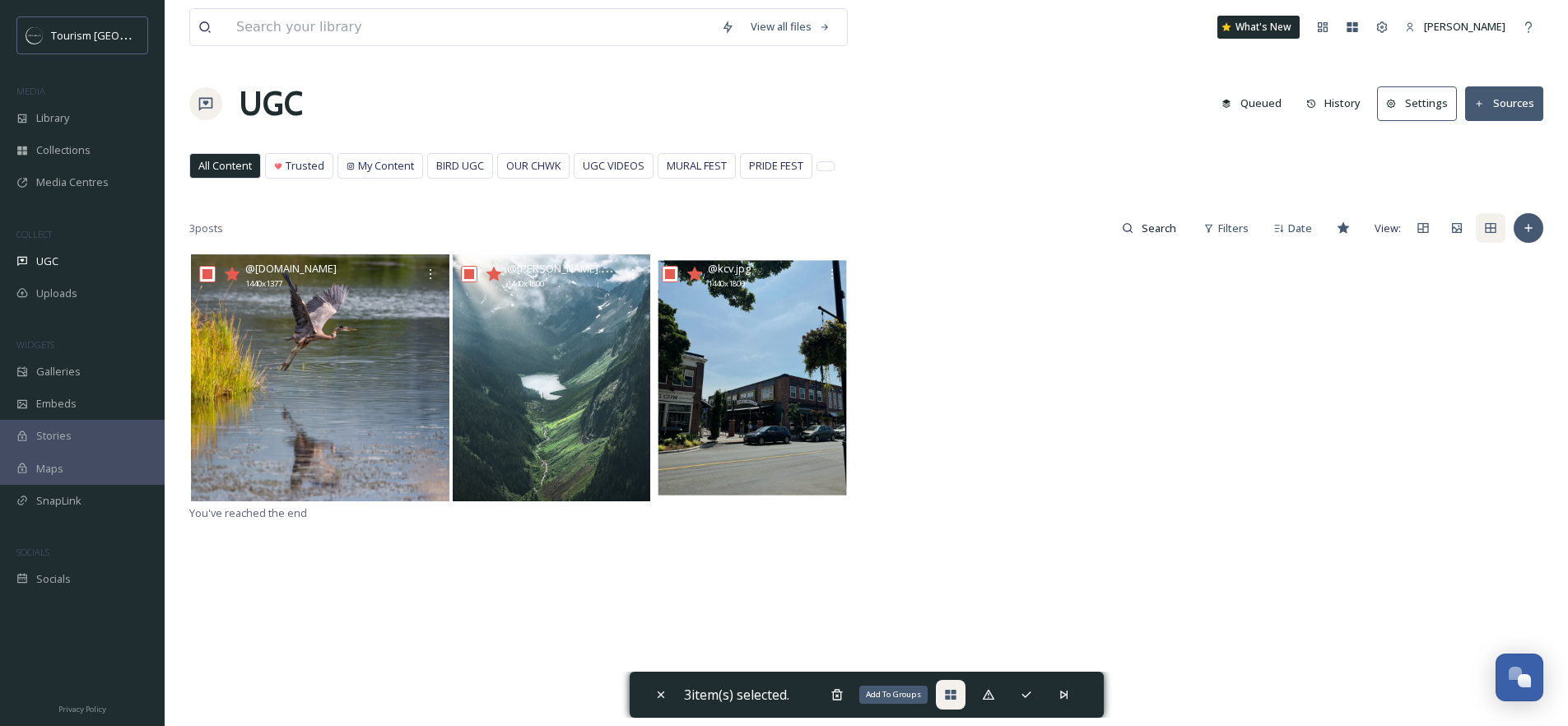
click at [952, 694] on icon at bounding box center [950, 694] width 13 height 13
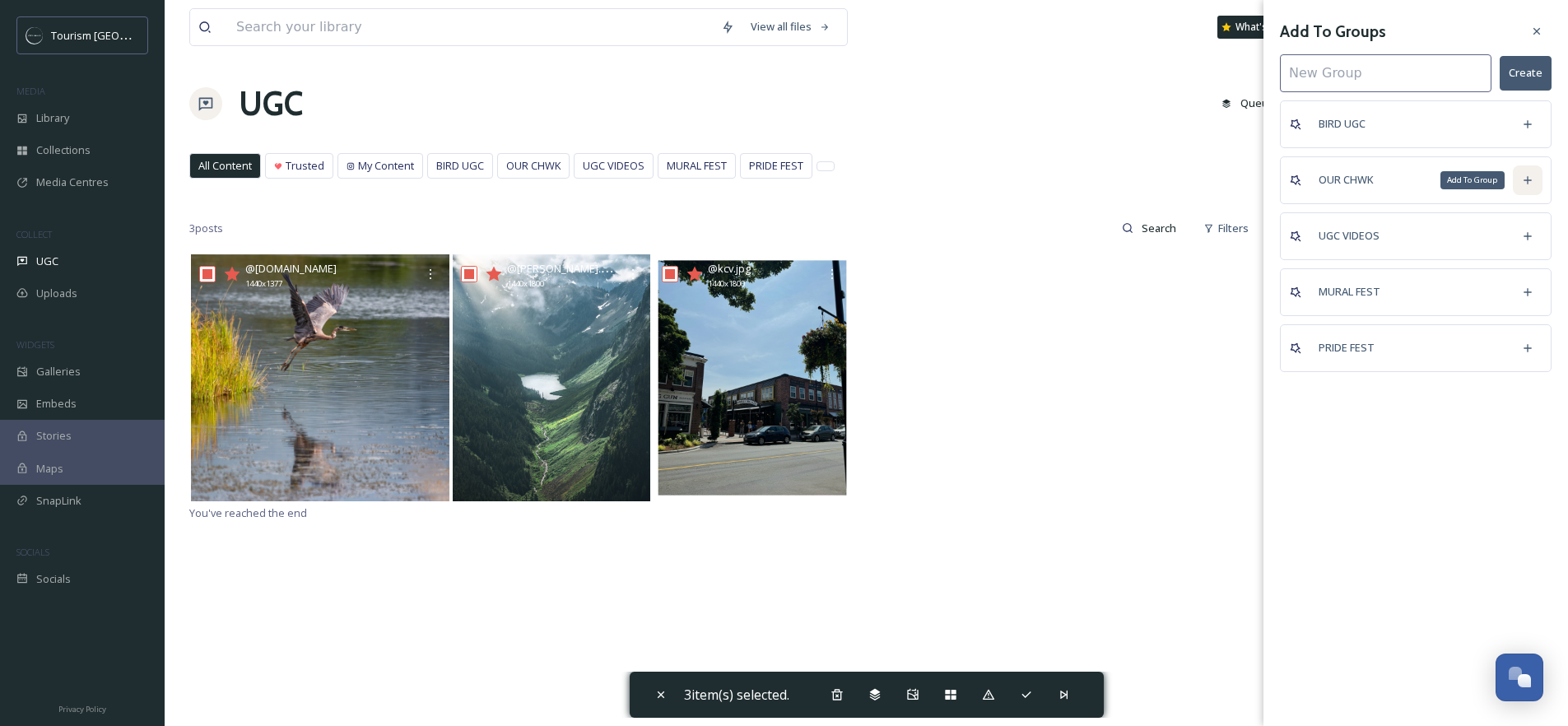
click at [1532, 175] on icon at bounding box center [1527, 180] width 13 height 13
click at [1534, 29] on icon at bounding box center [1537, 30] width 13 height 13
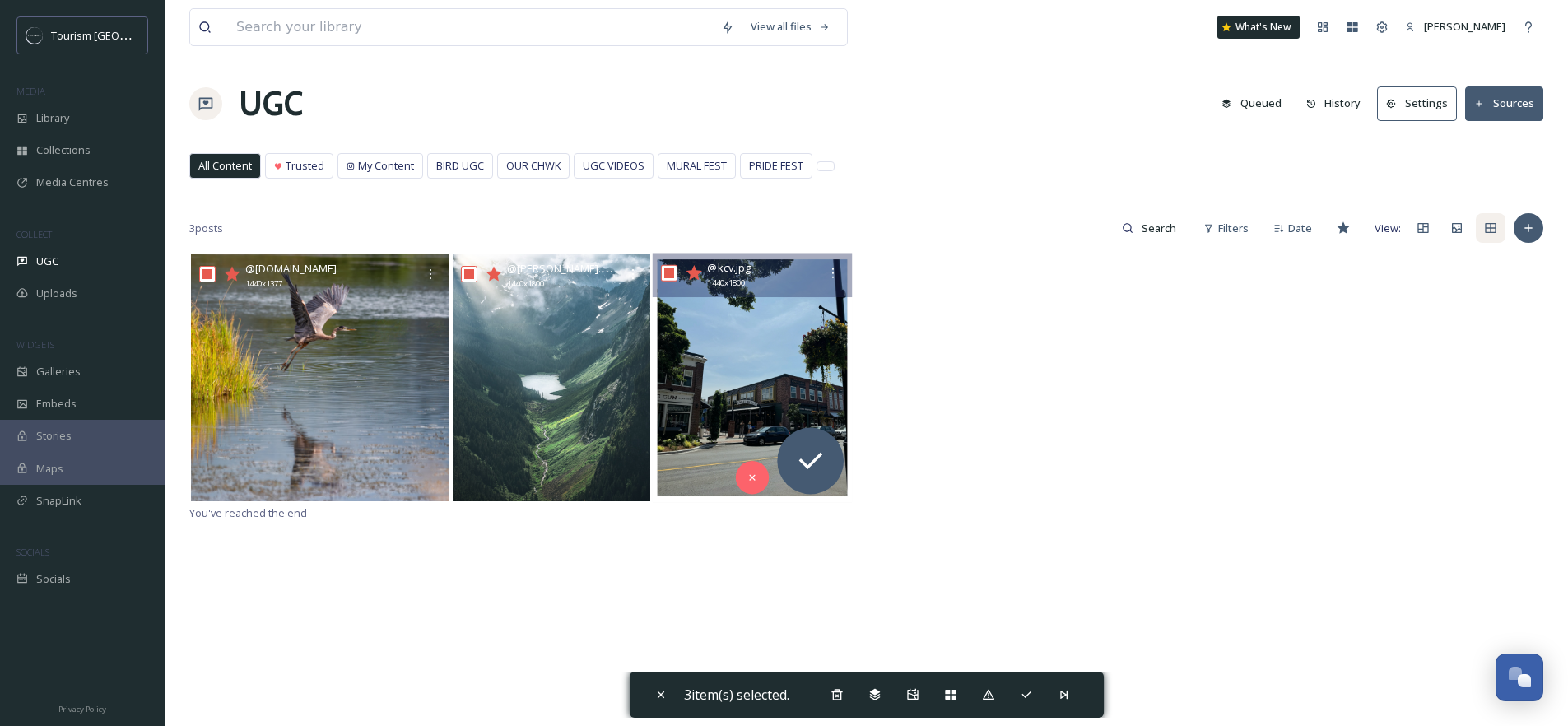
click at [694, 271] on icon at bounding box center [694, 272] width 16 height 15
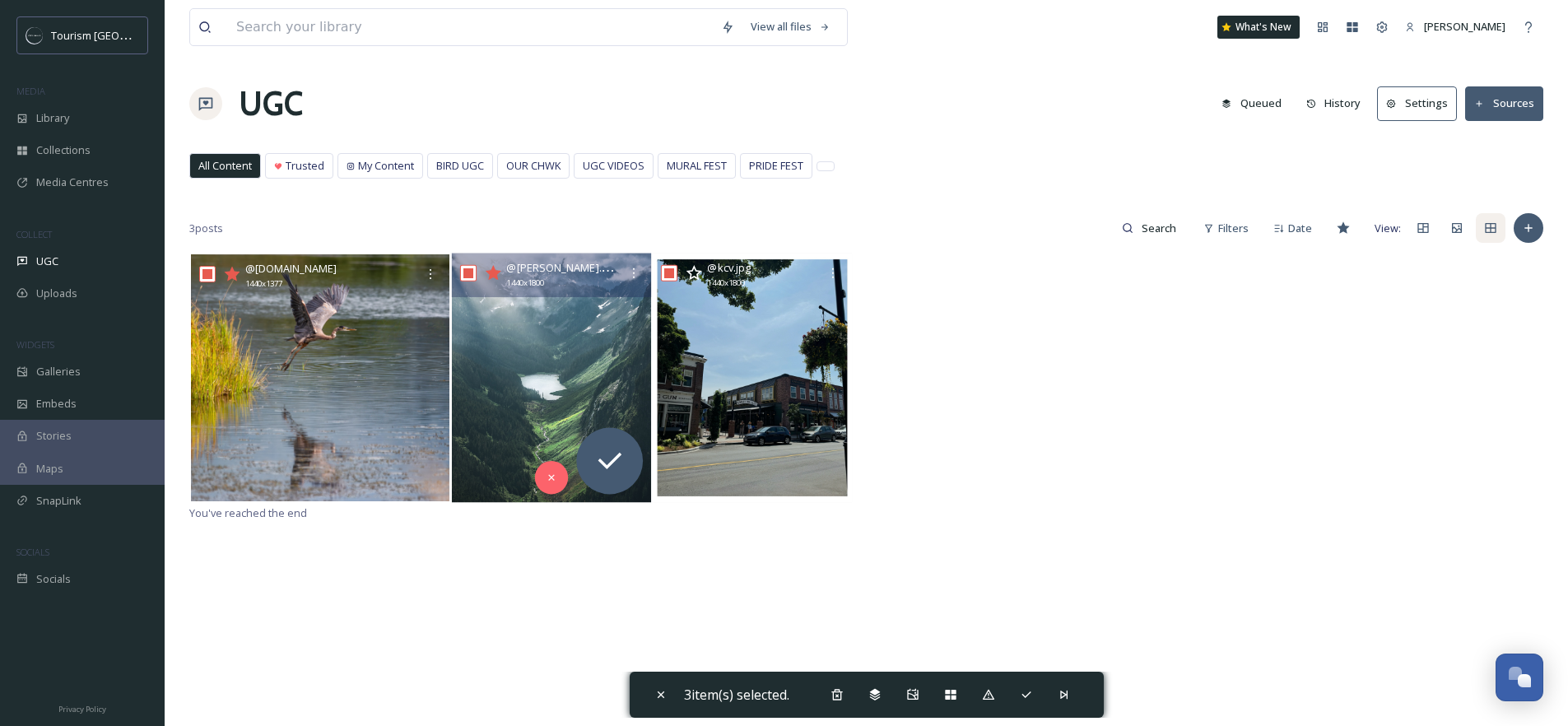
click at [492, 272] on icon at bounding box center [493, 272] width 16 height 15
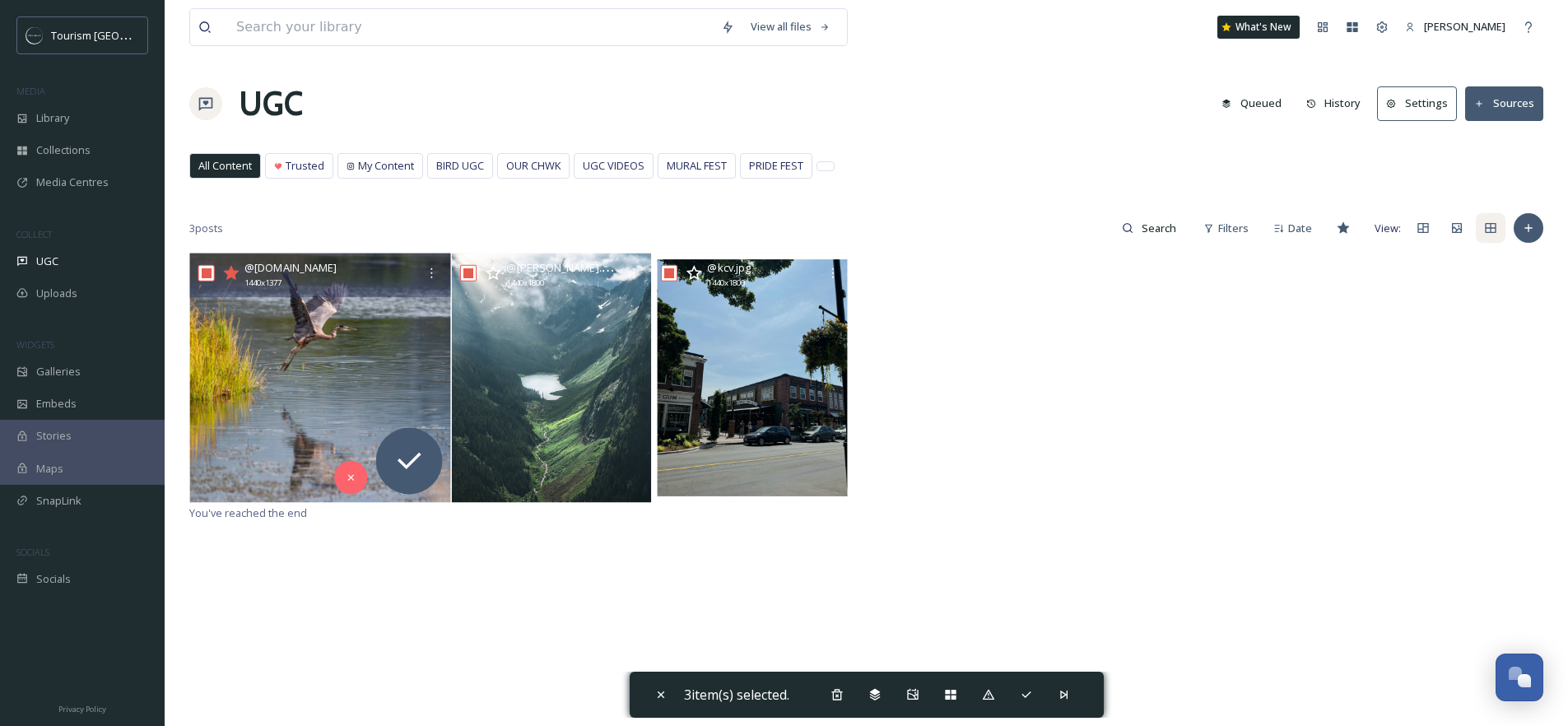
click at [236, 270] on icon at bounding box center [231, 272] width 16 height 15
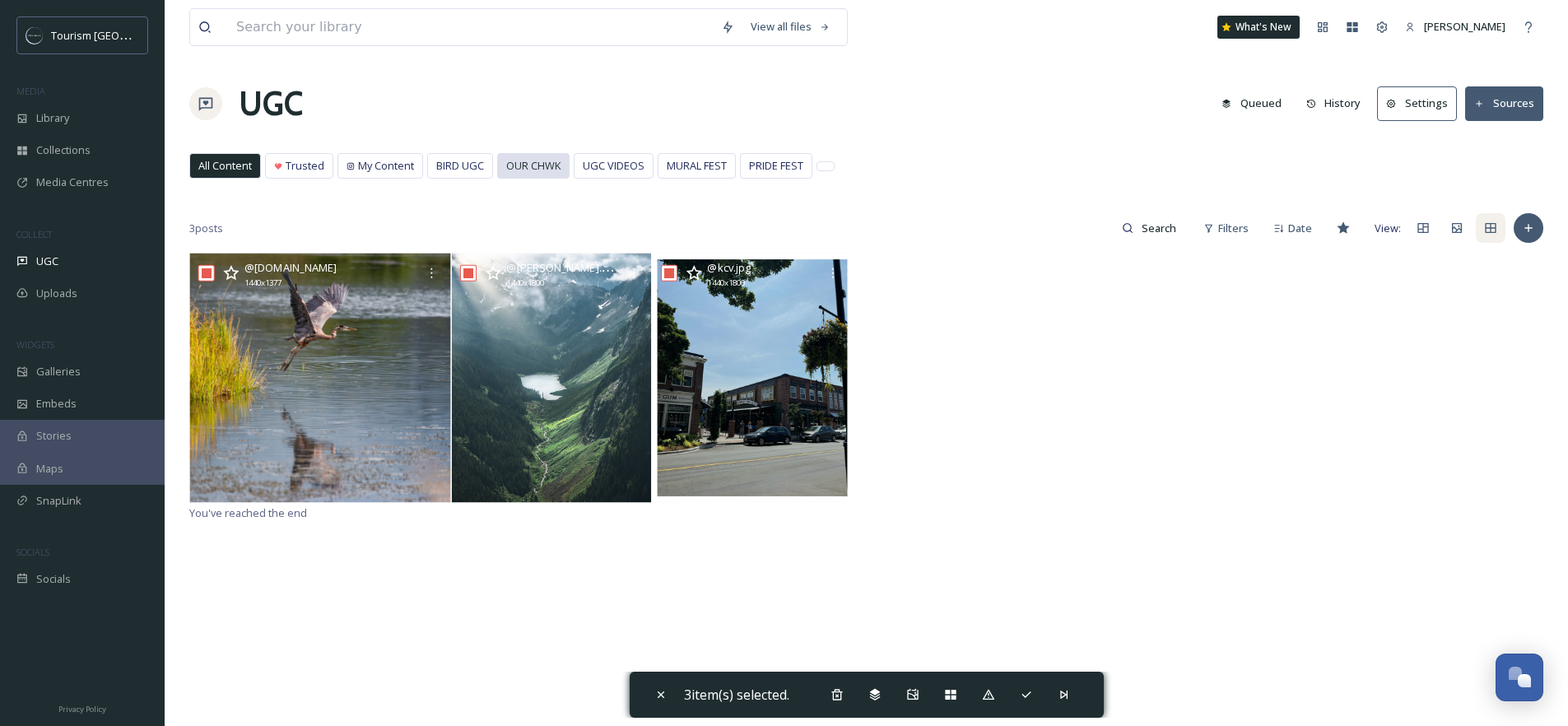
click at [513, 161] on span "OUR CHWK" at bounding box center [533, 166] width 54 height 16
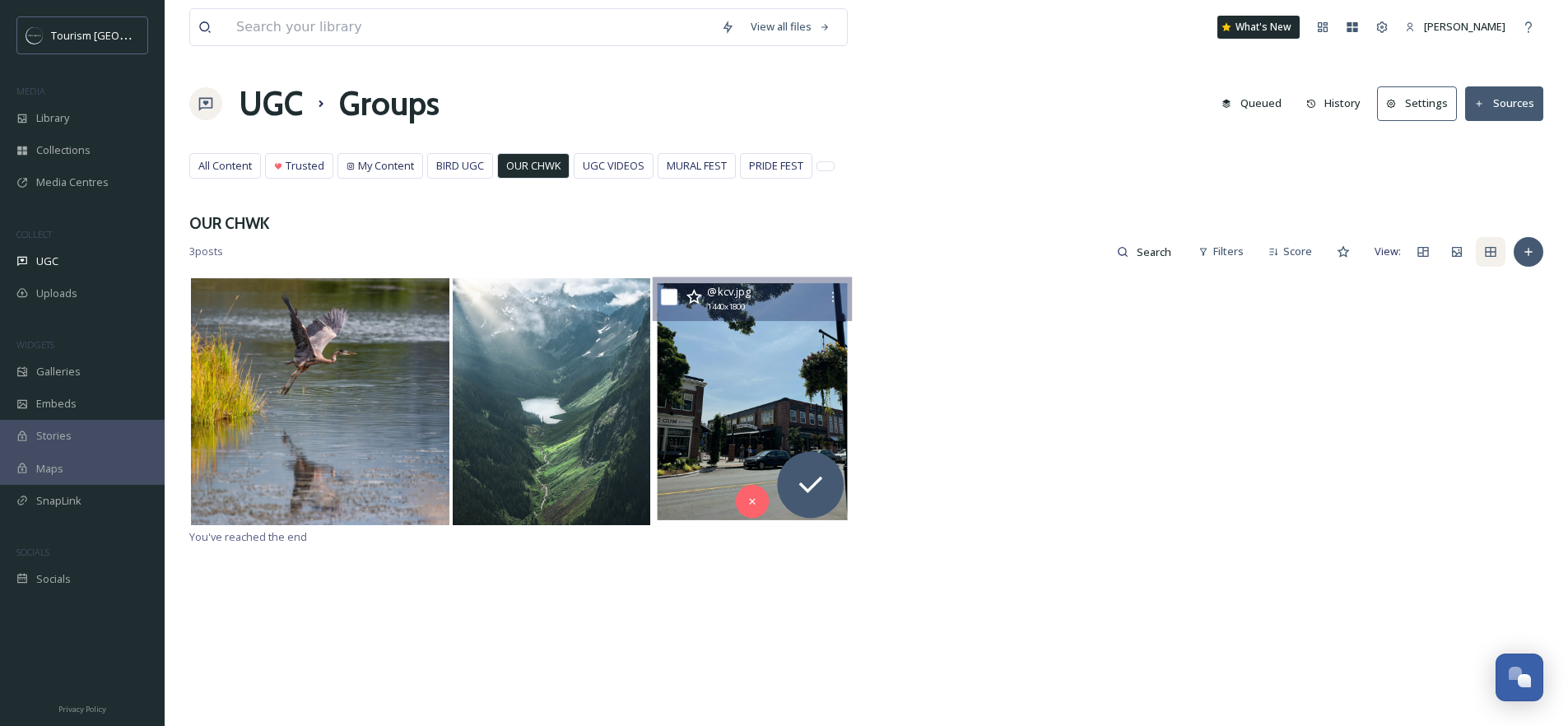
click at [741, 397] on img at bounding box center [752, 401] width 200 height 250
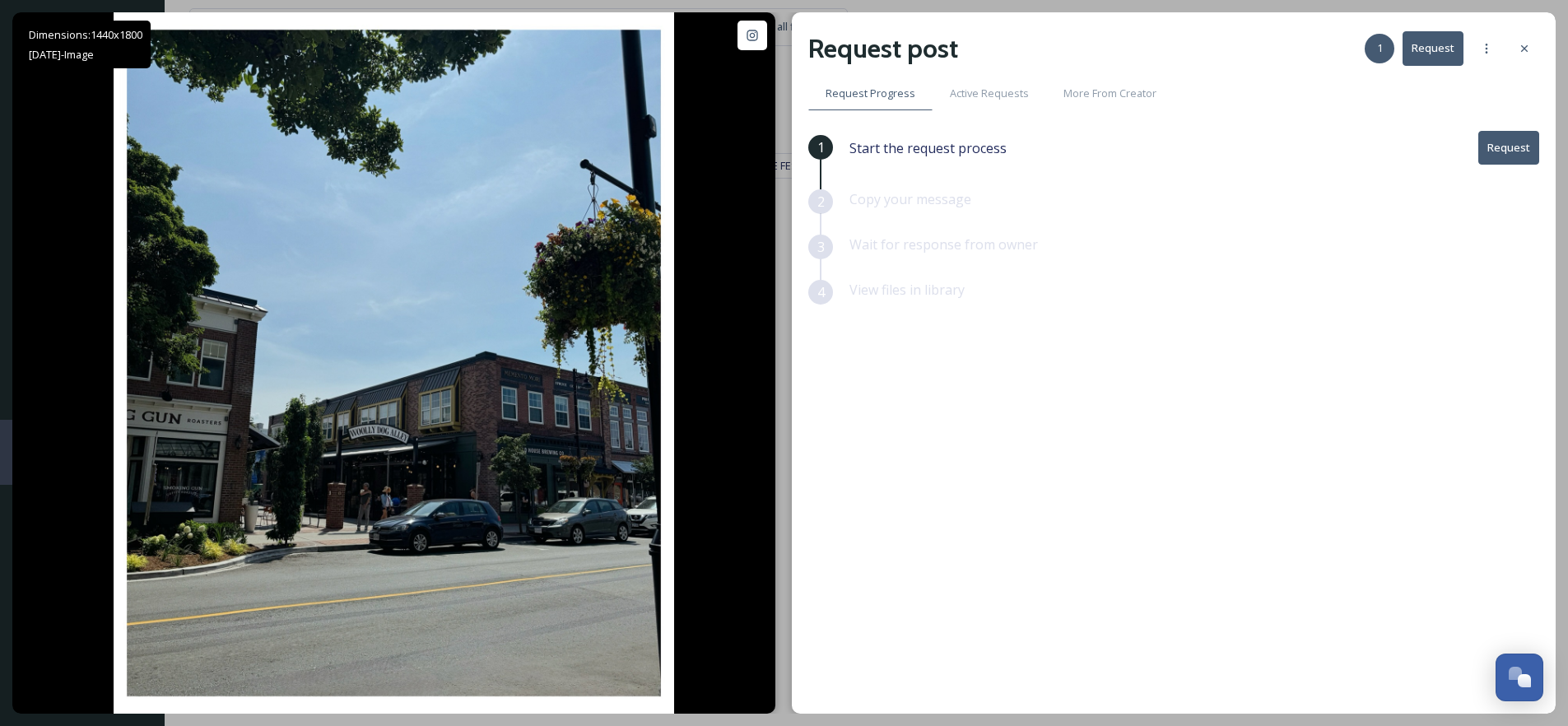
click at [1519, 148] on button "Request" at bounding box center [1509, 147] width 61 height 33
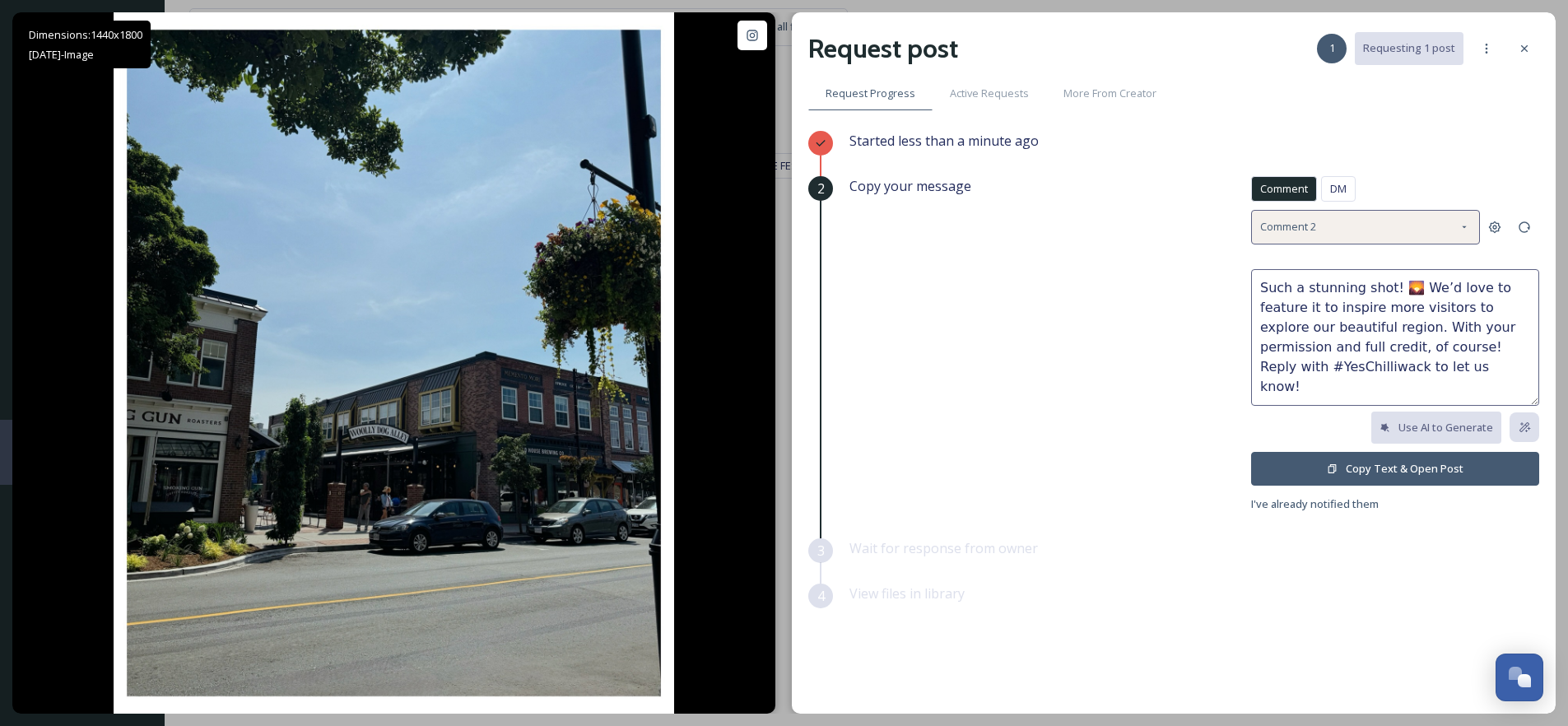
click at [1400, 223] on div "Comment 2" at bounding box center [1365, 227] width 229 height 33
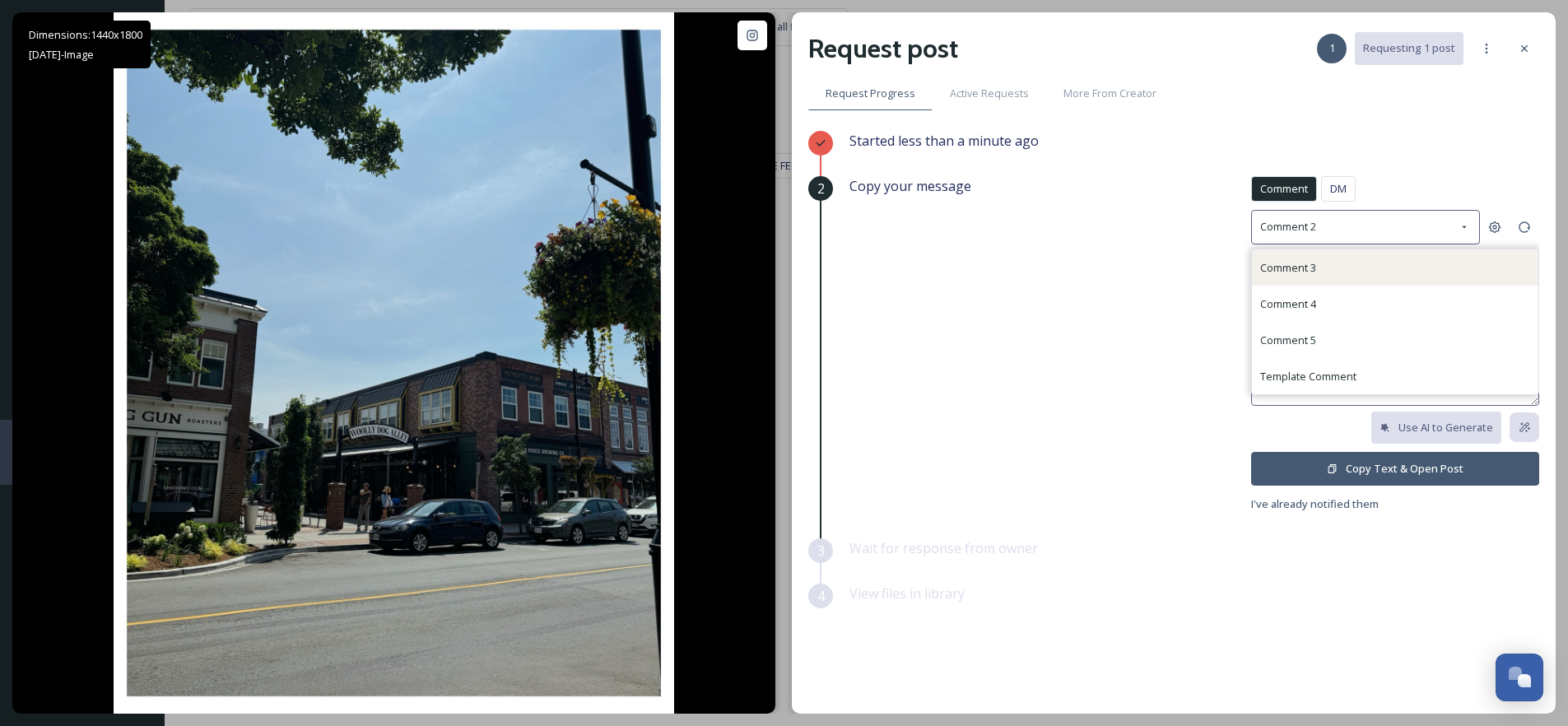
click at [1282, 261] on span "Comment 3" at bounding box center [1288, 267] width 56 height 15
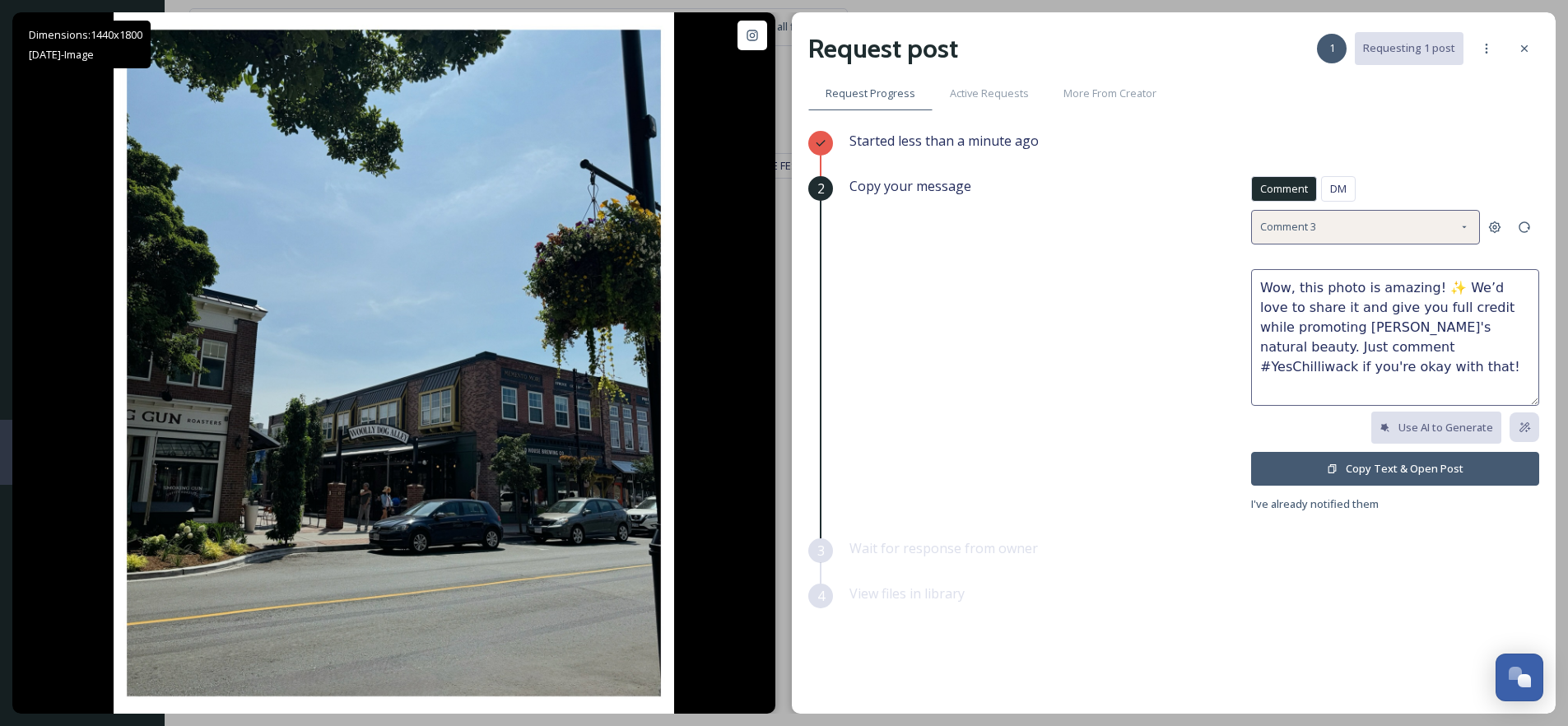
click at [1344, 223] on div "Comment 3" at bounding box center [1365, 227] width 229 height 33
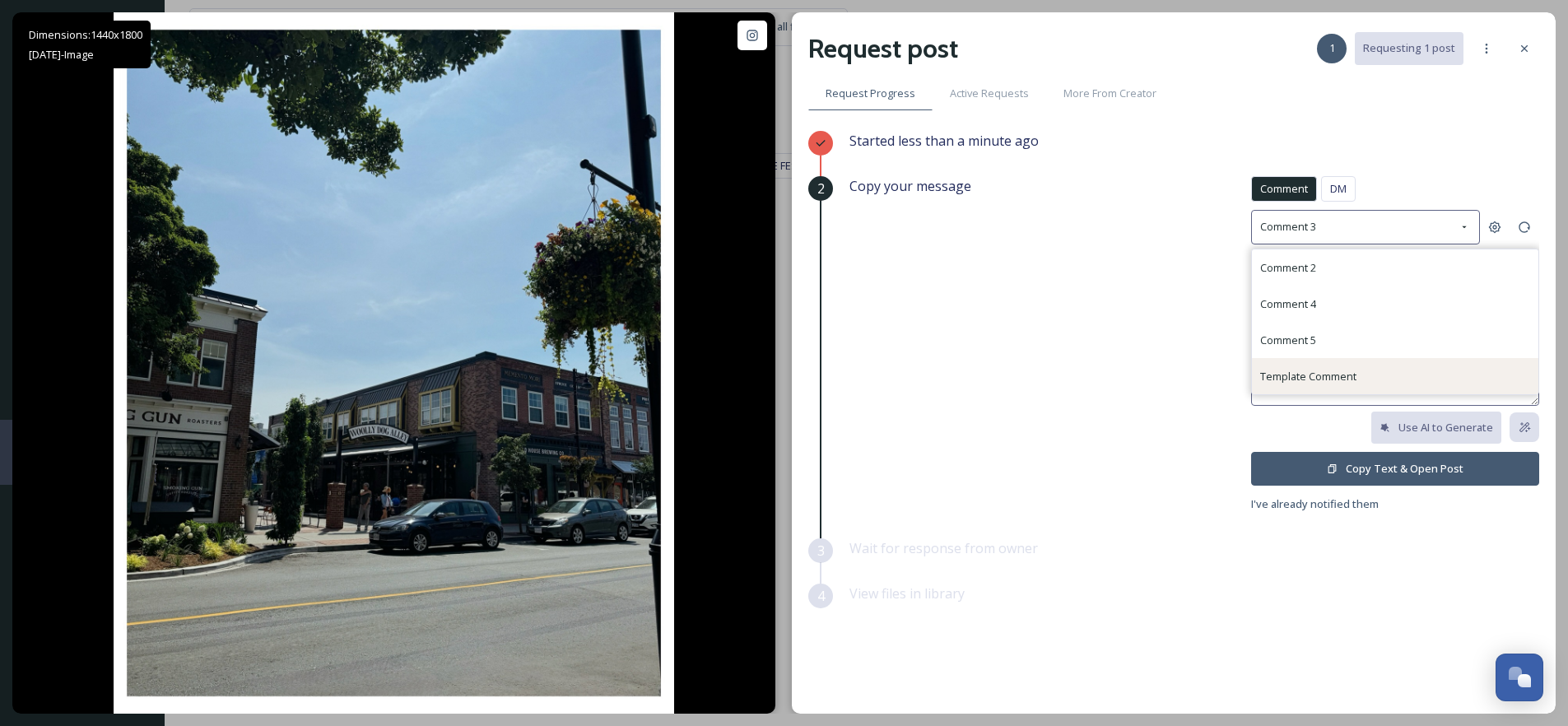
click at [1292, 374] on span "Template Comment" at bounding box center [1308, 375] width 96 height 15
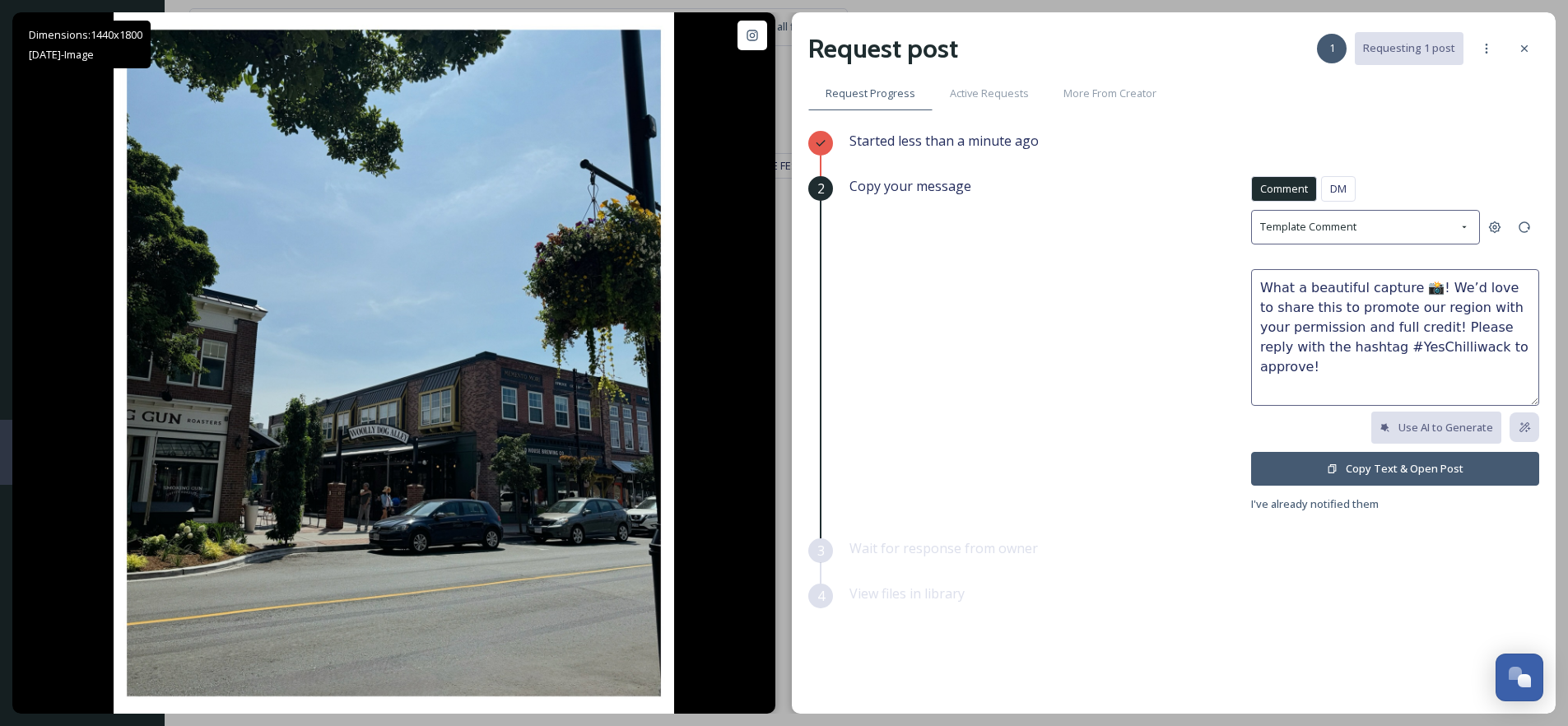
drag, startPoint x: 1304, startPoint y: 287, endPoint x: 1360, endPoint y: 292, distance: 56.2
click at [1360, 292] on textarea "What a beautiful capture 📸! We’d love to share this to promote our region with …" at bounding box center [1395, 337] width 288 height 137
type textarea "What an awesome capture 📸! We’d love to share this to promote our region with y…"
click at [1365, 475] on button "Copy Text & Open Post" at bounding box center [1395, 469] width 288 height 33
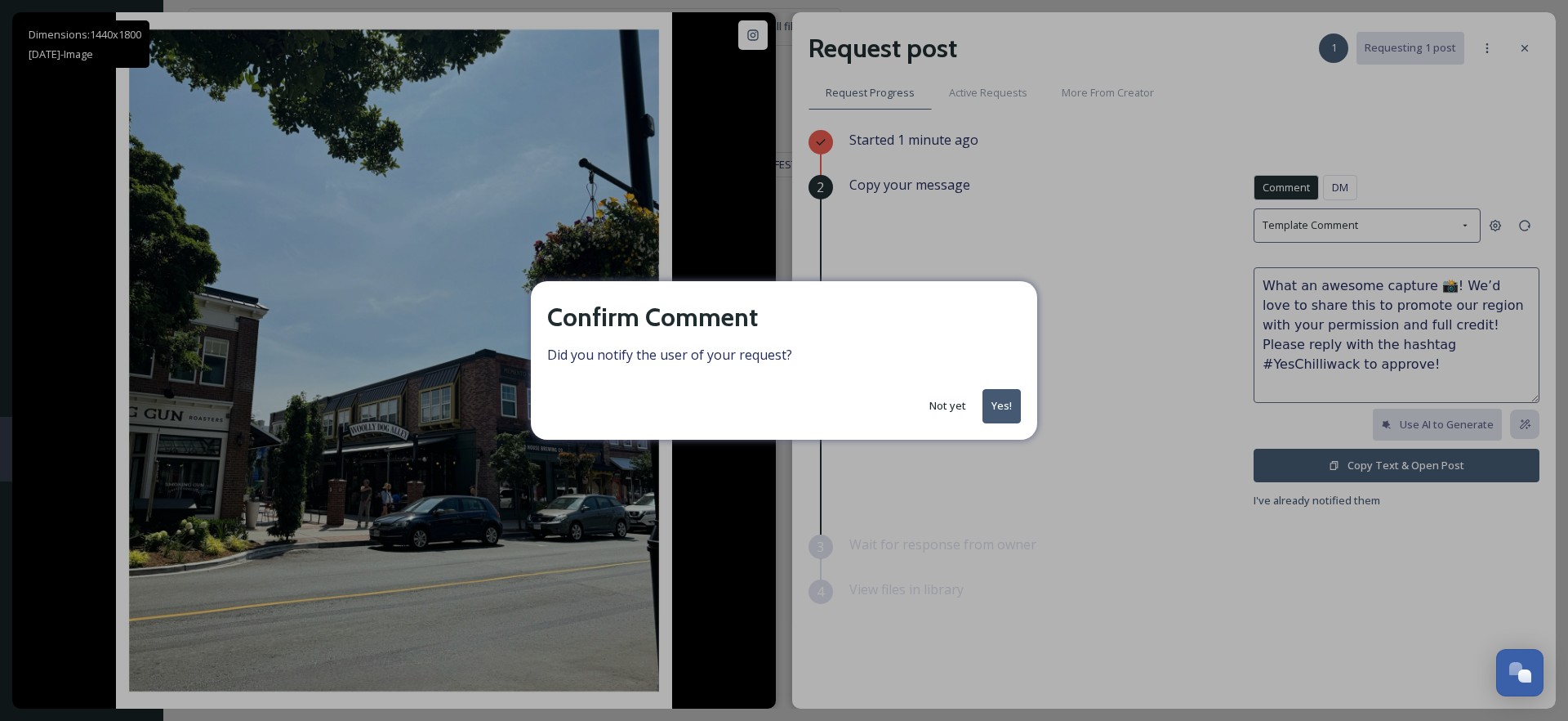
click at [1003, 409] on button "Yes!" at bounding box center [1000, 406] width 38 height 33
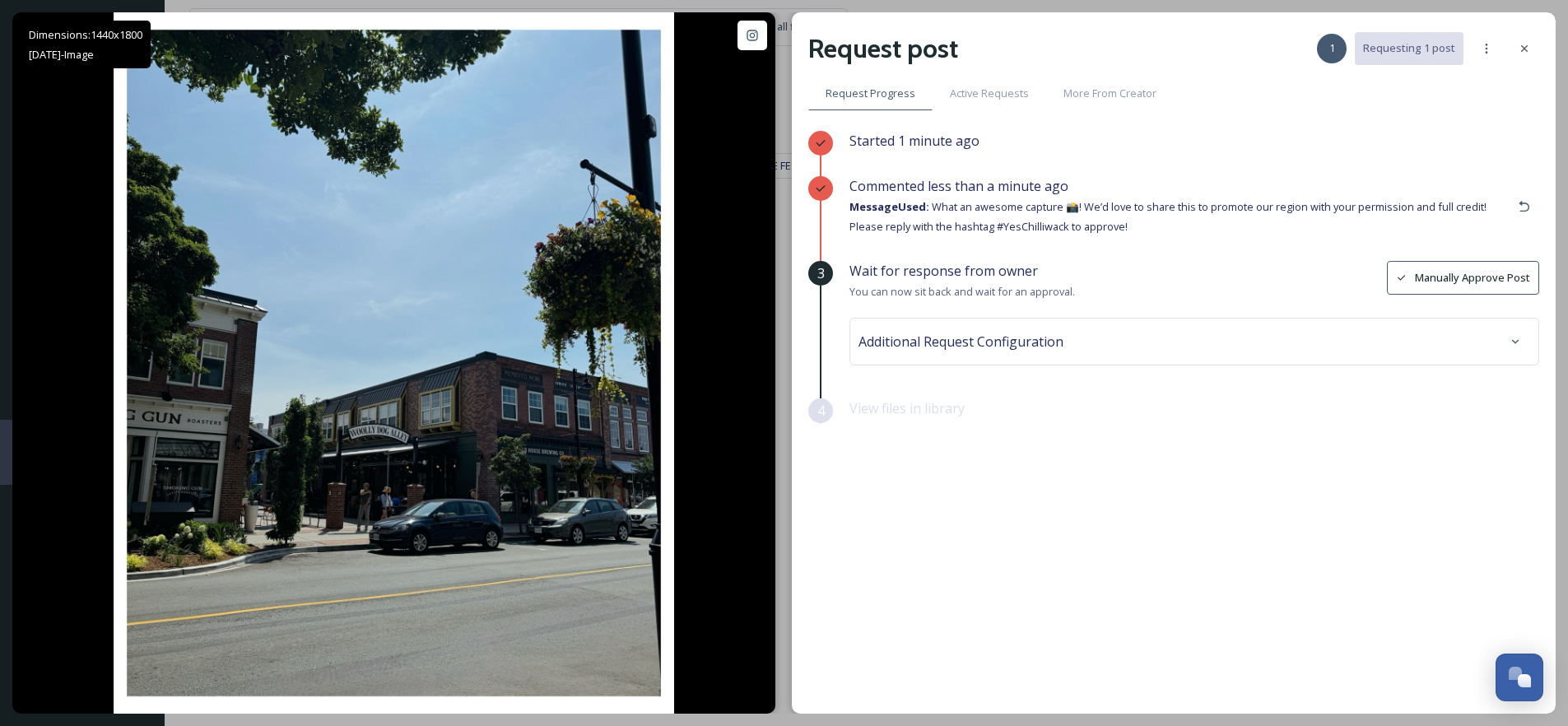
click at [1210, 340] on div "Additional Request Configuration" at bounding box center [1193, 341] width 671 height 29
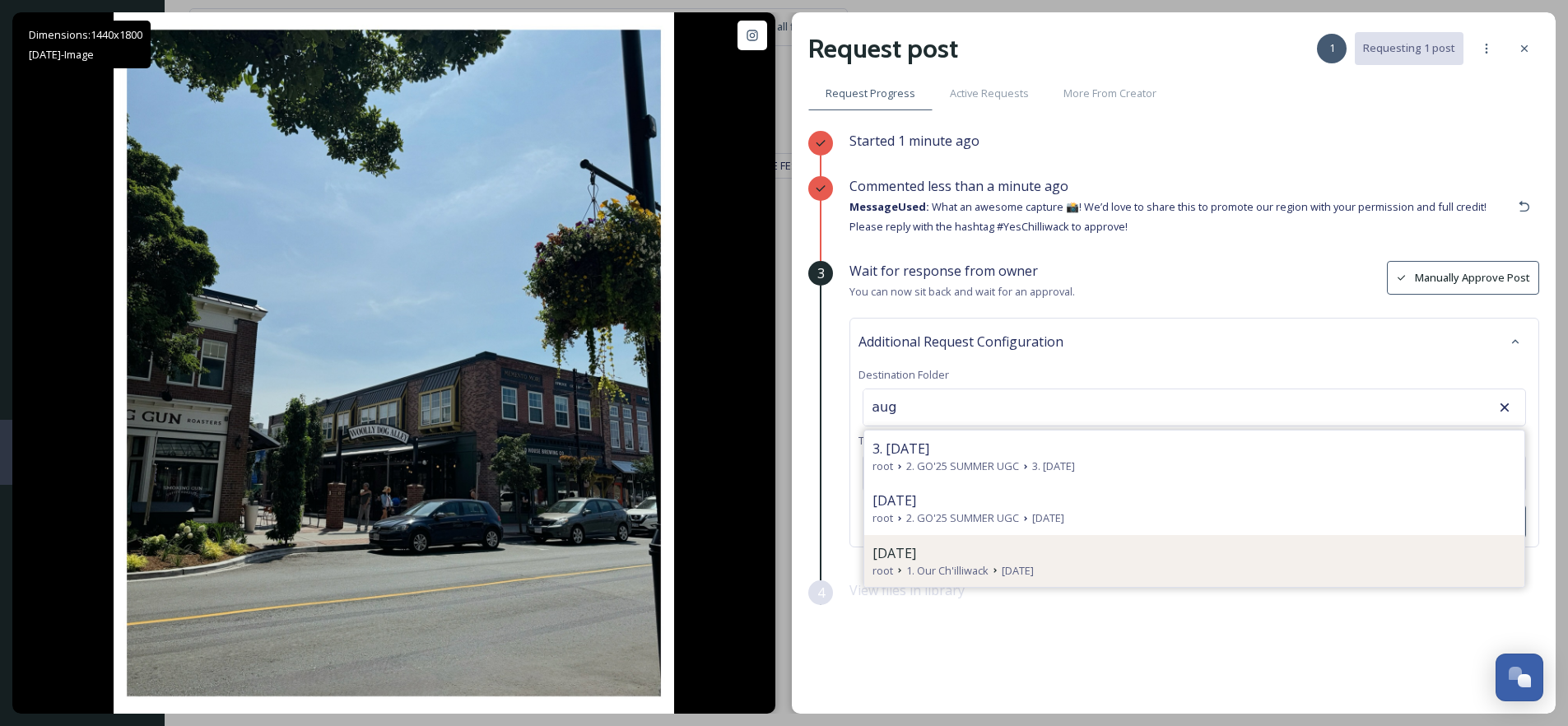
click at [1002, 546] on div "[DATE]" at bounding box center [1194, 553] width 644 height 20
type input "[DATE]"
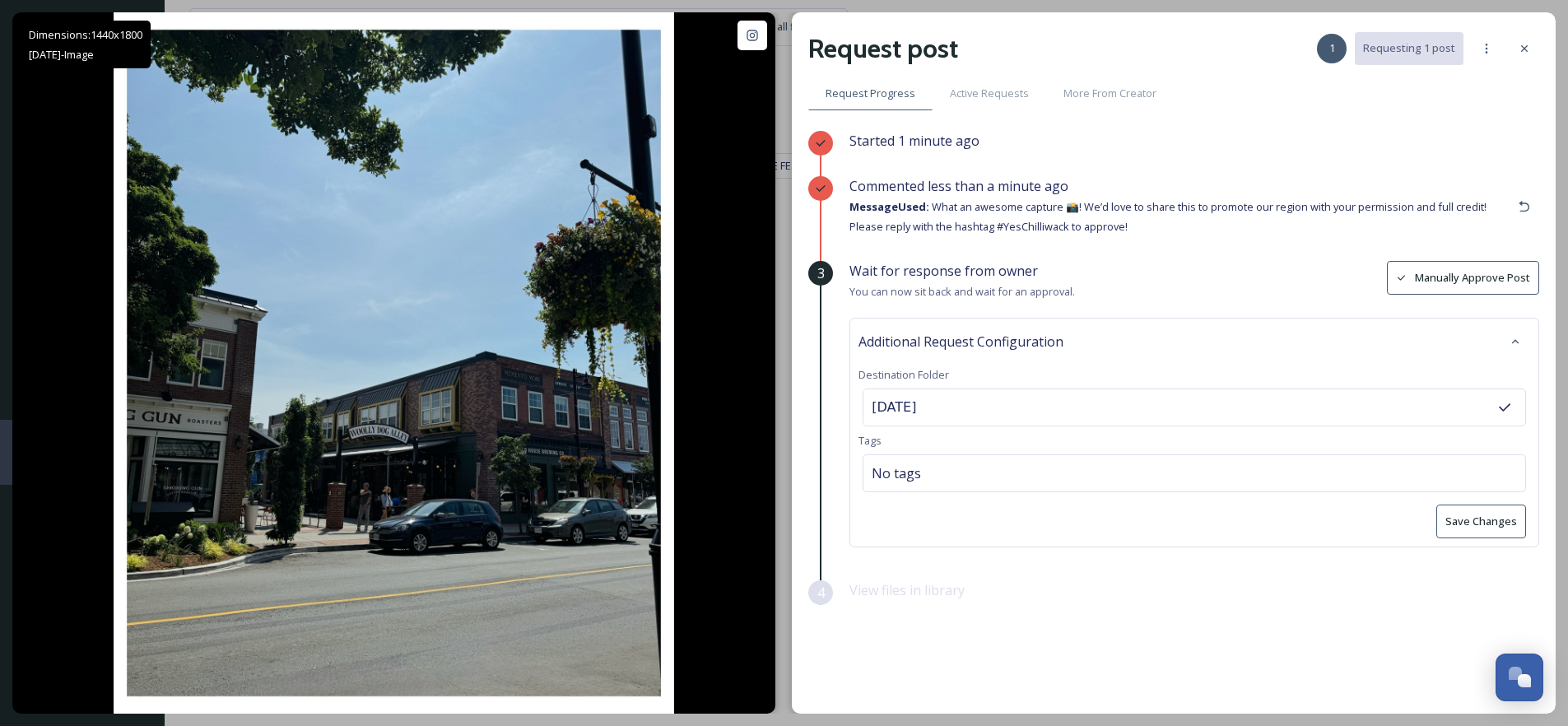
click at [1485, 519] on button "Save Changes" at bounding box center [1481, 521] width 89 height 33
click at [1520, 48] on icon at bounding box center [1524, 48] width 13 height 13
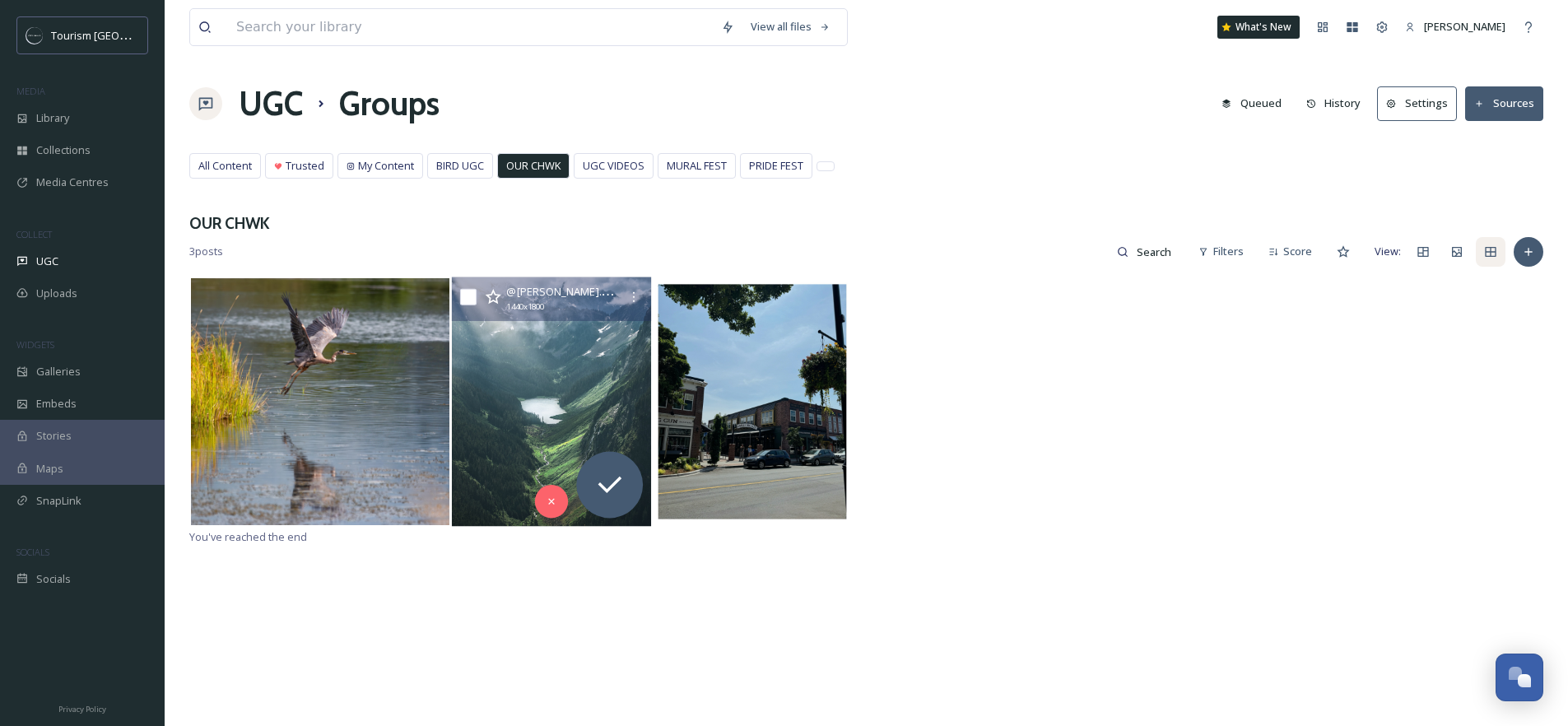
click at [551, 385] on img at bounding box center [552, 401] width 200 height 250
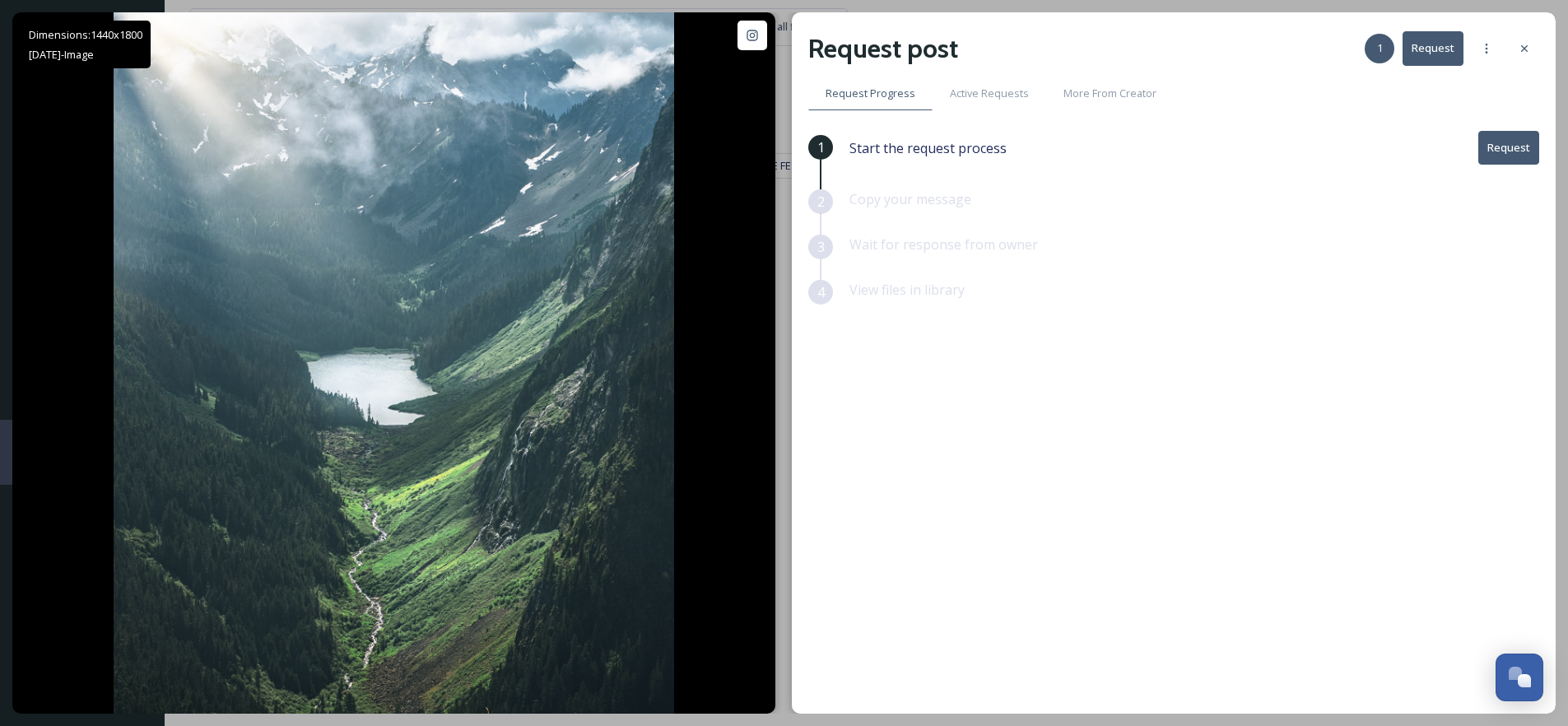
click at [1516, 146] on button "Request" at bounding box center [1509, 147] width 61 height 33
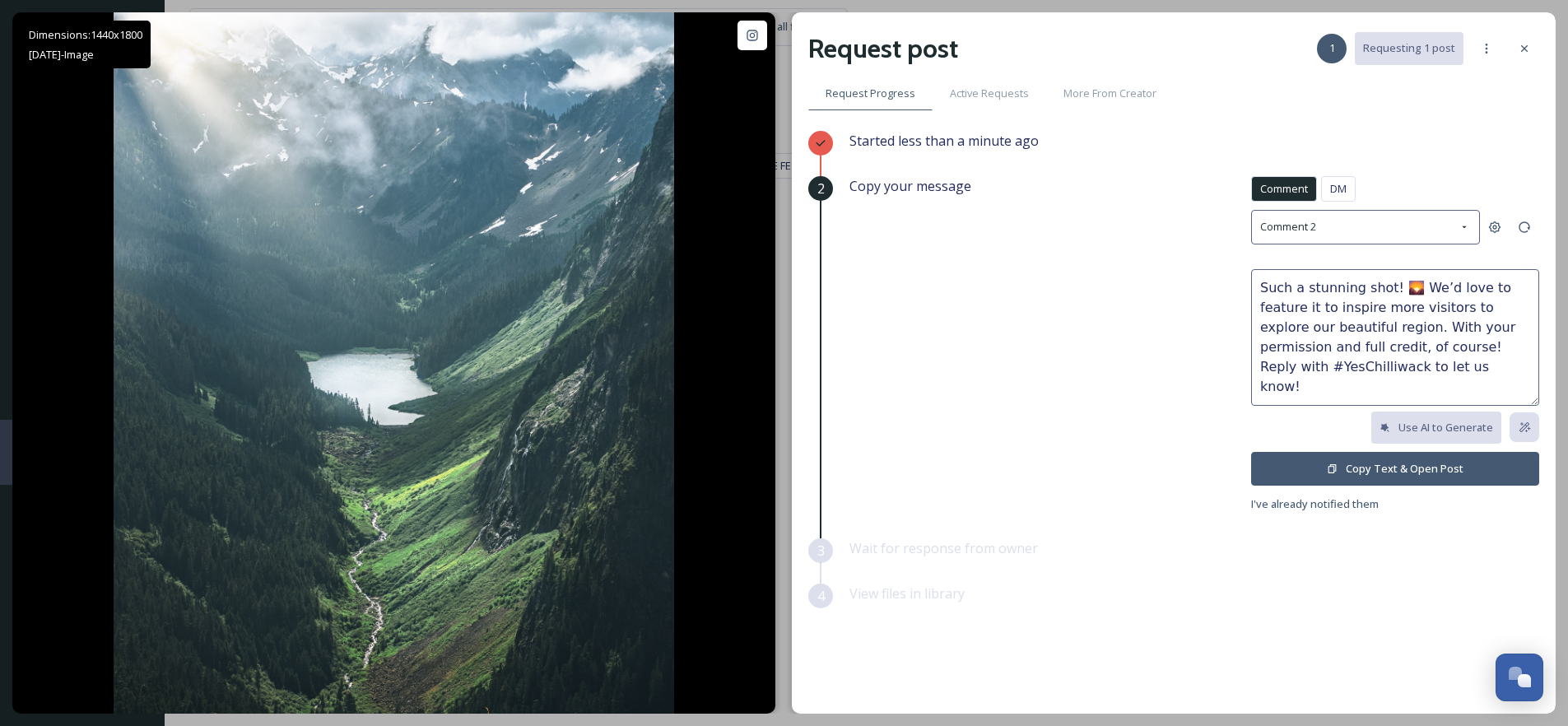
click at [1413, 283] on textarea "Such a stunning shot! 🌄 We’d love to feature it to inspire more visitors to exp…" at bounding box center [1395, 337] width 288 height 137
type textarea "Such a stunning shot! We’d love to feature it to inspire more visitors to explo…"
click at [1409, 467] on button "Copy Text & Open Post" at bounding box center [1395, 469] width 288 height 33
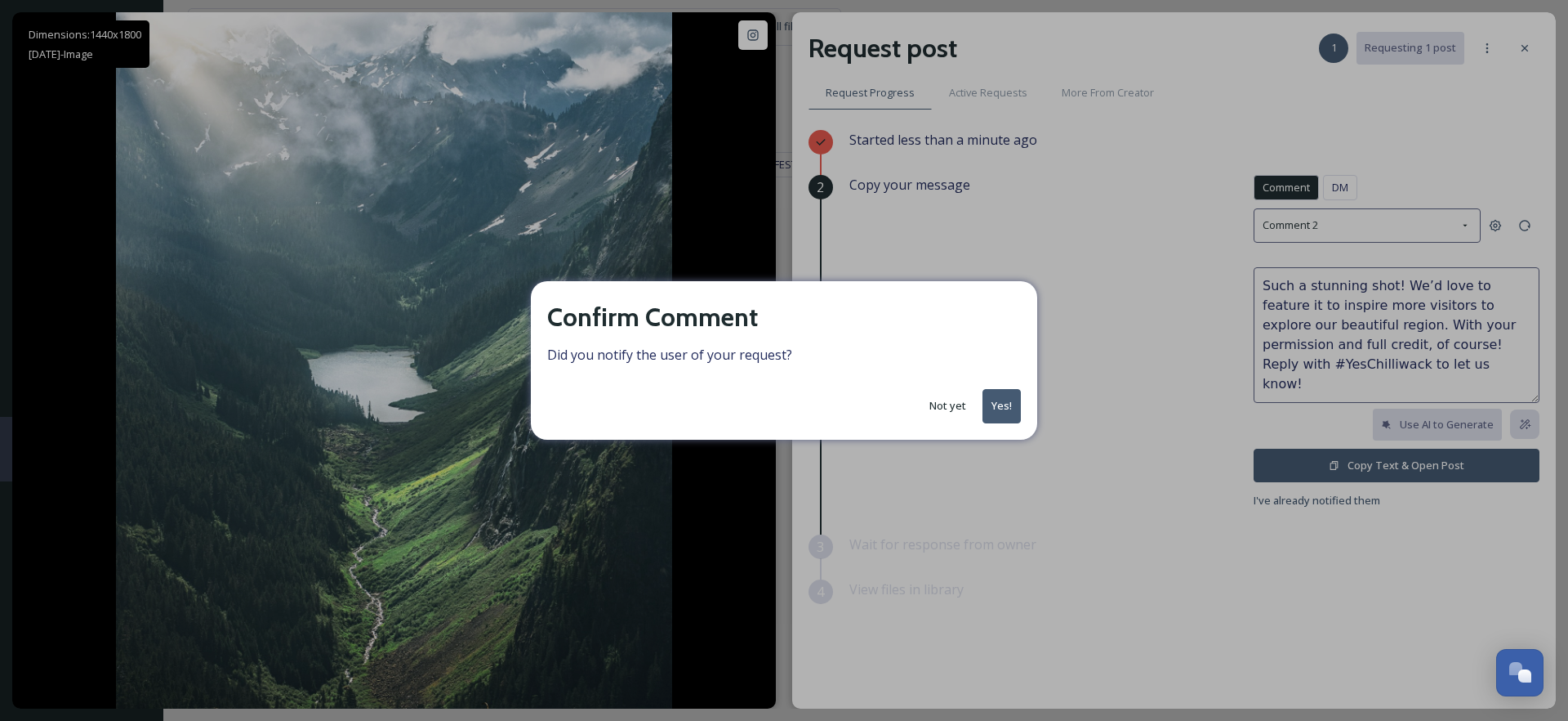
click at [997, 404] on button "Yes!" at bounding box center [1000, 406] width 38 height 33
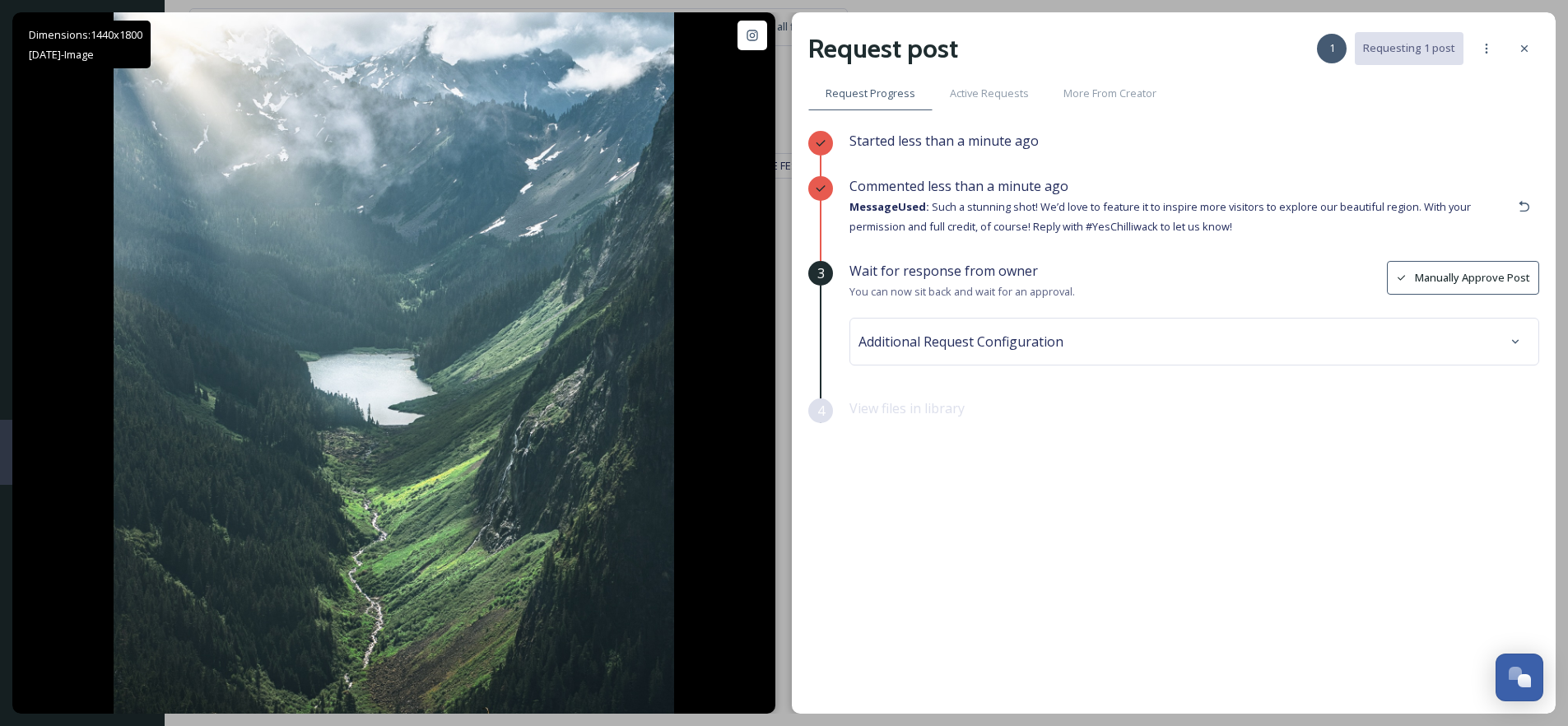
click at [963, 337] on span "Additional Request Configuration" at bounding box center [960, 341] width 205 height 20
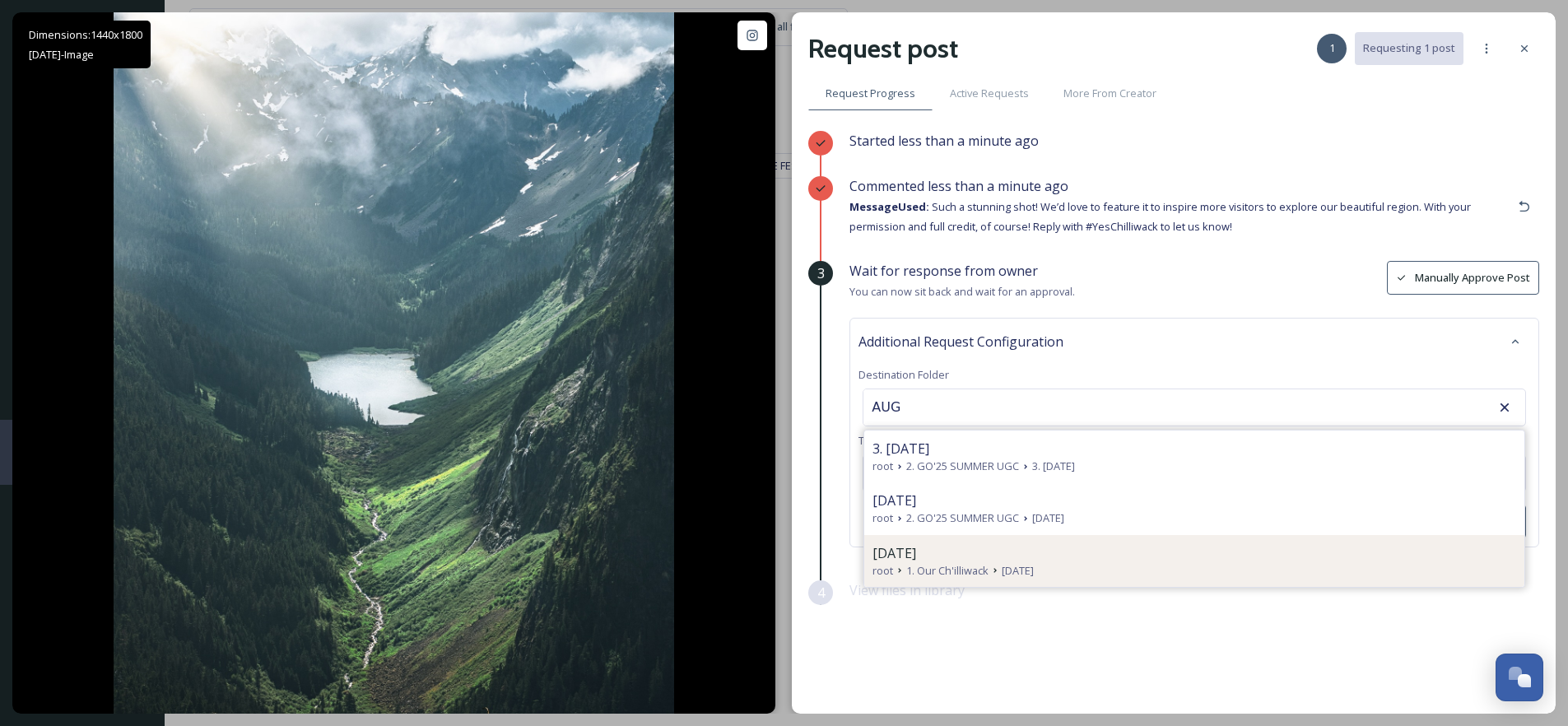
click at [916, 552] on span "[DATE]" at bounding box center [895, 553] width 43 height 20
type input "[DATE]"
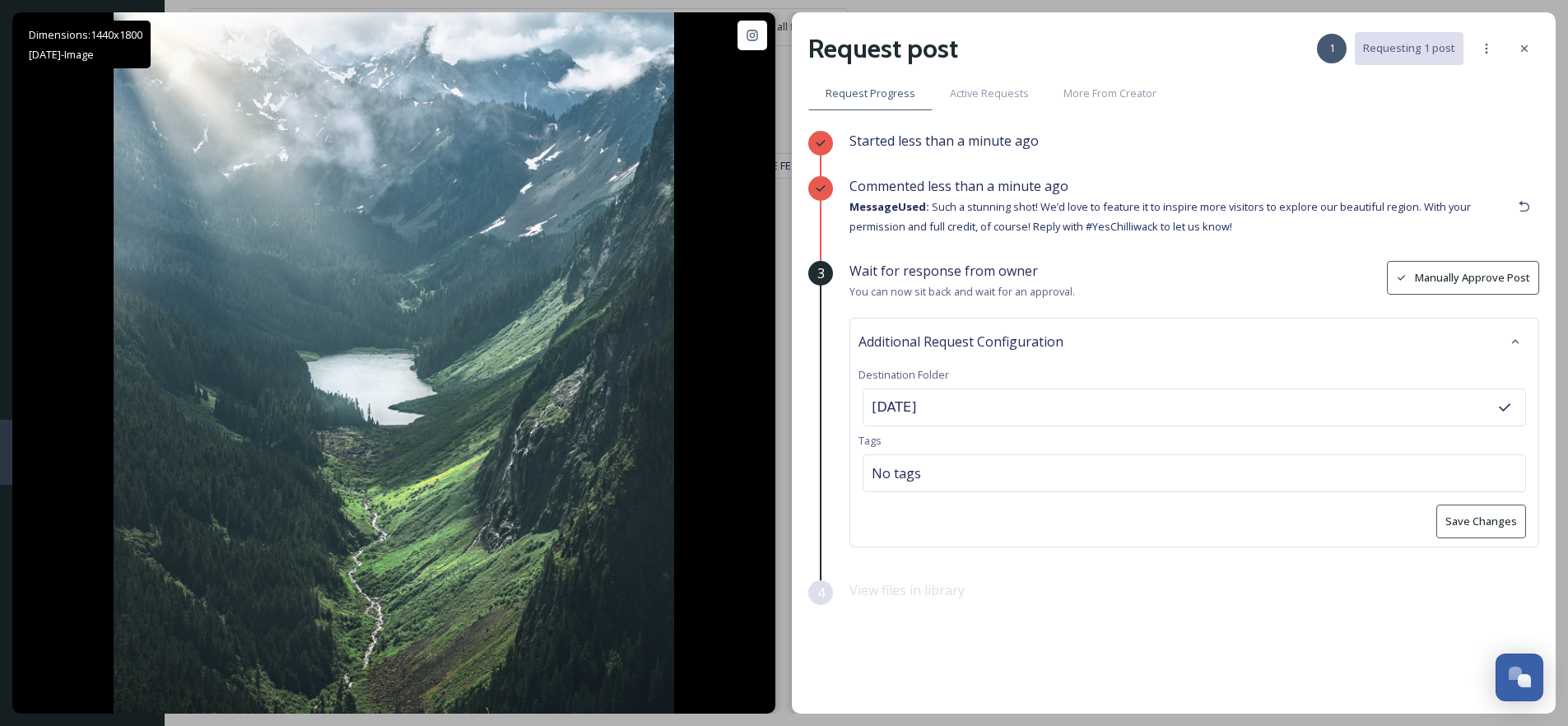
click at [1489, 525] on button "Save Changes" at bounding box center [1481, 521] width 89 height 33
click at [1526, 51] on icon at bounding box center [1524, 48] width 13 height 13
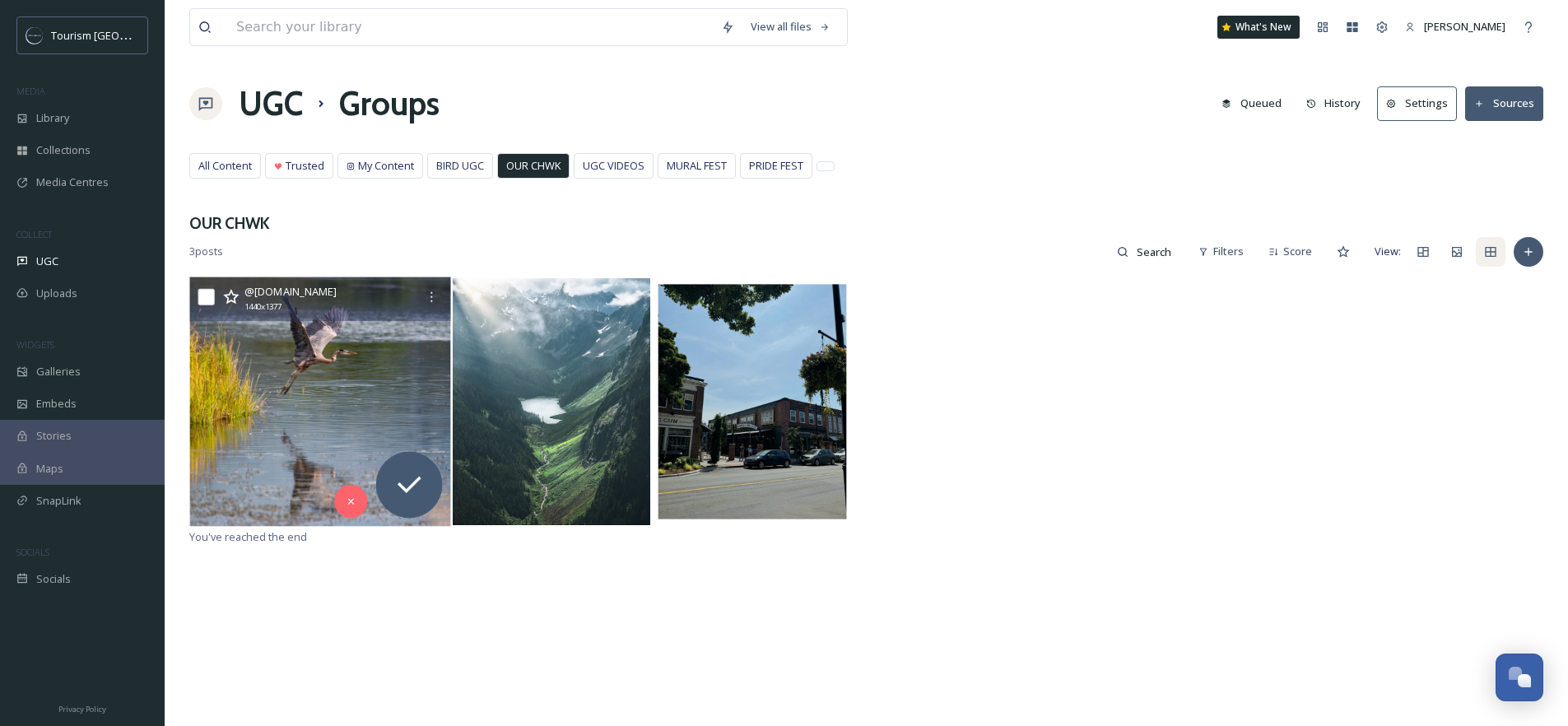
click at [371, 383] on img at bounding box center [319, 401] width 261 height 250
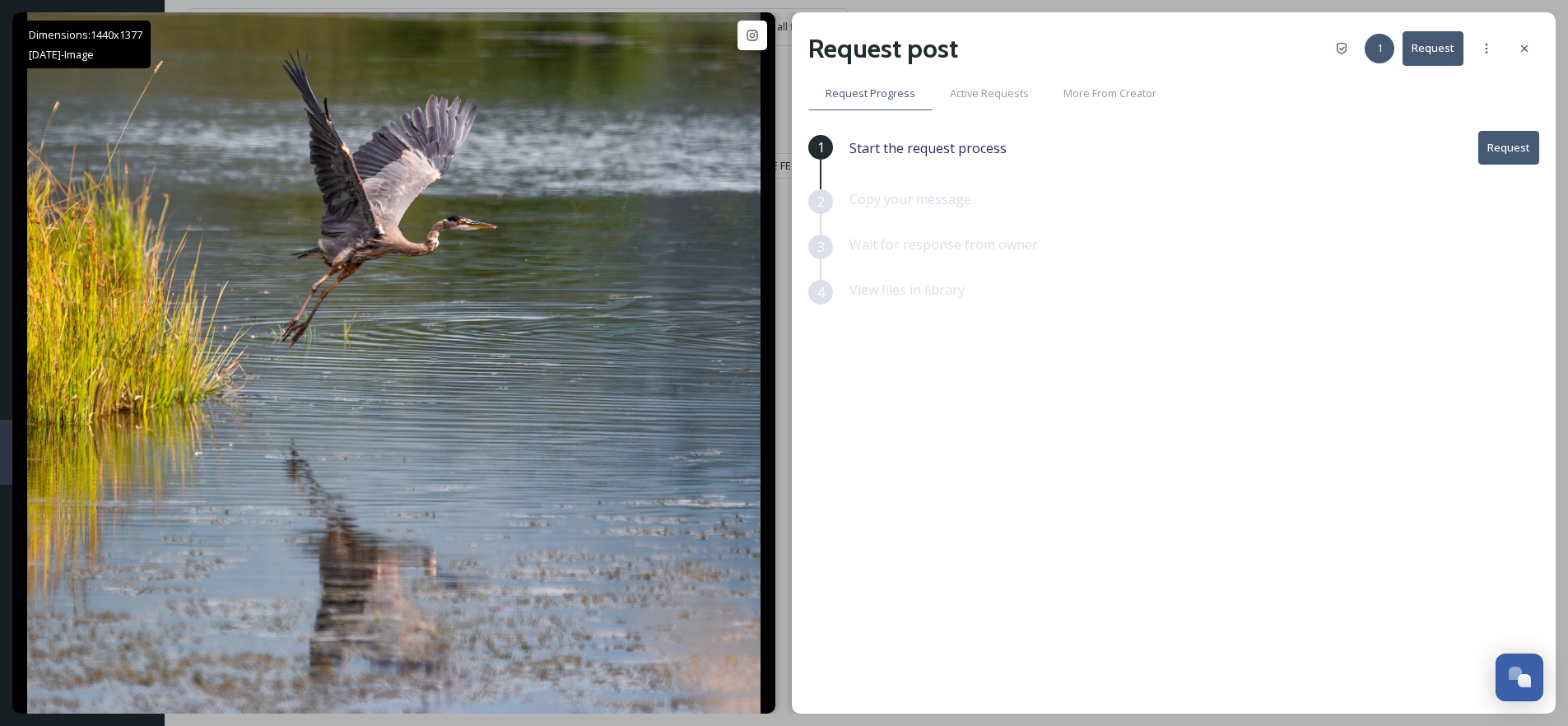
click at [1489, 147] on button "Request" at bounding box center [1509, 147] width 61 height 33
click at [1509, 151] on button "Request" at bounding box center [1509, 147] width 61 height 33
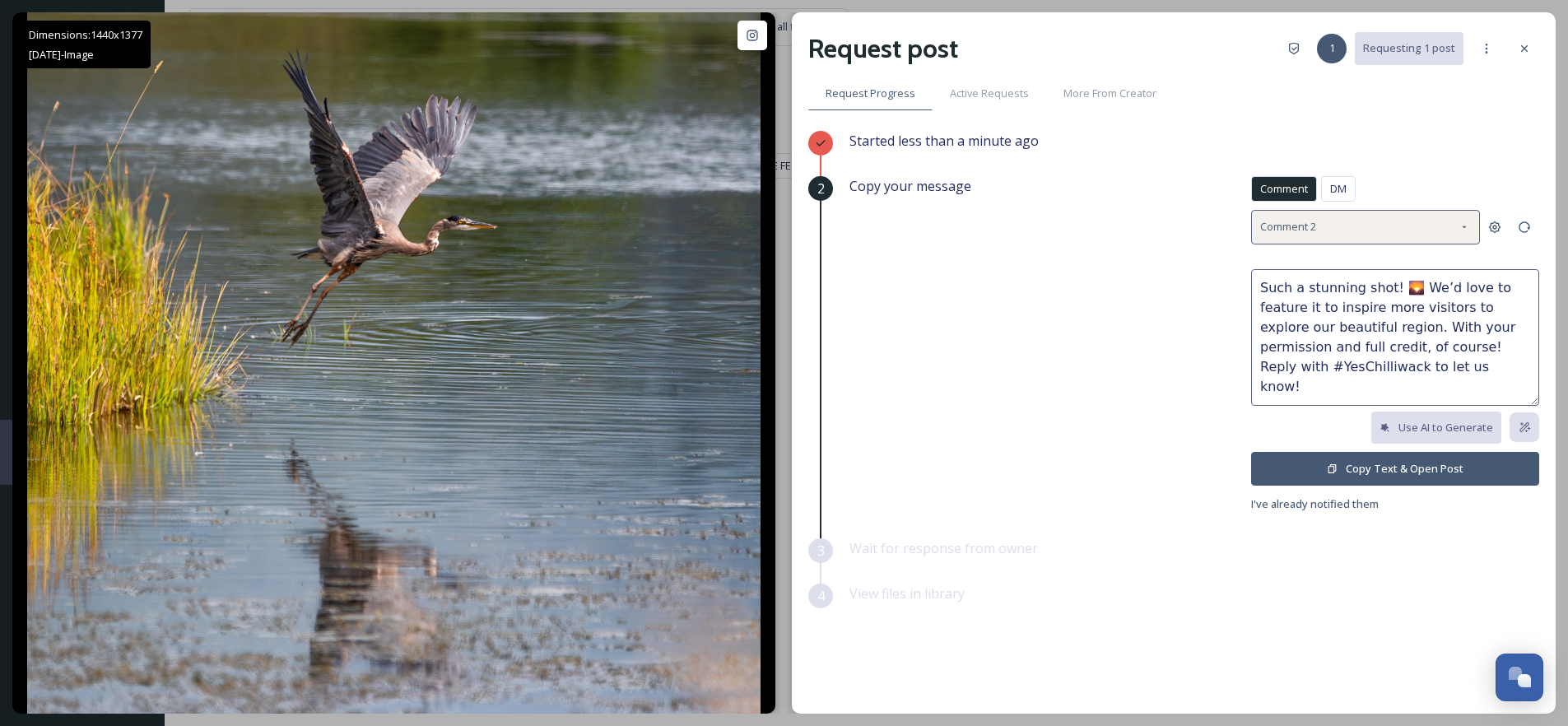
click at [1374, 230] on div "Comment 2" at bounding box center [1365, 227] width 229 height 33
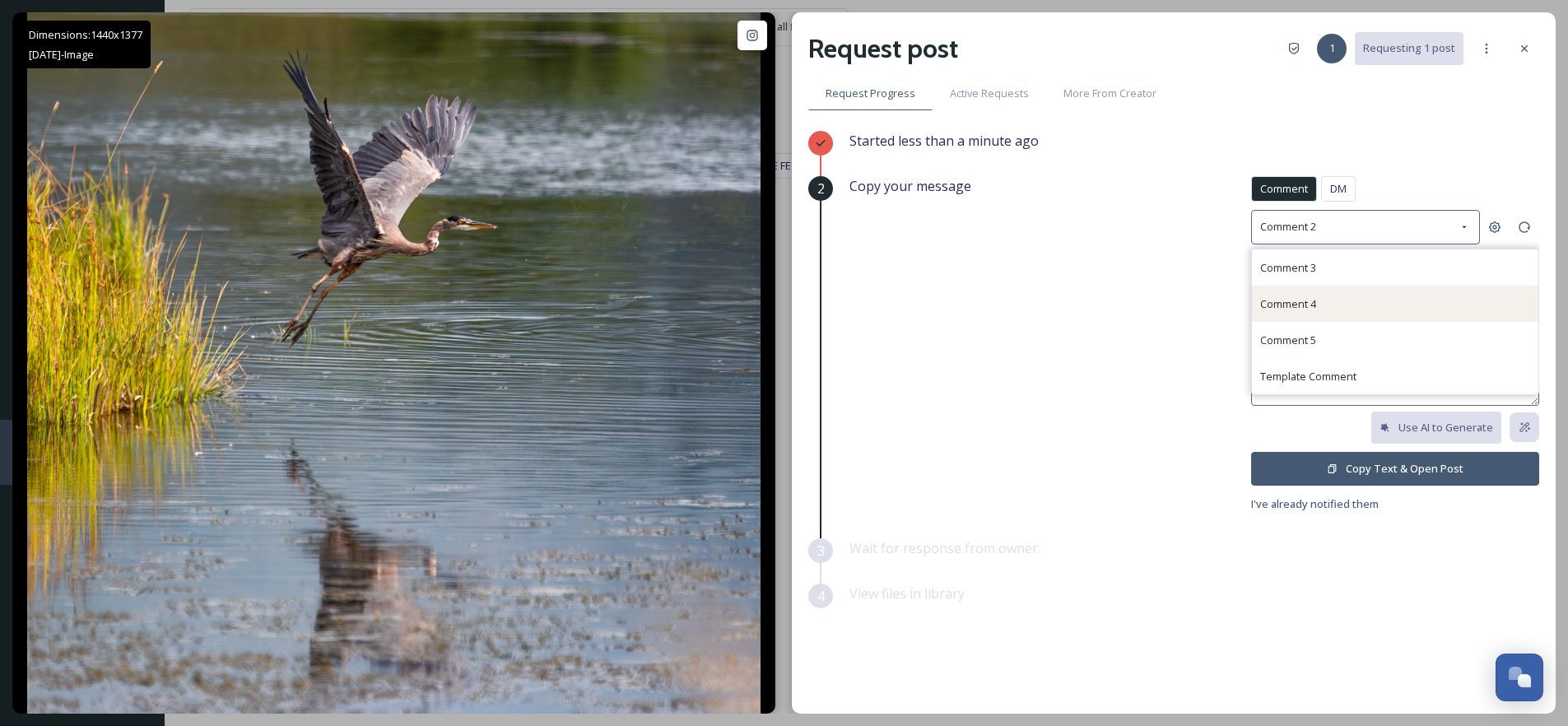
click at [1349, 302] on div "Comment 4" at bounding box center [1395, 304] width 286 height 36
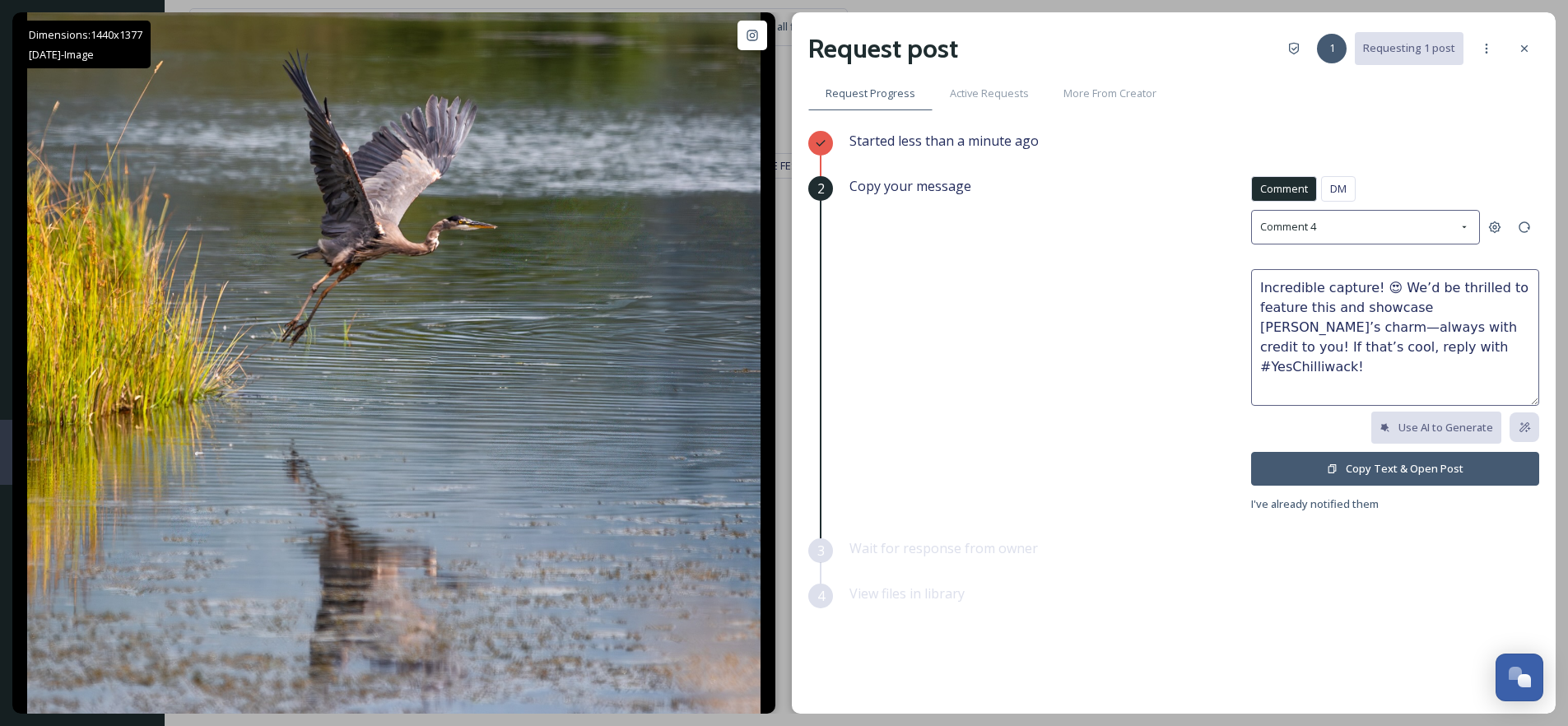
click at [1398, 282] on textarea "Incredible capture! 😍 We’d be thrilled to feature this and showcase [PERSON_NAM…" at bounding box center [1395, 337] width 288 height 137
type textarea "Incredible capture! We’d be thrilled to feature this and showcase [PERSON_NAME]…"
click at [1374, 465] on button "Copy Text & Open Post" at bounding box center [1395, 469] width 288 height 33
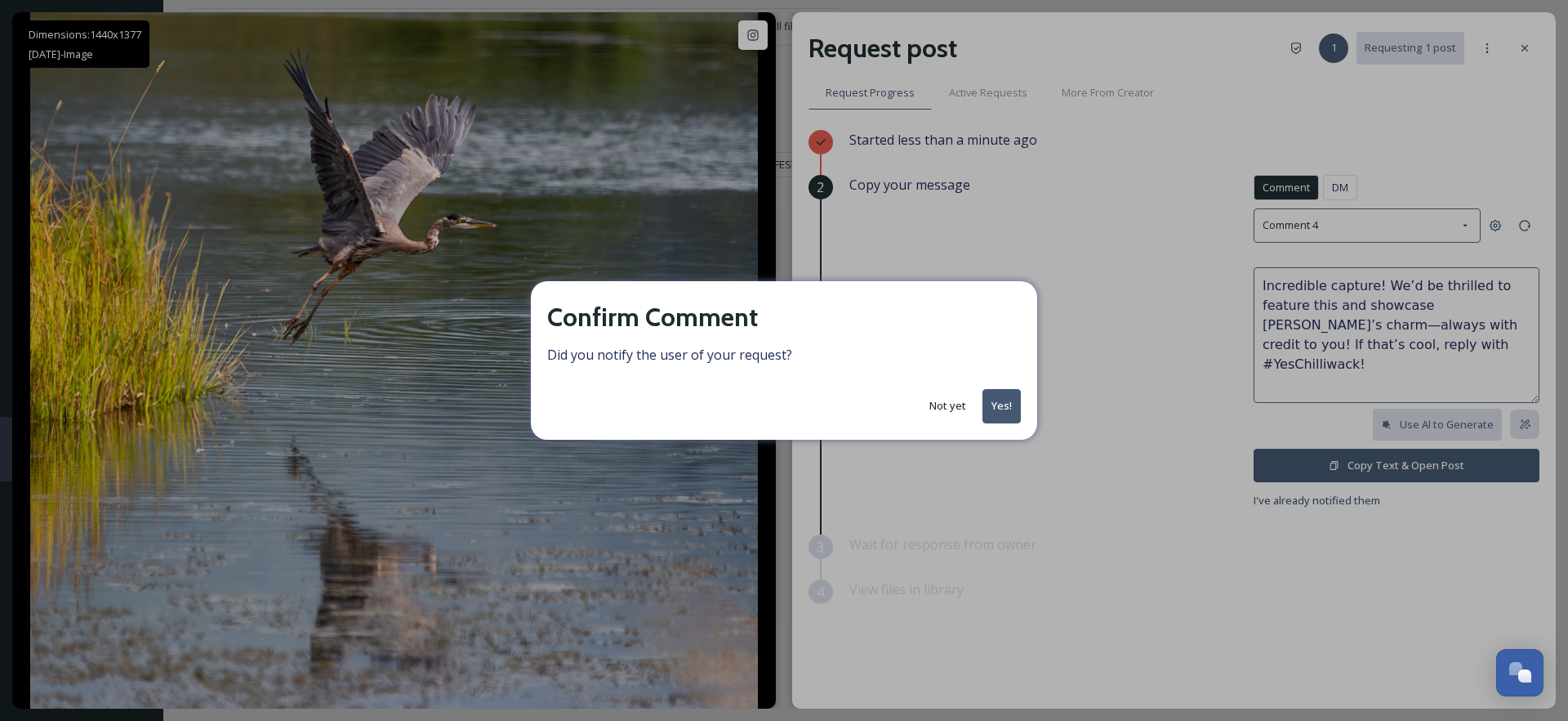
click at [1001, 418] on button "Yes!" at bounding box center [1000, 406] width 38 height 33
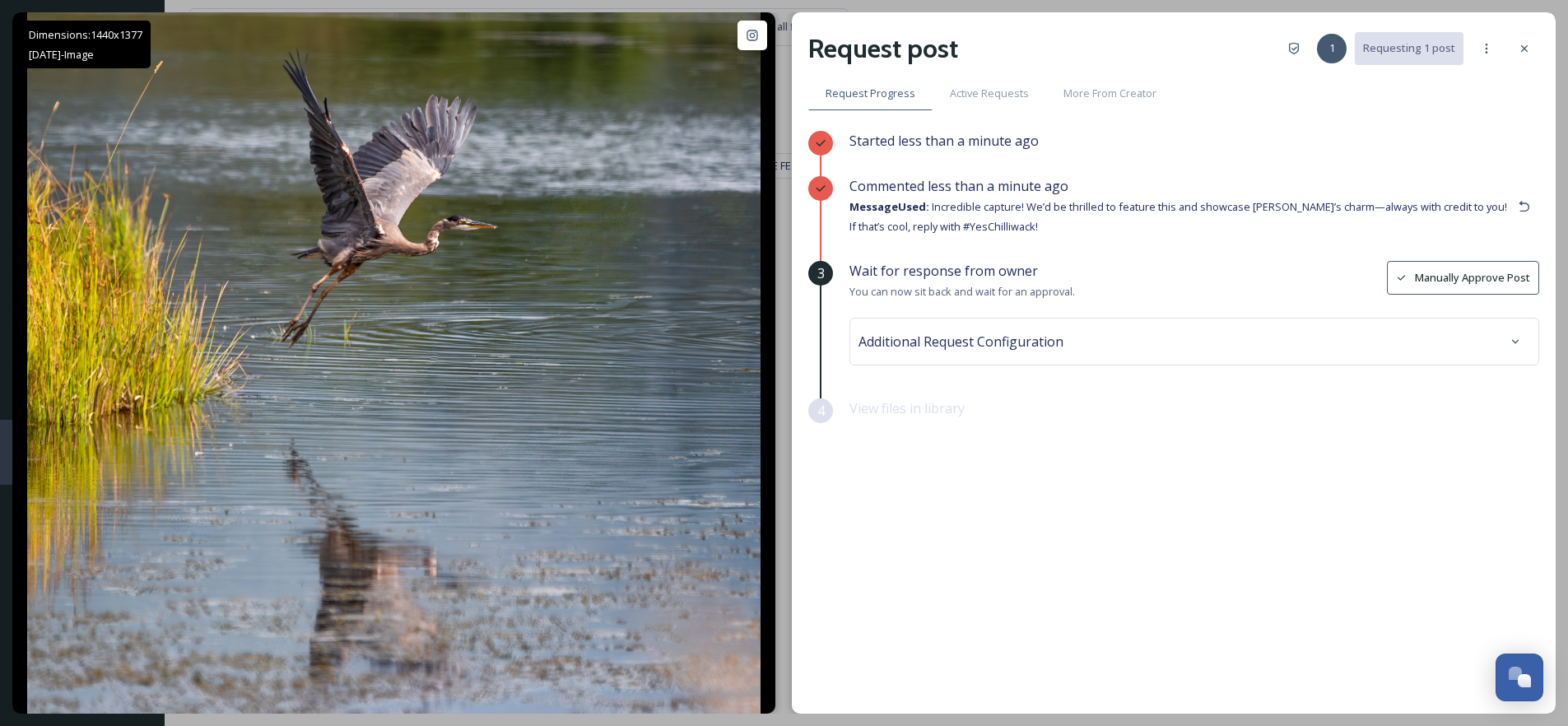
click at [1043, 362] on div "Additional Request Configuration" at bounding box center [1194, 341] width 690 height 48
click at [959, 365] on div "Wait for response from owner You can now sit back and wait for an approval. Man…" at bounding box center [1194, 329] width 690 height 138
click at [959, 349] on div "Additional Request Configuration" at bounding box center [1193, 341] width 671 height 29
click at [917, 403] on input at bounding box center [954, 407] width 181 height 36
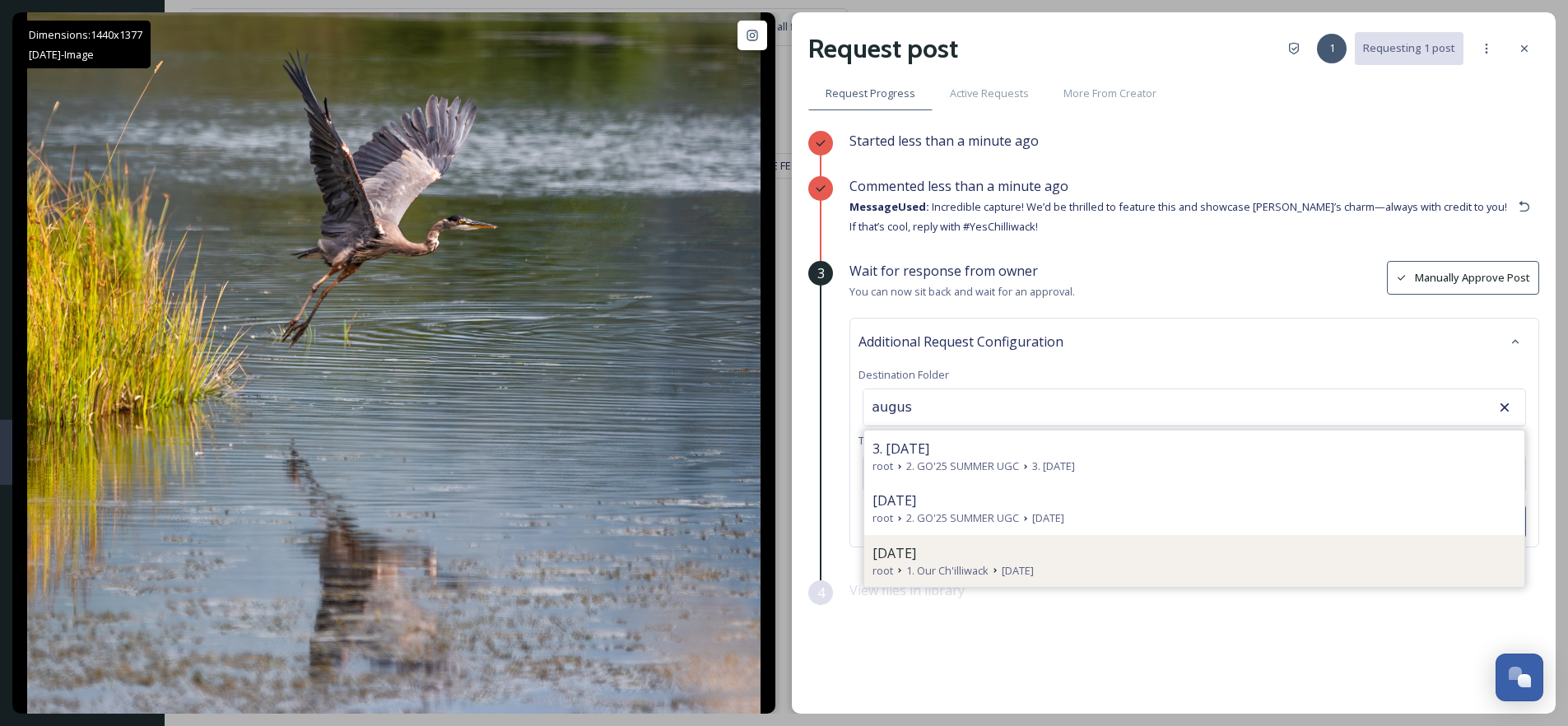
click at [969, 551] on div "[DATE]" at bounding box center [1194, 553] width 644 height 20
type input "[DATE]"
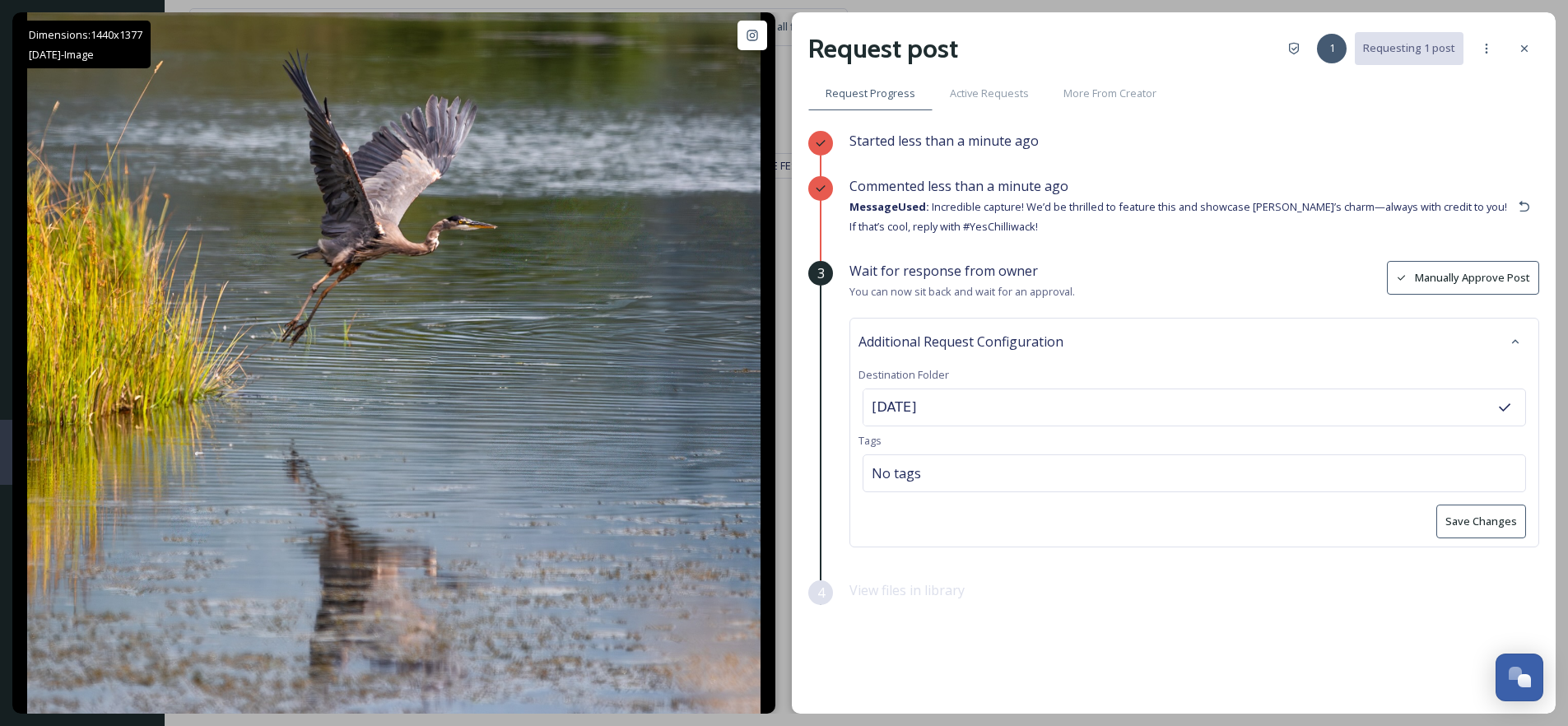
click at [1505, 520] on button "Save Changes" at bounding box center [1481, 521] width 89 height 33
click at [1518, 48] on icon at bounding box center [1524, 48] width 13 height 13
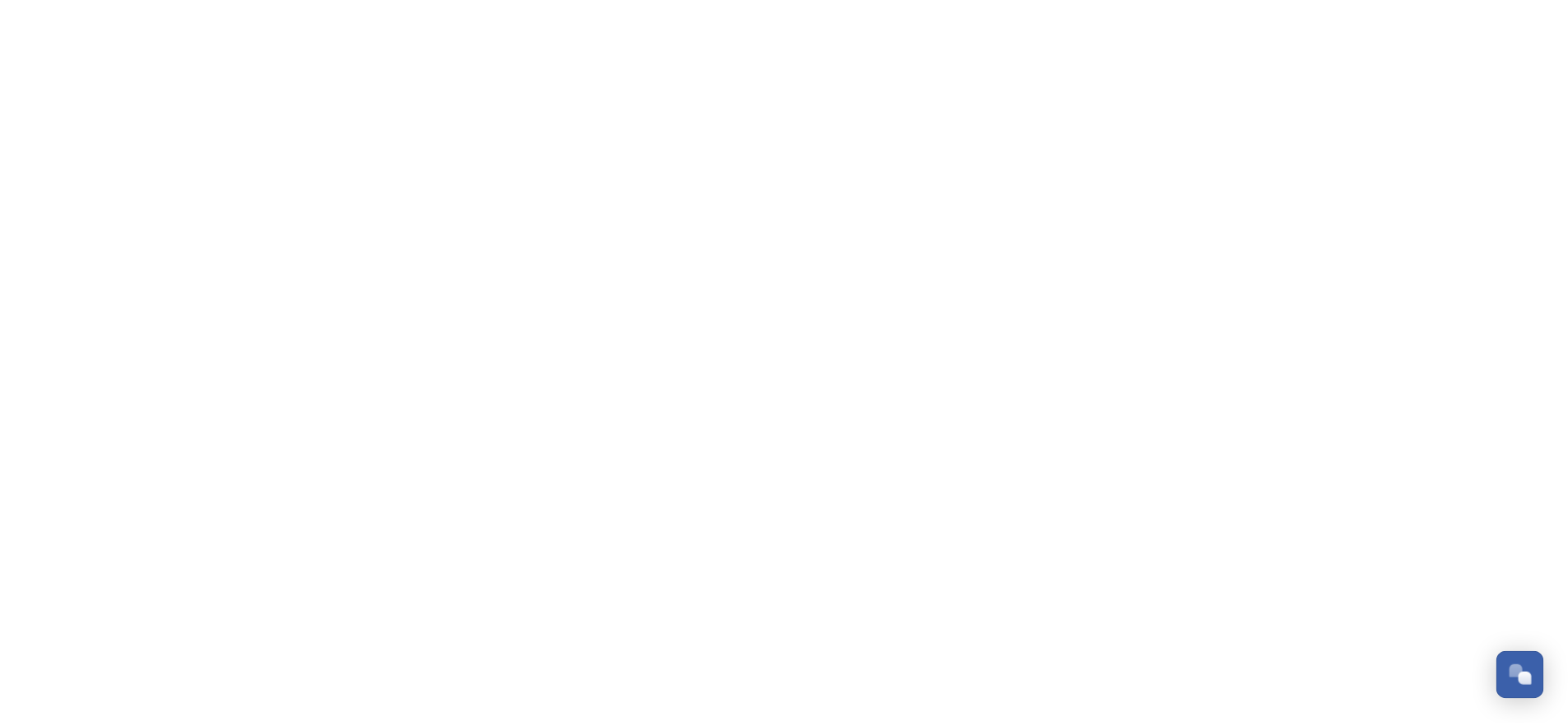
scroll to position [270, 0]
